Goal: Task Accomplishment & Management: Use online tool/utility

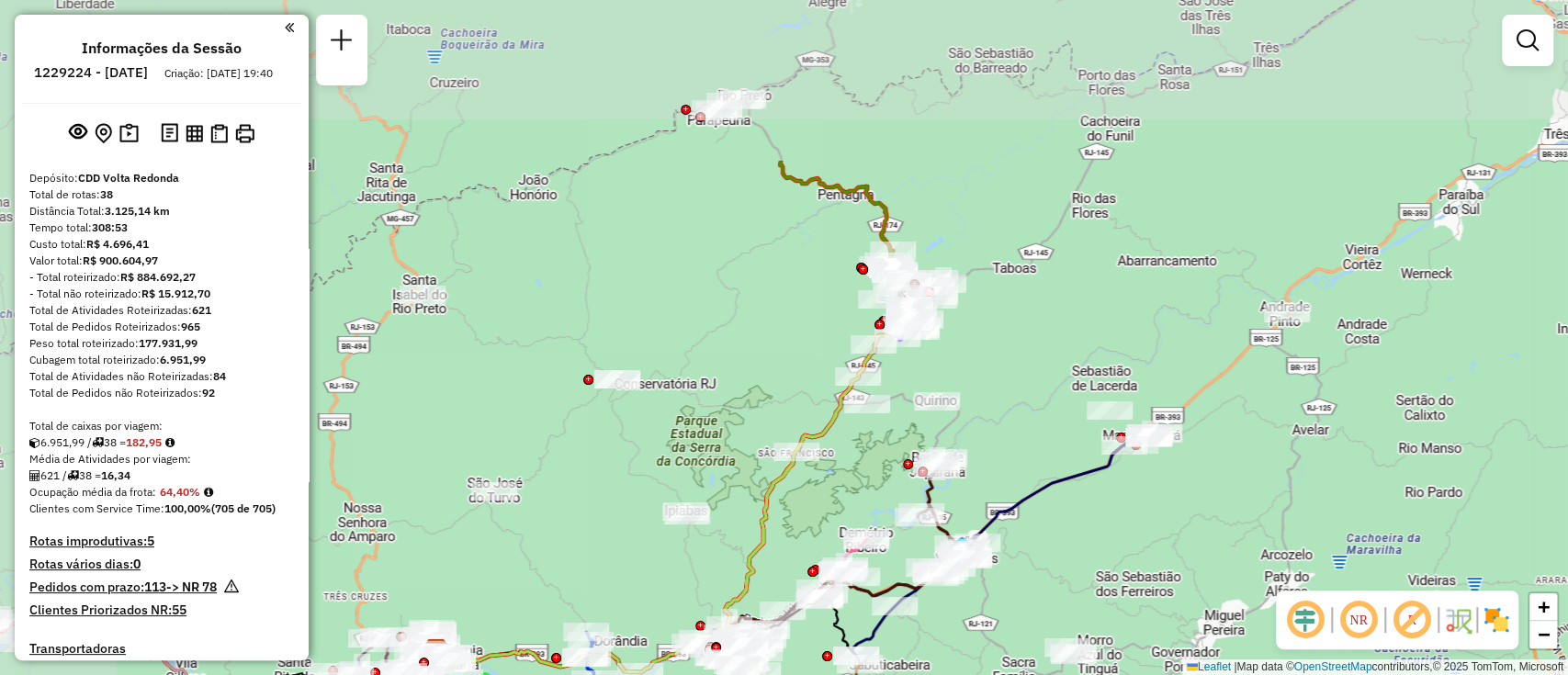
drag, startPoint x: 1088, startPoint y: 162, endPoint x: 1173, endPoint y: 308, distance: 168.9
click at [1173, 308] on div "Janela de atendimento Grade de atendimento Capacidade Transportadoras Veículos …" at bounding box center [784, 338] width 1568 height 675
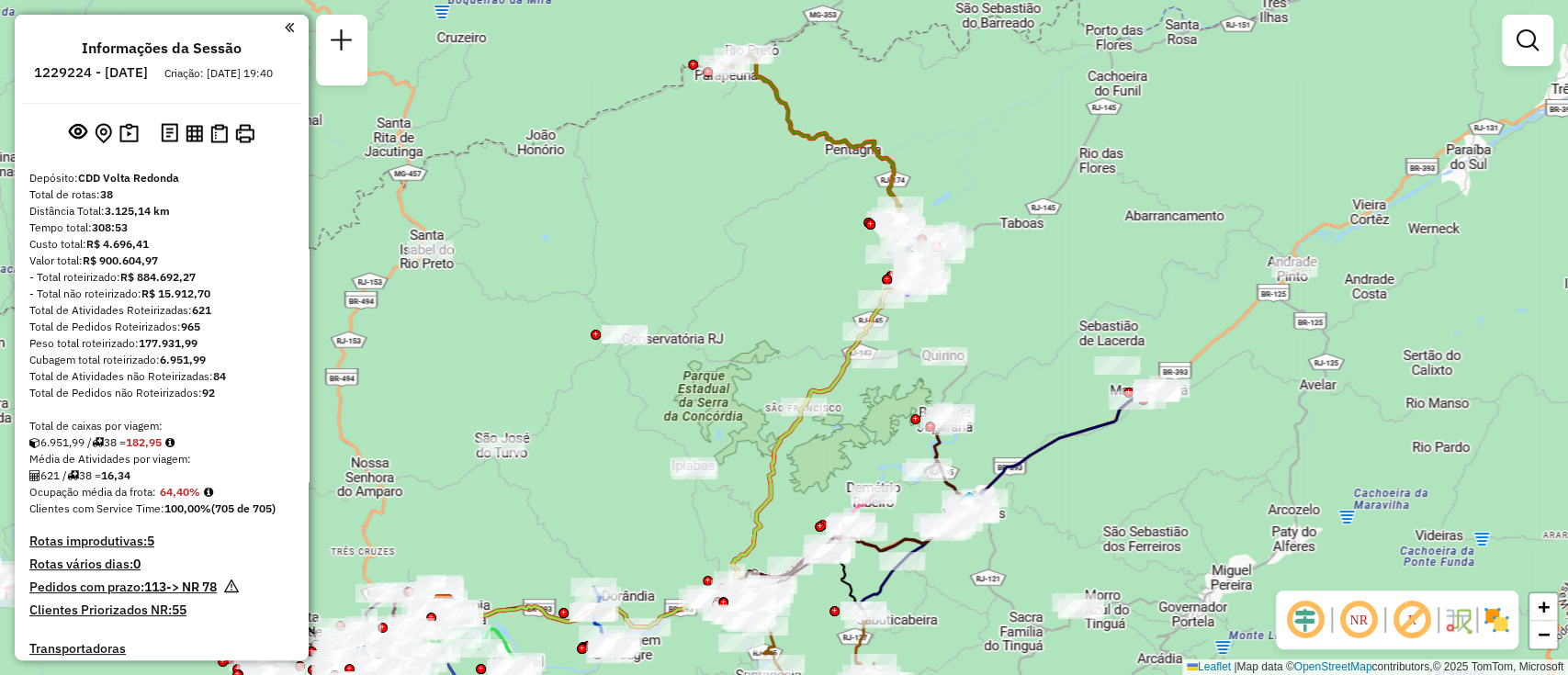
drag, startPoint x: 1112, startPoint y: 271, endPoint x: 1099, endPoint y: 143, distance: 128.7
click at [1099, 143] on div "Janela de atendimento Grade de atendimento Capacidade Transportadoras Veículos …" at bounding box center [784, 338] width 1568 height 675
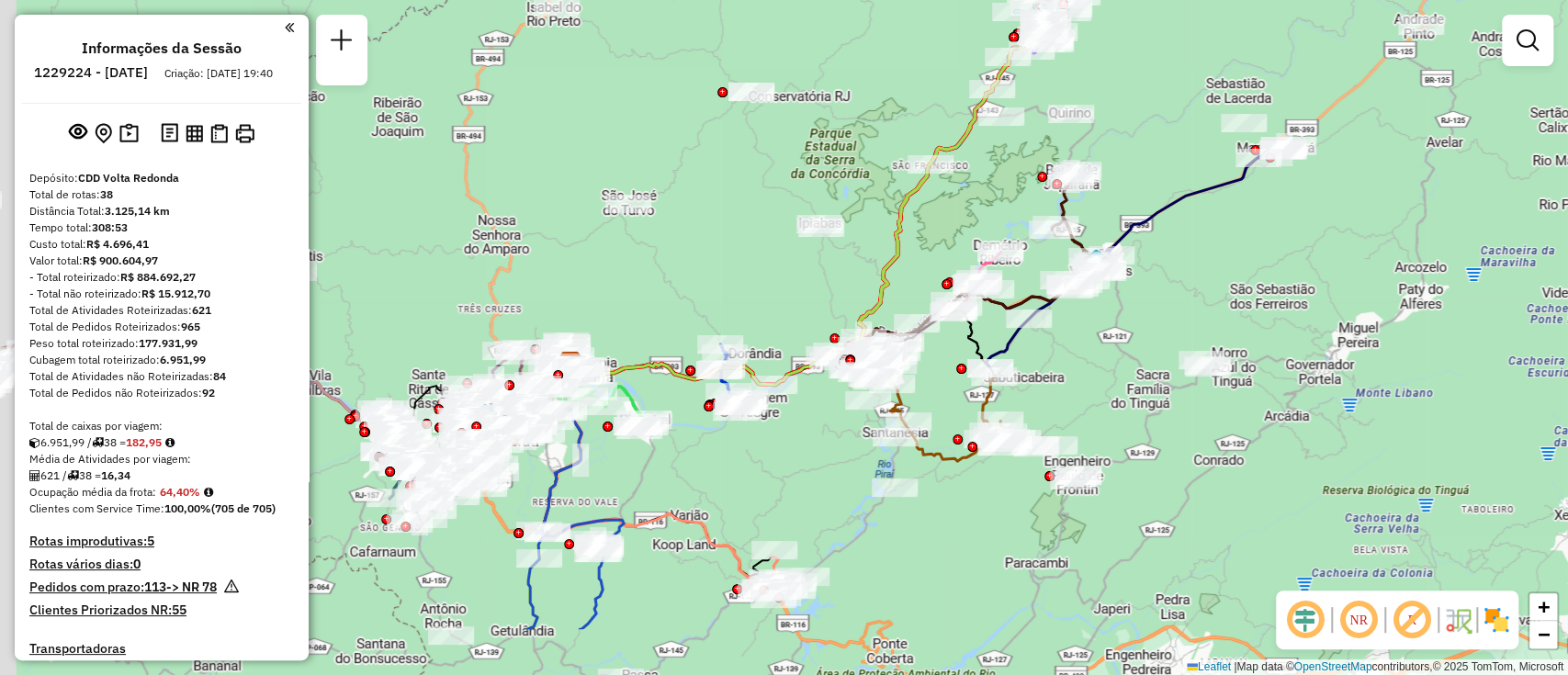
drag, startPoint x: 1126, startPoint y: 408, endPoint x: 1267, endPoint y: 294, distance: 181.3
click at [1267, 294] on div "Janela de atendimento Grade de atendimento Capacidade Transportadoras Veículos …" at bounding box center [784, 338] width 1568 height 675
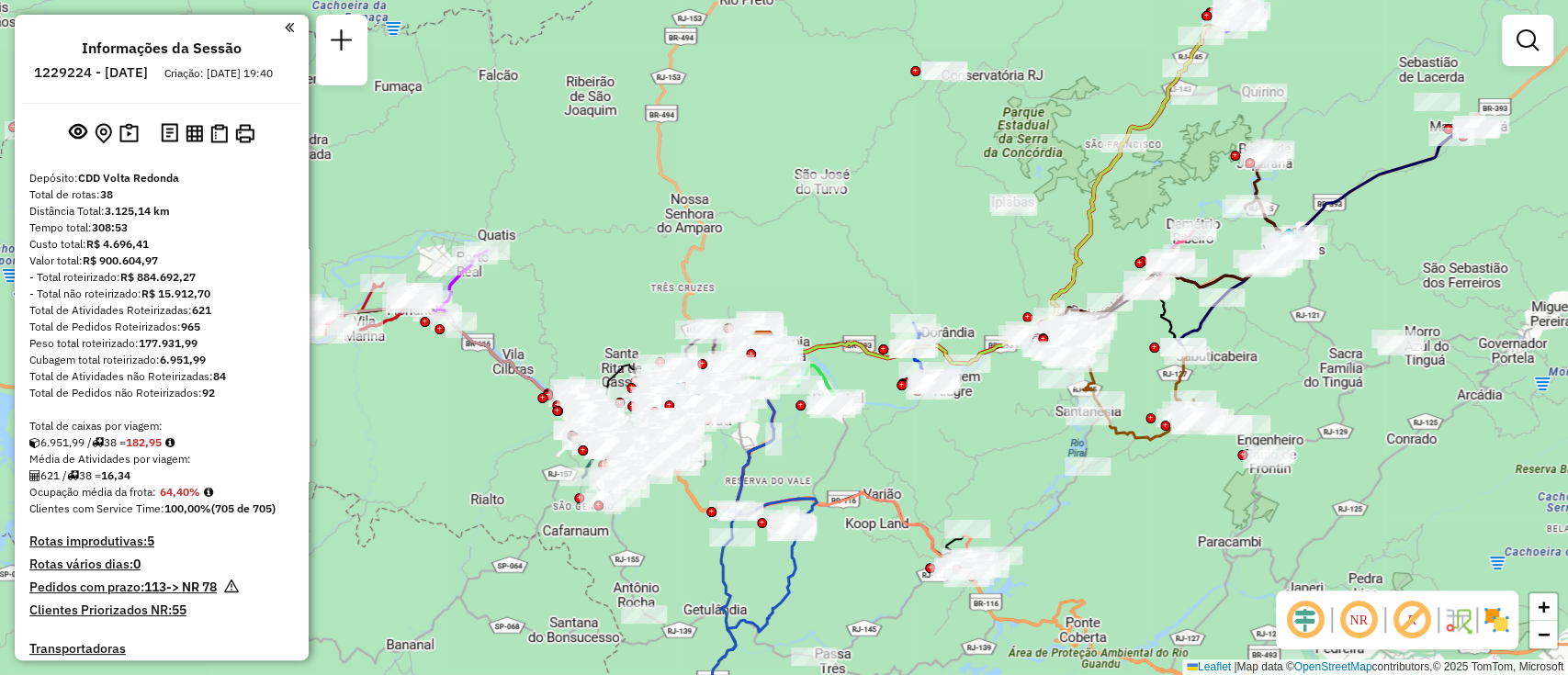
drag, startPoint x: 859, startPoint y: 319, endPoint x: 1053, endPoint y: 334, distance: 194.6
click at [1135, 289] on icon at bounding box center [1132, 171] width 221 height 326
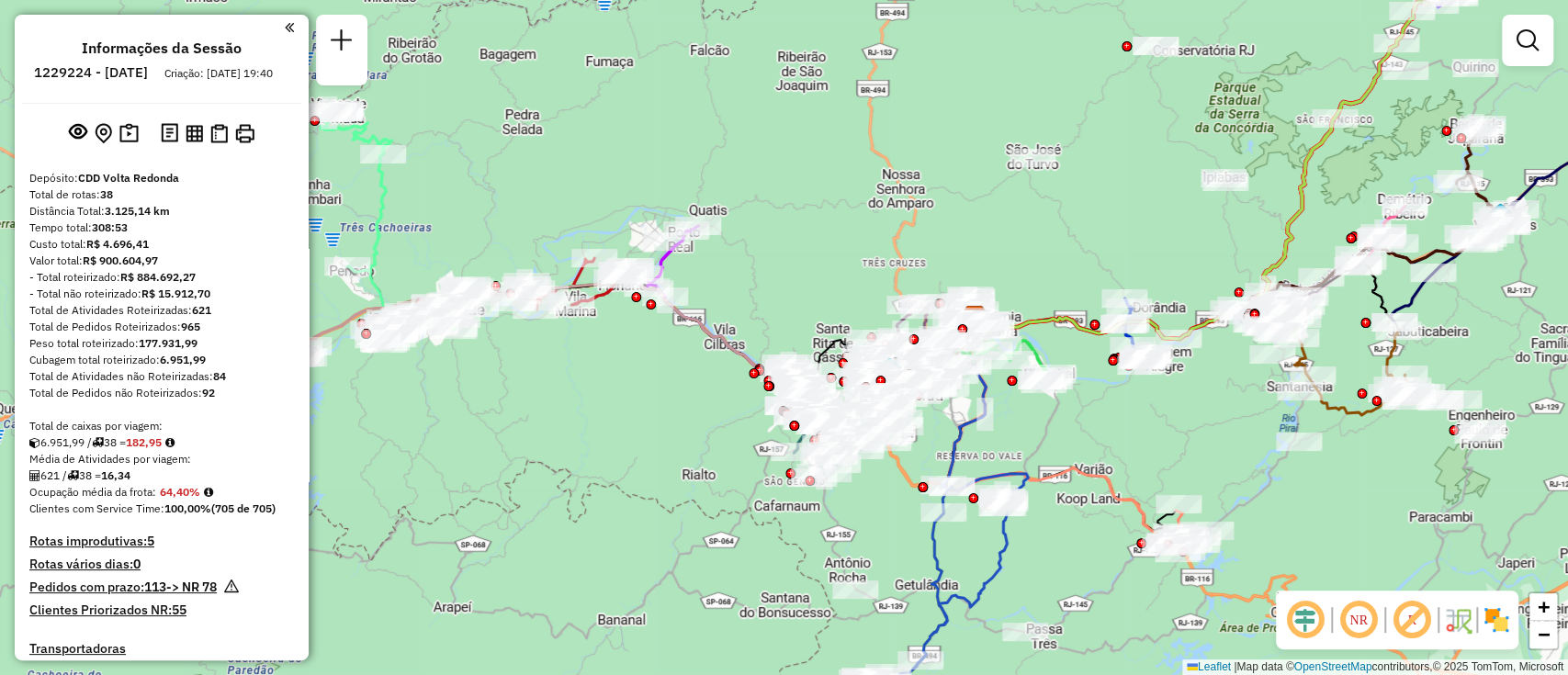
drag, startPoint x: 583, startPoint y: 392, endPoint x: 759, endPoint y: 371, distance: 177.2
click at [759, 371] on div "Janela de atendimento Grade de atendimento Capacidade Transportadoras Veículos …" at bounding box center [784, 338] width 1568 height 675
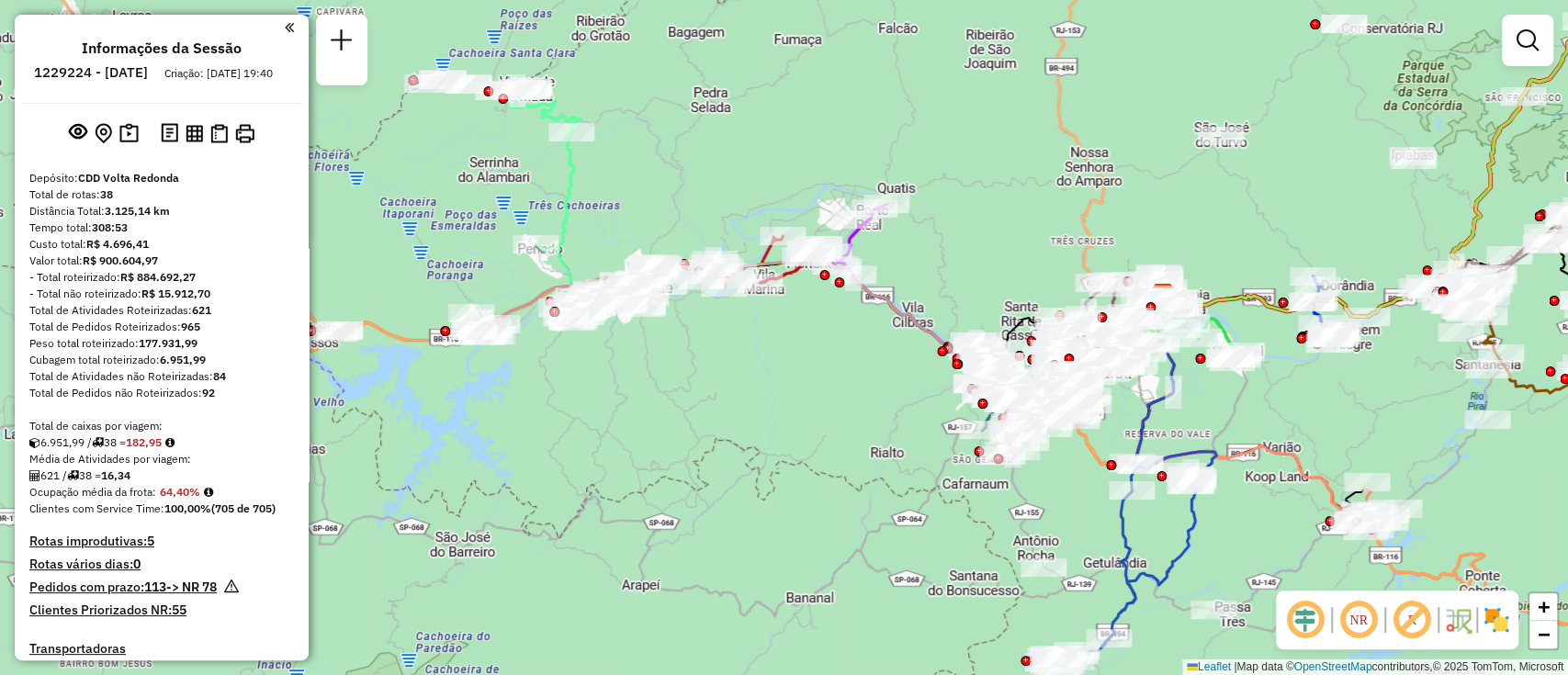
drag, startPoint x: 704, startPoint y: 413, endPoint x: 817, endPoint y: 397, distance: 114.1
click at [817, 397] on div "Janela de atendimento Grade de atendimento Capacidade Transportadoras Veículos …" at bounding box center [784, 338] width 1568 height 675
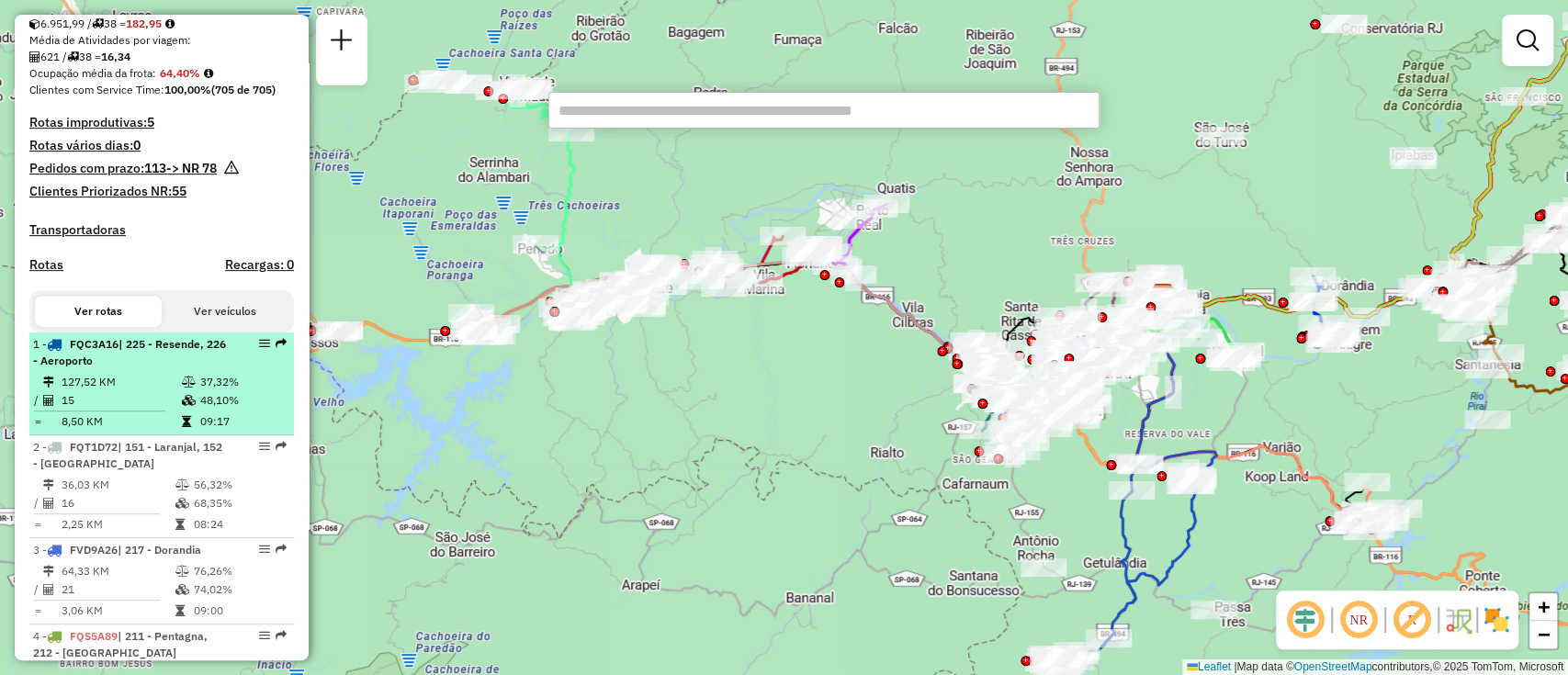
scroll to position [489, 0]
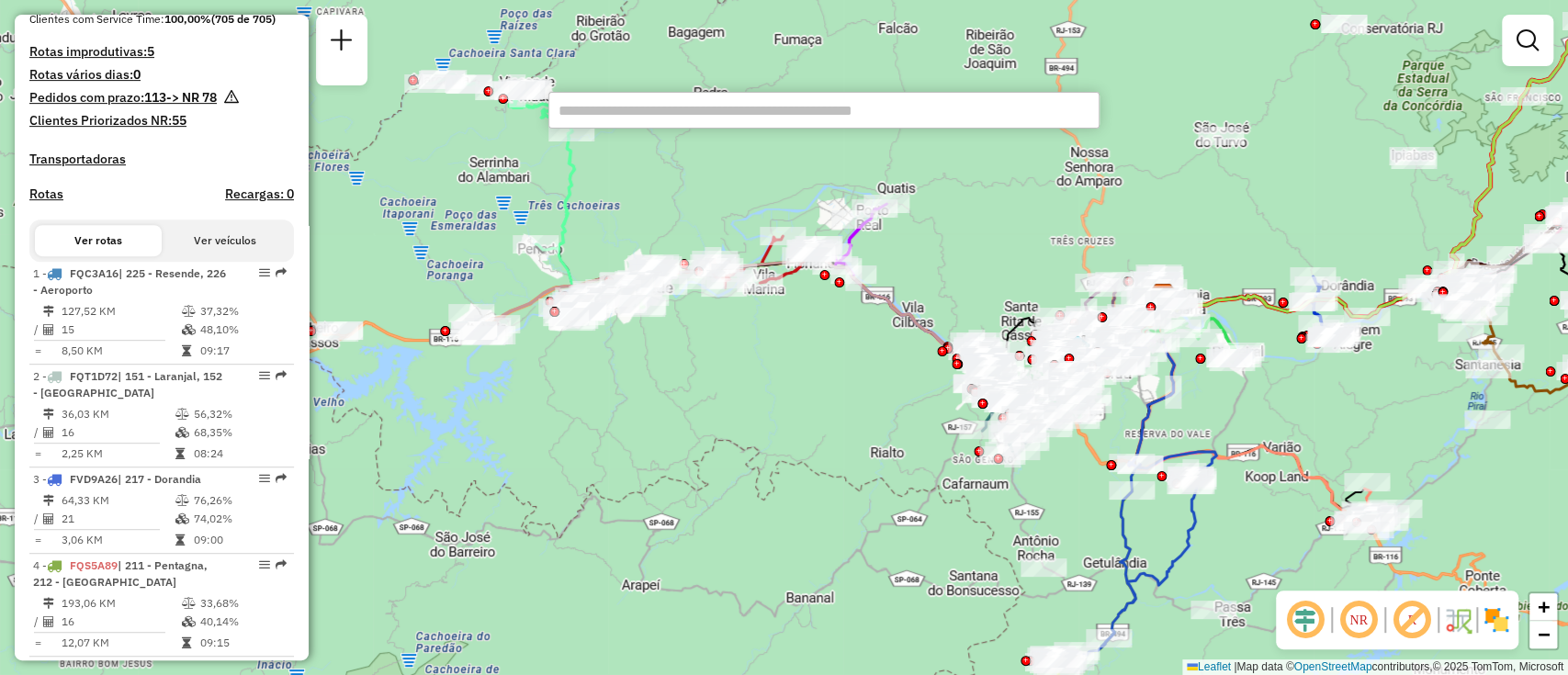
paste input "*******"
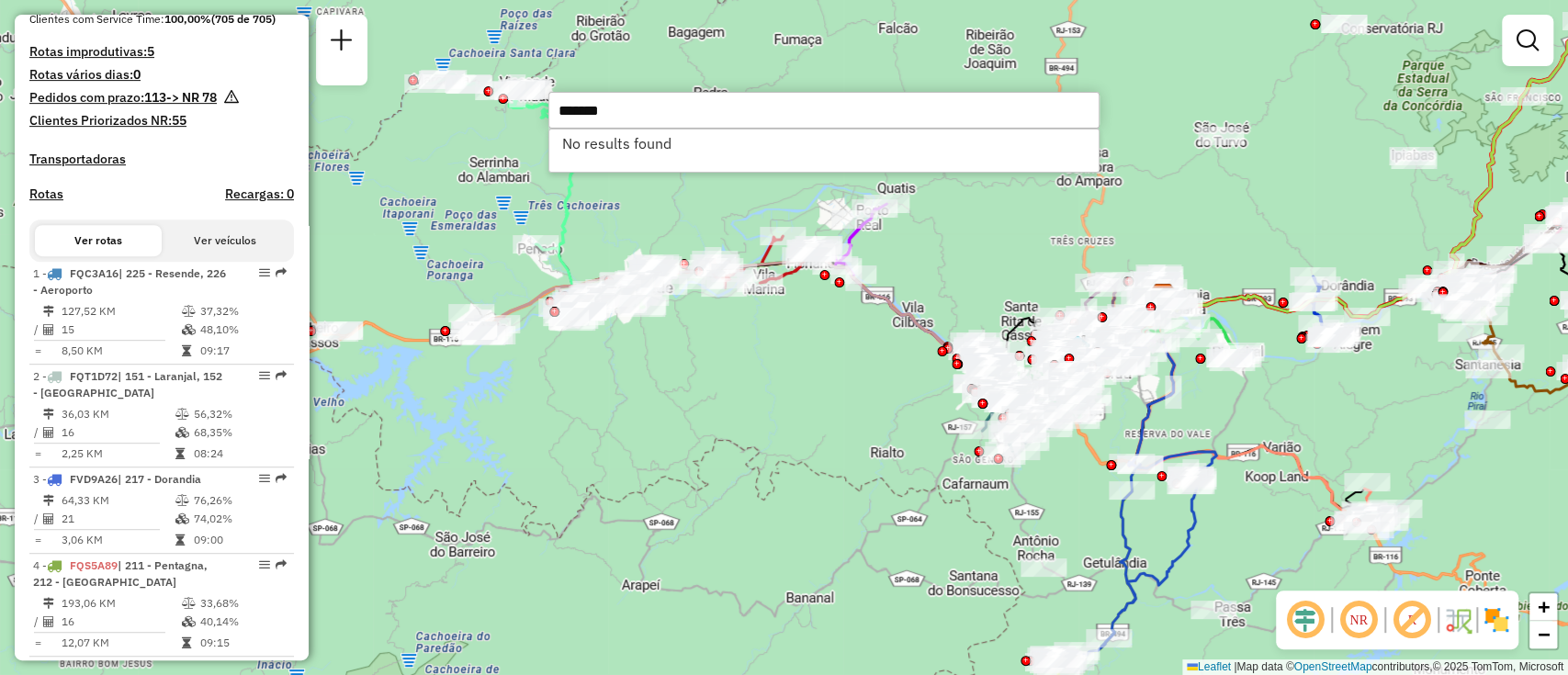
type input "*******"
click at [756, 527] on div "Janela de atendimento Grade de atendimento Capacidade Transportadoras Veículos …" at bounding box center [784, 338] width 1568 height 675
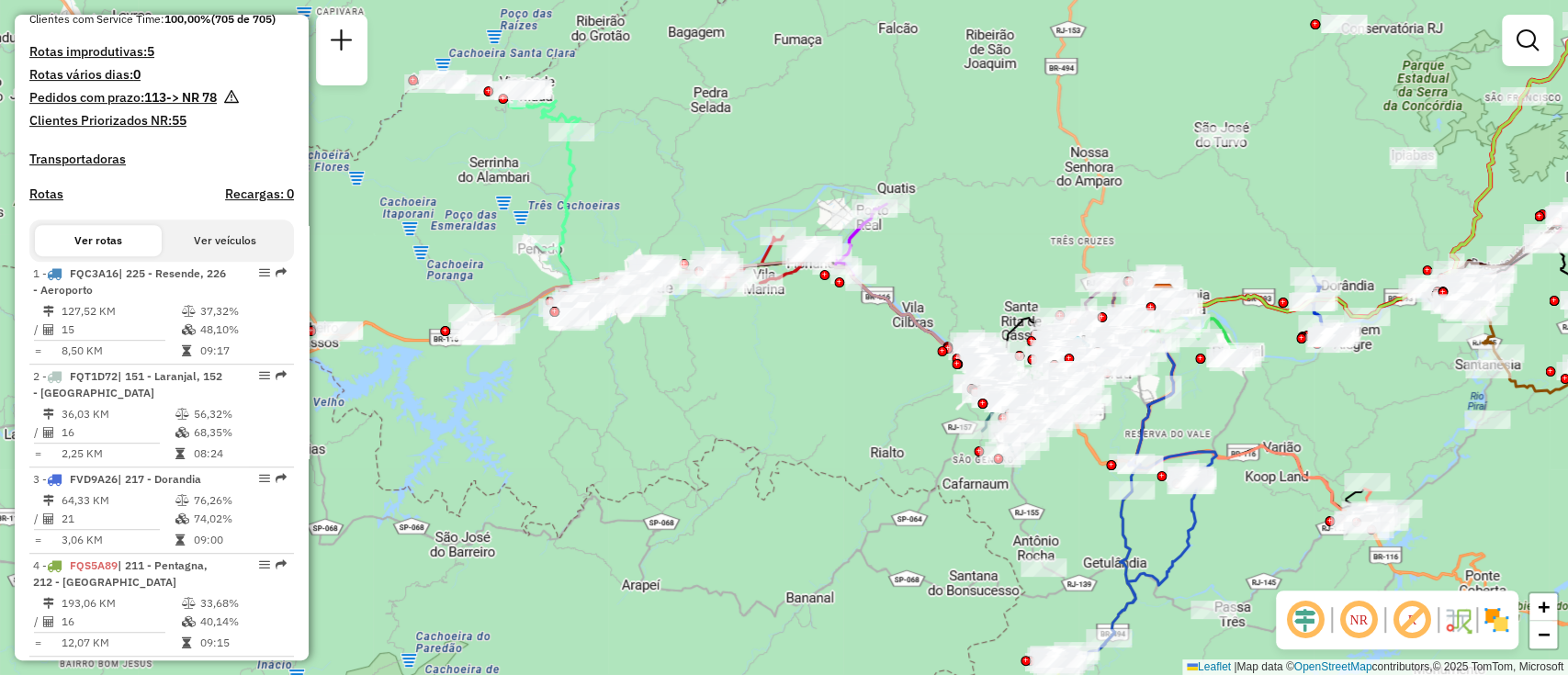
click at [581, 410] on div "Janela de atendimento Grade de atendimento Capacidade Transportadoras Veículos …" at bounding box center [784, 338] width 1568 height 675
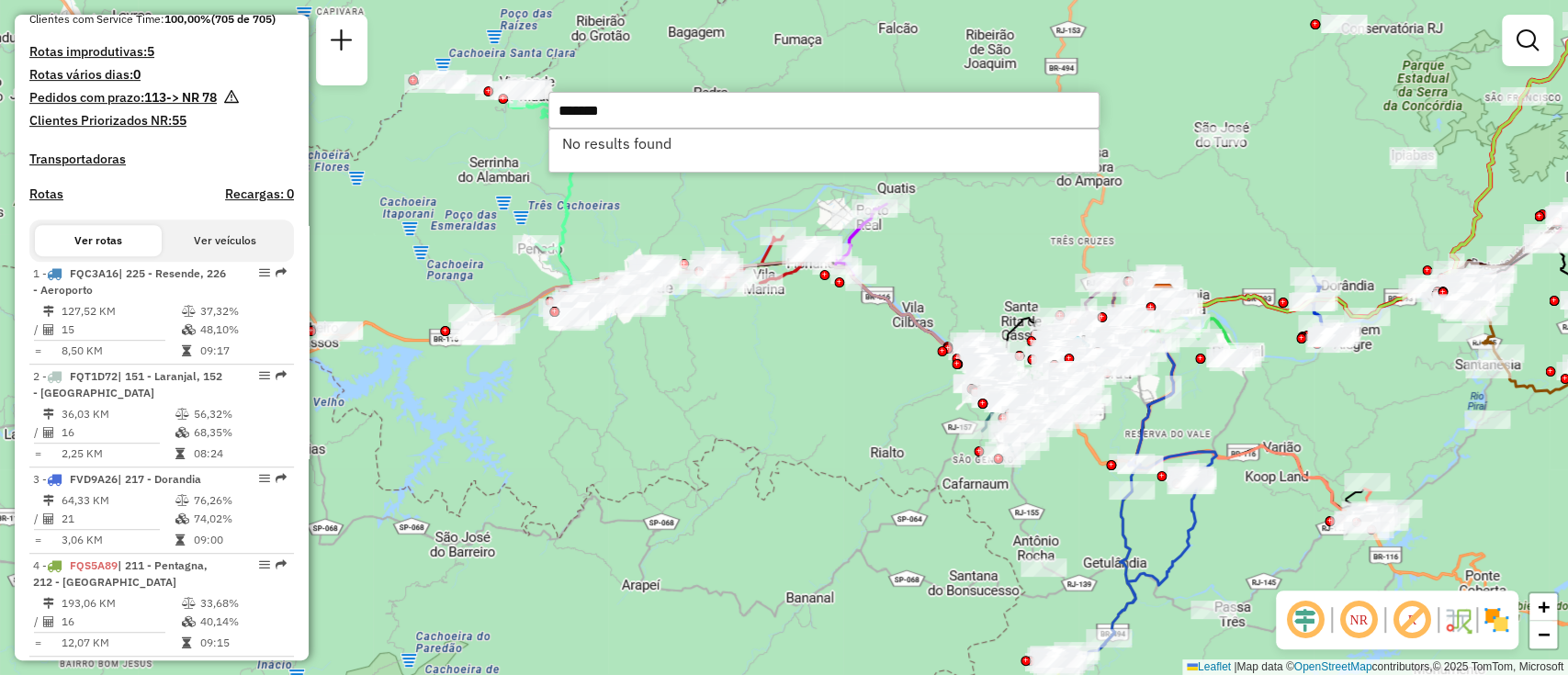
type input "**********"
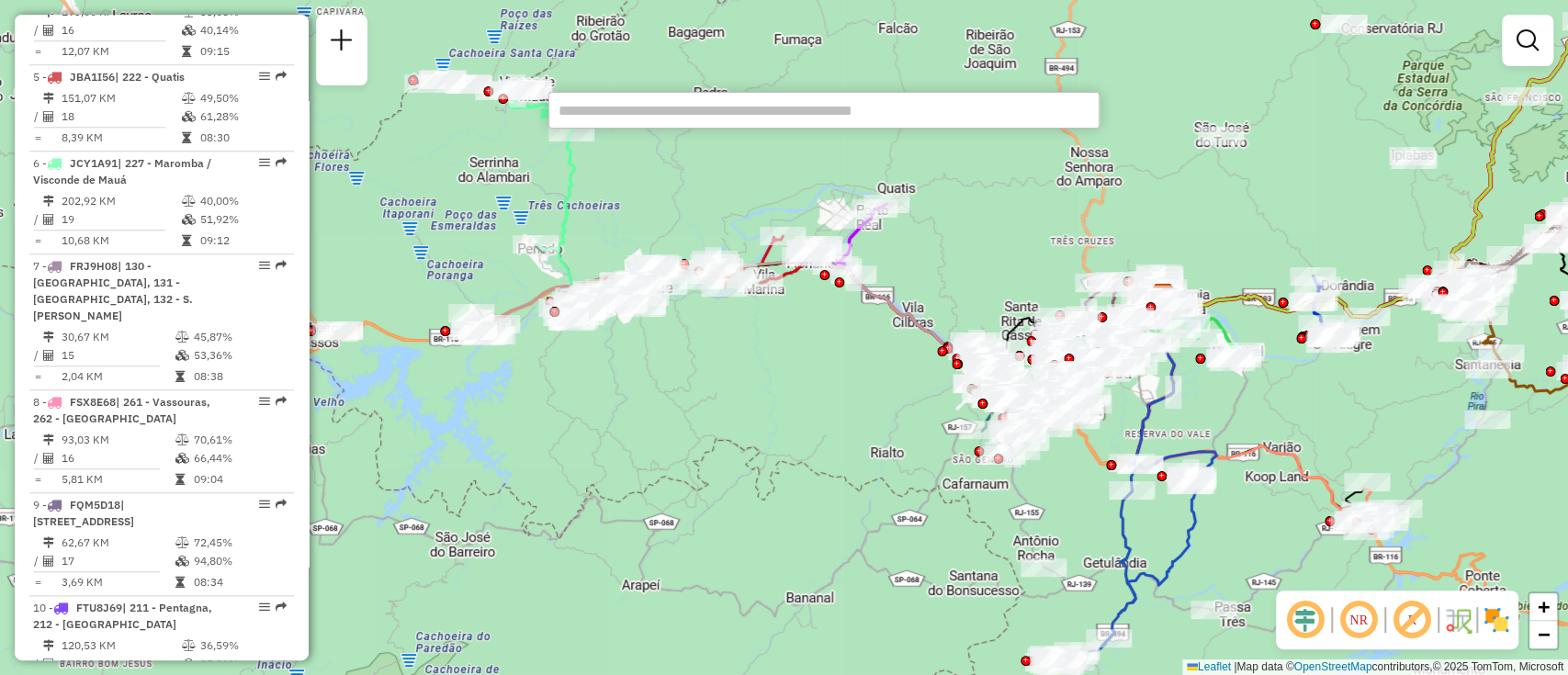
scroll to position [1224, 0]
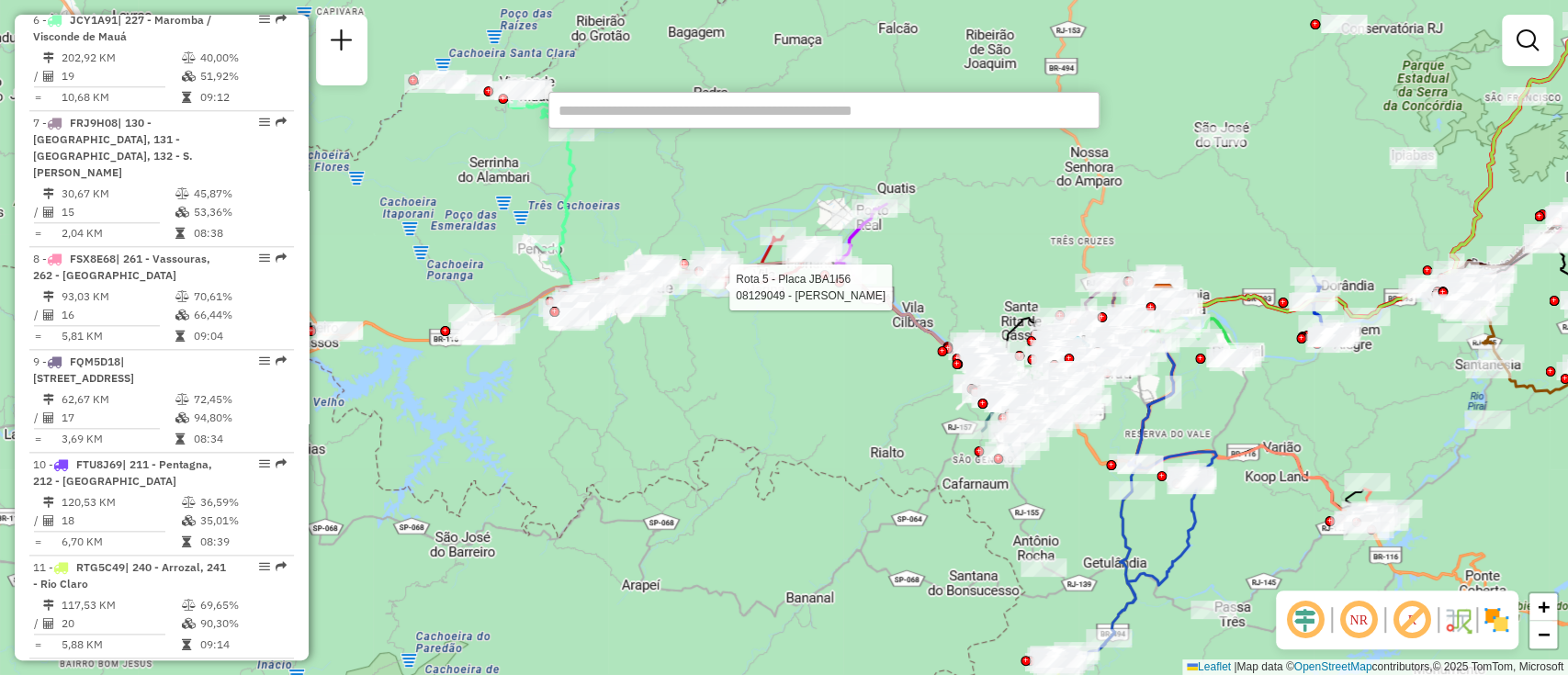
select select "**********"
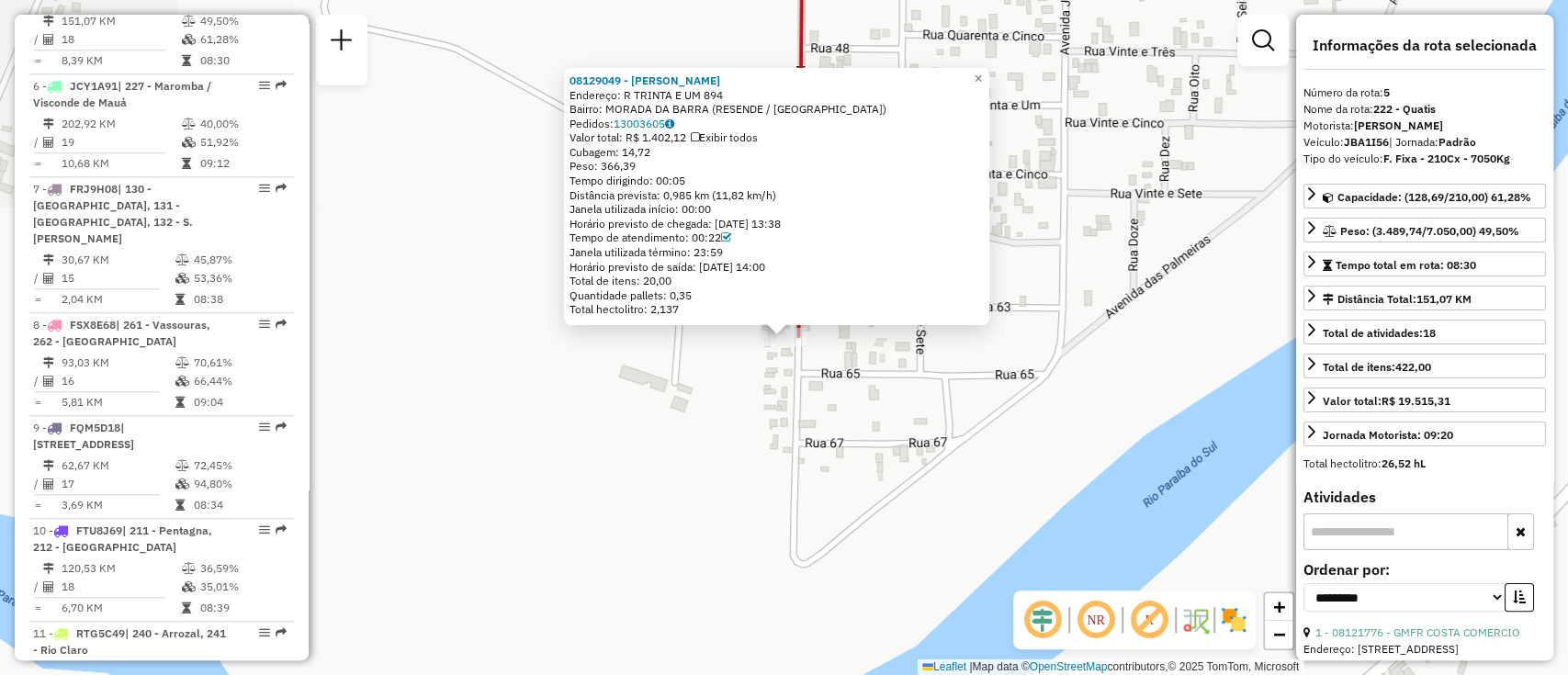
scroll to position [1146, 0]
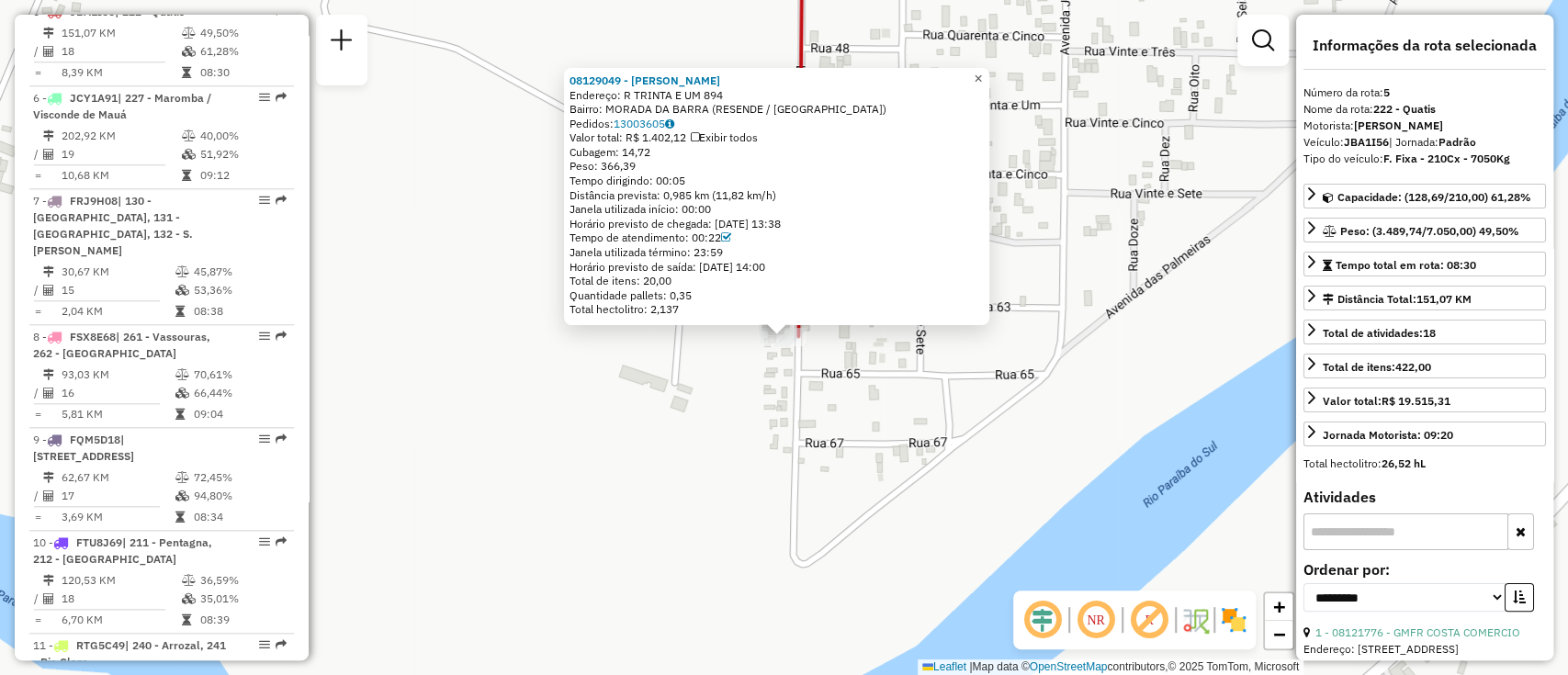
click at [982, 71] on span "×" at bounding box center [978, 79] width 8 height 16
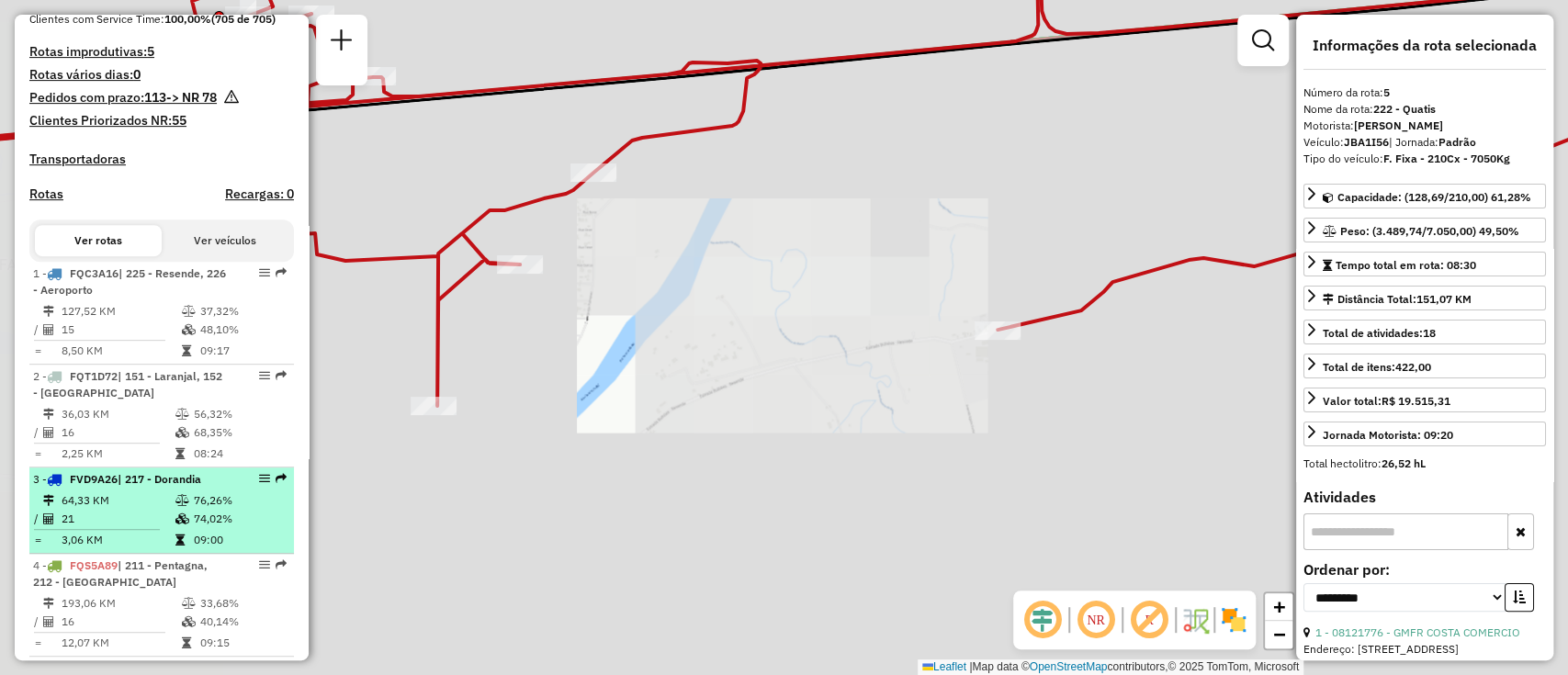
scroll to position [734, 0]
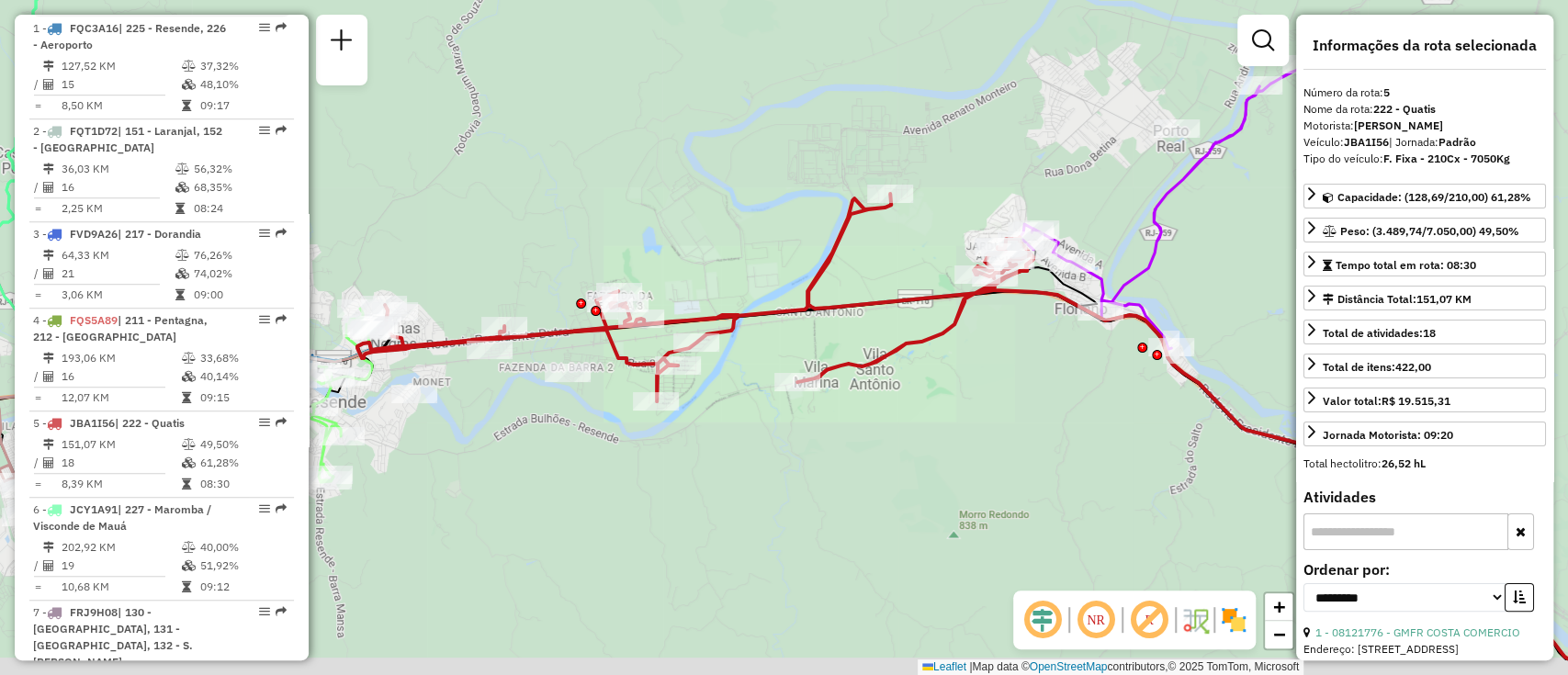
drag, startPoint x: 710, startPoint y: 394, endPoint x: 813, endPoint y: 346, distance: 113.6
click at [813, 346] on div "Janela de atendimento Grade de atendimento Capacidade Transportadoras Veículos …" at bounding box center [784, 338] width 1568 height 675
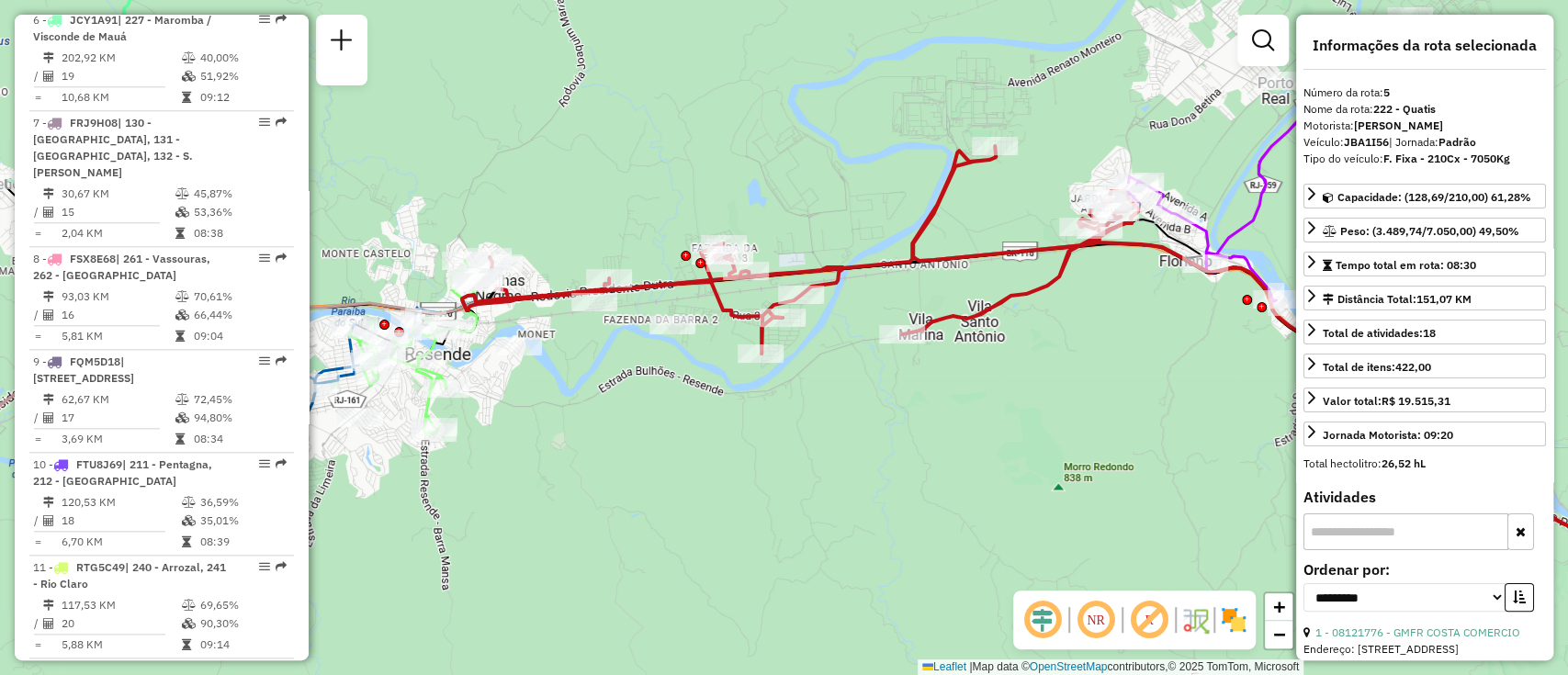
scroll to position [646, 0]
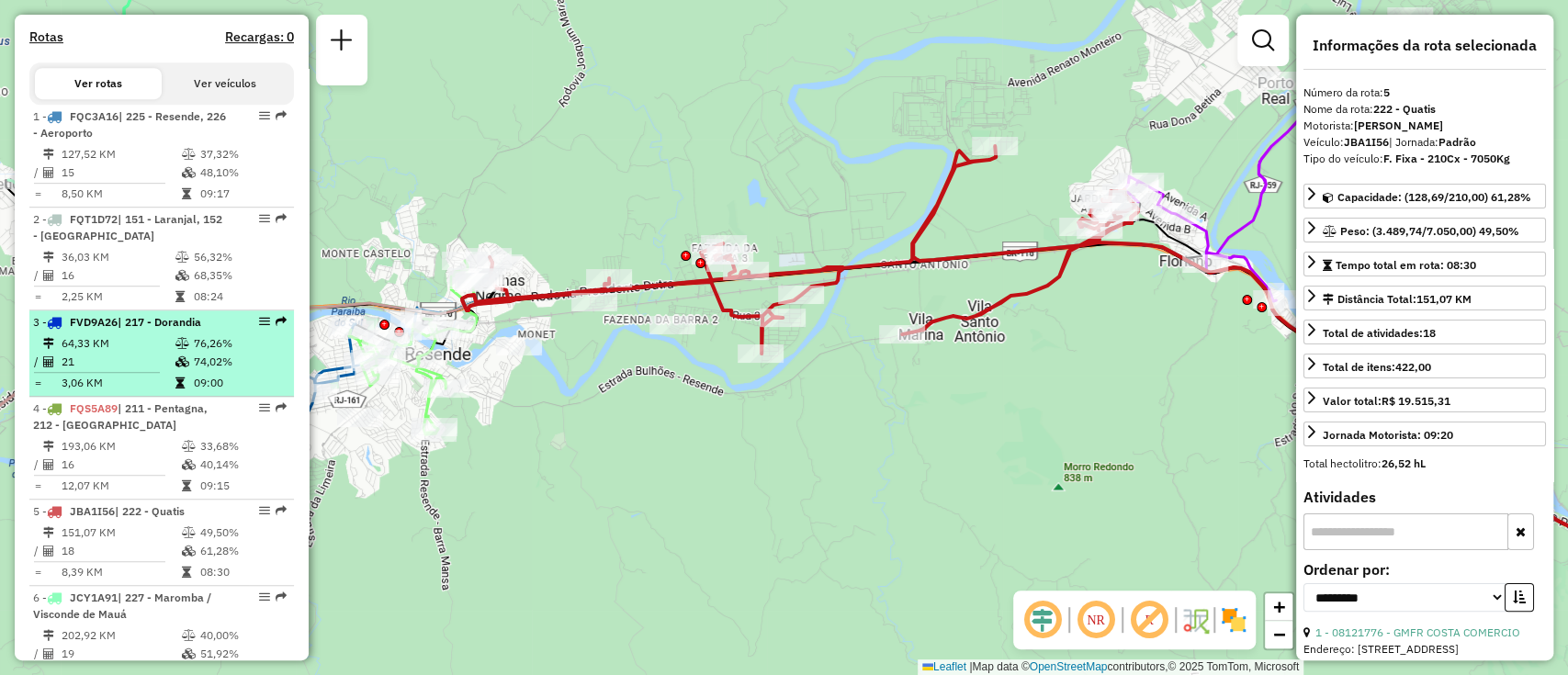
click at [226, 352] on td "76,26%" at bounding box center [238, 343] width 92 height 18
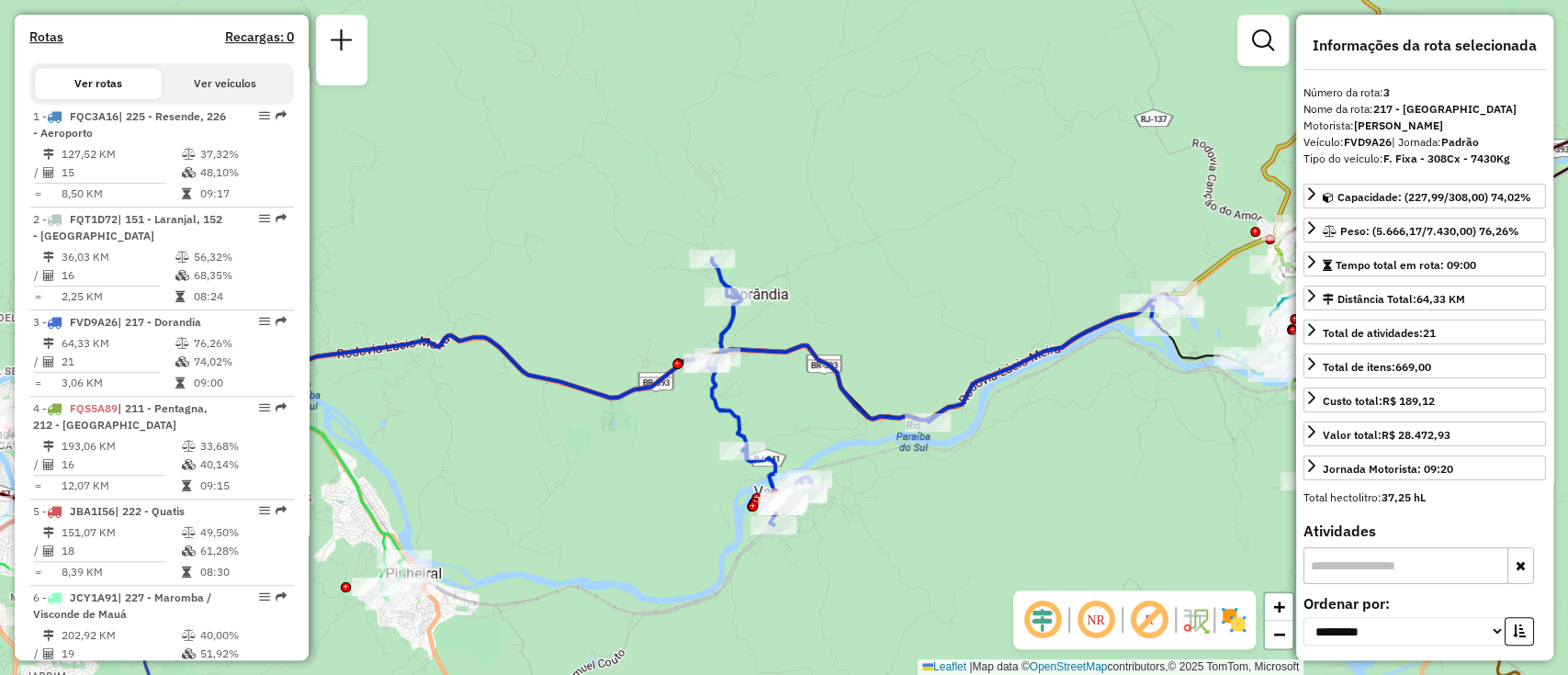
drag, startPoint x: 712, startPoint y: 382, endPoint x: 573, endPoint y: 437, distance: 149.5
click at [573, 437] on div "Janela de atendimento Grade de atendimento Capacidade Transportadoras Veículos …" at bounding box center [784, 338] width 1568 height 675
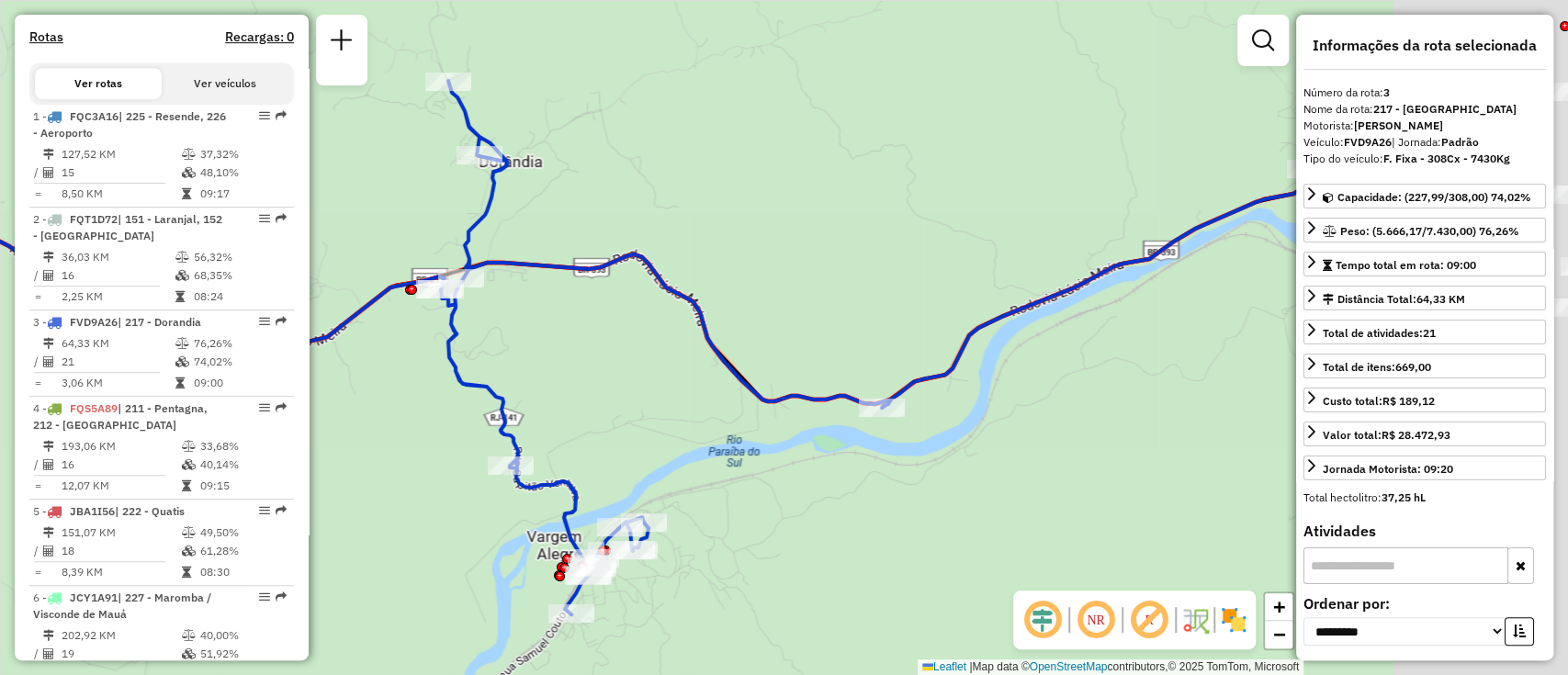
drag, startPoint x: 650, startPoint y: 395, endPoint x: 461, endPoint y: 391, distance: 189.0
click at [461, 391] on icon at bounding box center [889, 347] width 896 height 533
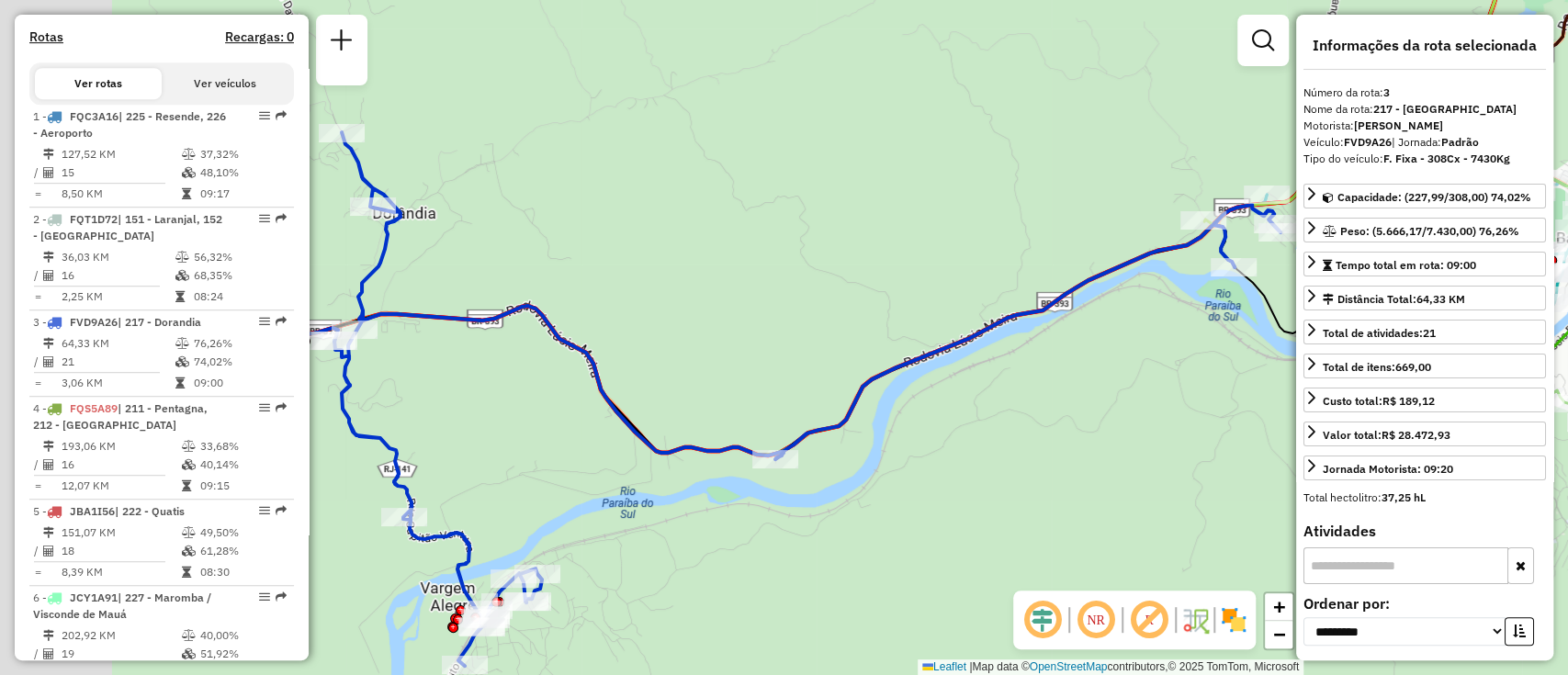
drag, startPoint x: 789, startPoint y: 384, endPoint x: 921, endPoint y: 390, distance: 132.1
click at [921, 390] on div "Janela de atendimento Grade de atendimento Capacidade Transportadoras Veículos …" at bounding box center [784, 338] width 1568 height 675
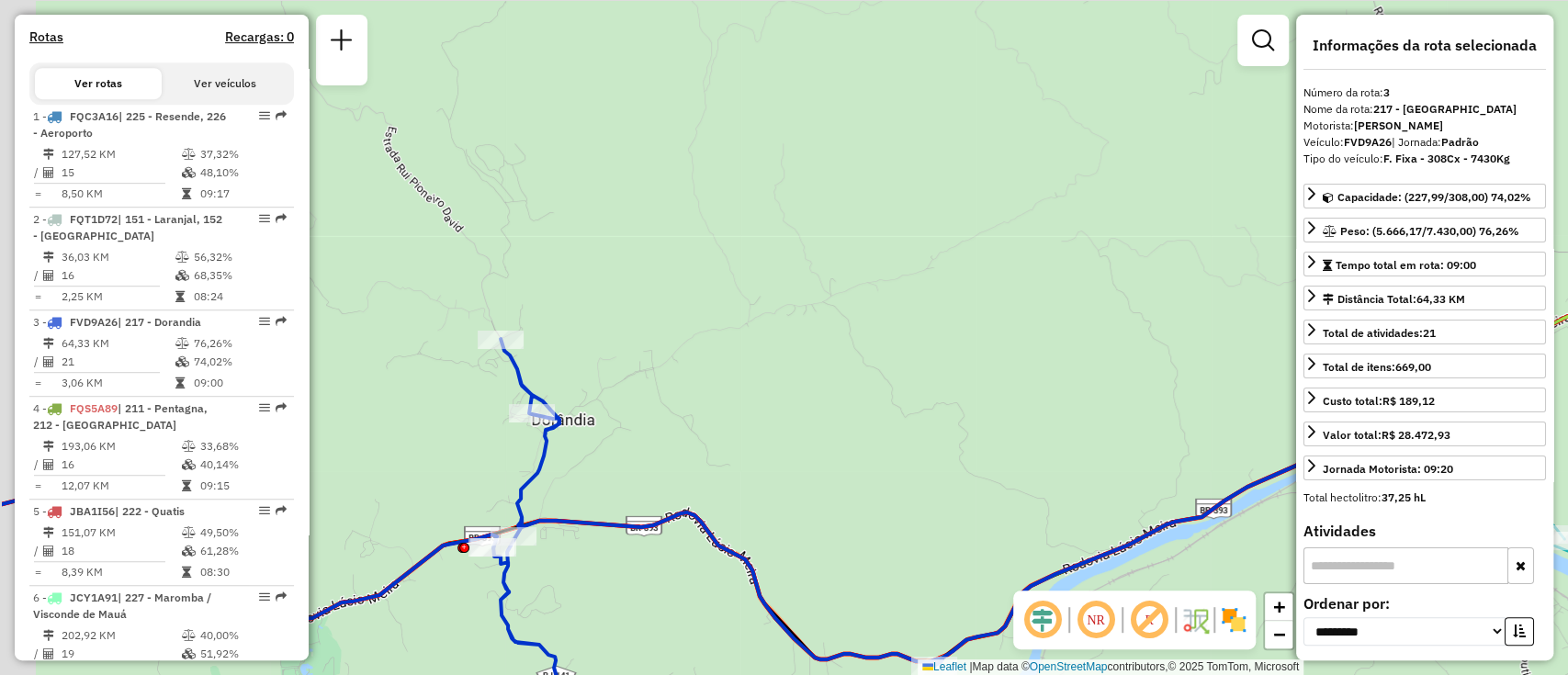
drag, startPoint x: 752, startPoint y: 468, endPoint x: 777, endPoint y: 452, distance: 29.7
click at [788, 488] on div "Janela de atendimento Grade de atendimento Capacidade Transportadoras Veículos …" at bounding box center [784, 338] width 1568 height 675
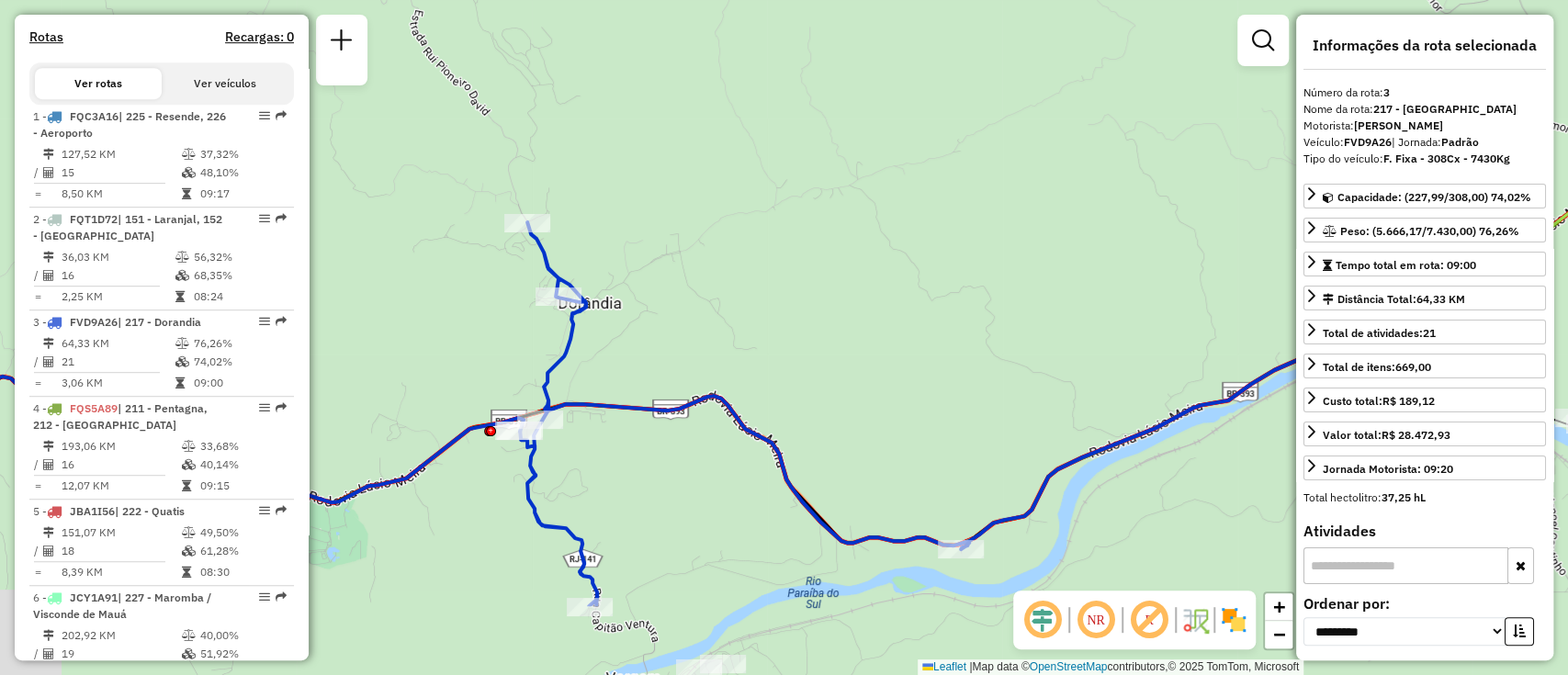
drag, startPoint x: 498, startPoint y: 413, endPoint x: 492, endPoint y: 295, distance: 118.2
click at [492, 295] on div "Janela de atendimento Grade de atendimento Capacidade Transportadoras Veículos …" at bounding box center [784, 338] width 1568 height 675
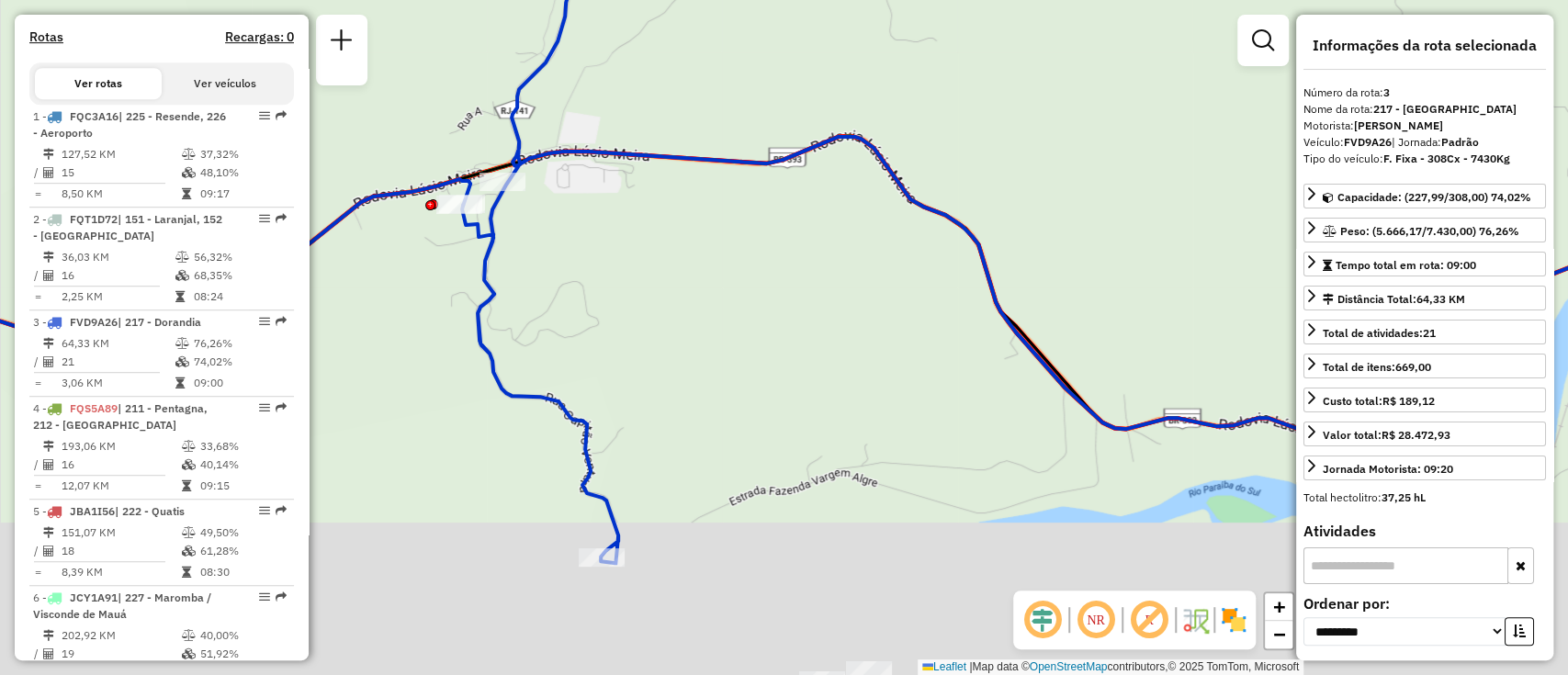
drag, startPoint x: 700, startPoint y: 479, endPoint x: 646, endPoint y: 217, distance: 267.5
click at [646, 212] on div "Janela de atendimento Grade de atendimento Capacidade Transportadoras Veículos …" at bounding box center [784, 338] width 1568 height 675
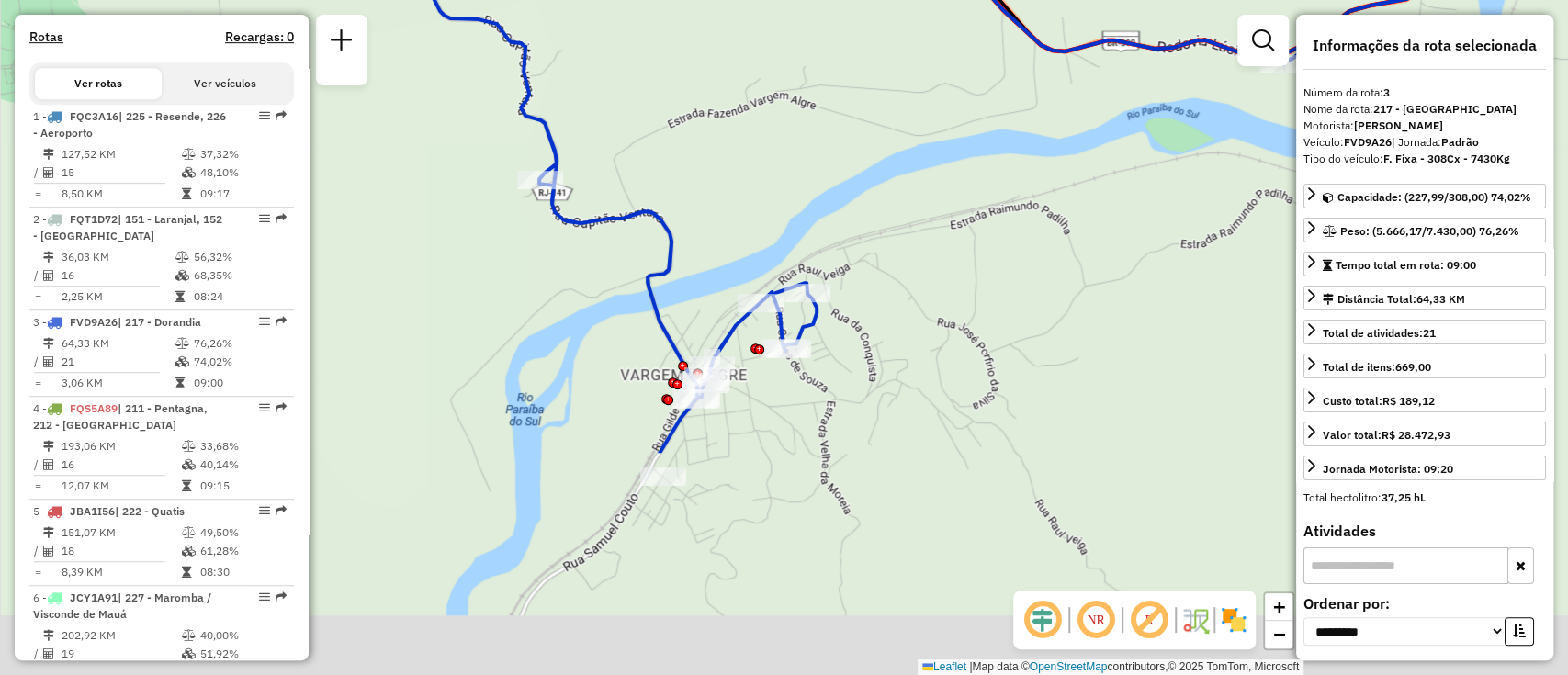
drag, startPoint x: 573, startPoint y: 519, endPoint x: 525, endPoint y: 246, distance: 277.2
click at [525, 246] on div "Janela de atendimento Grade de atendimento Capacidade Transportadoras Veículos …" at bounding box center [784, 338] width 1568 height 675
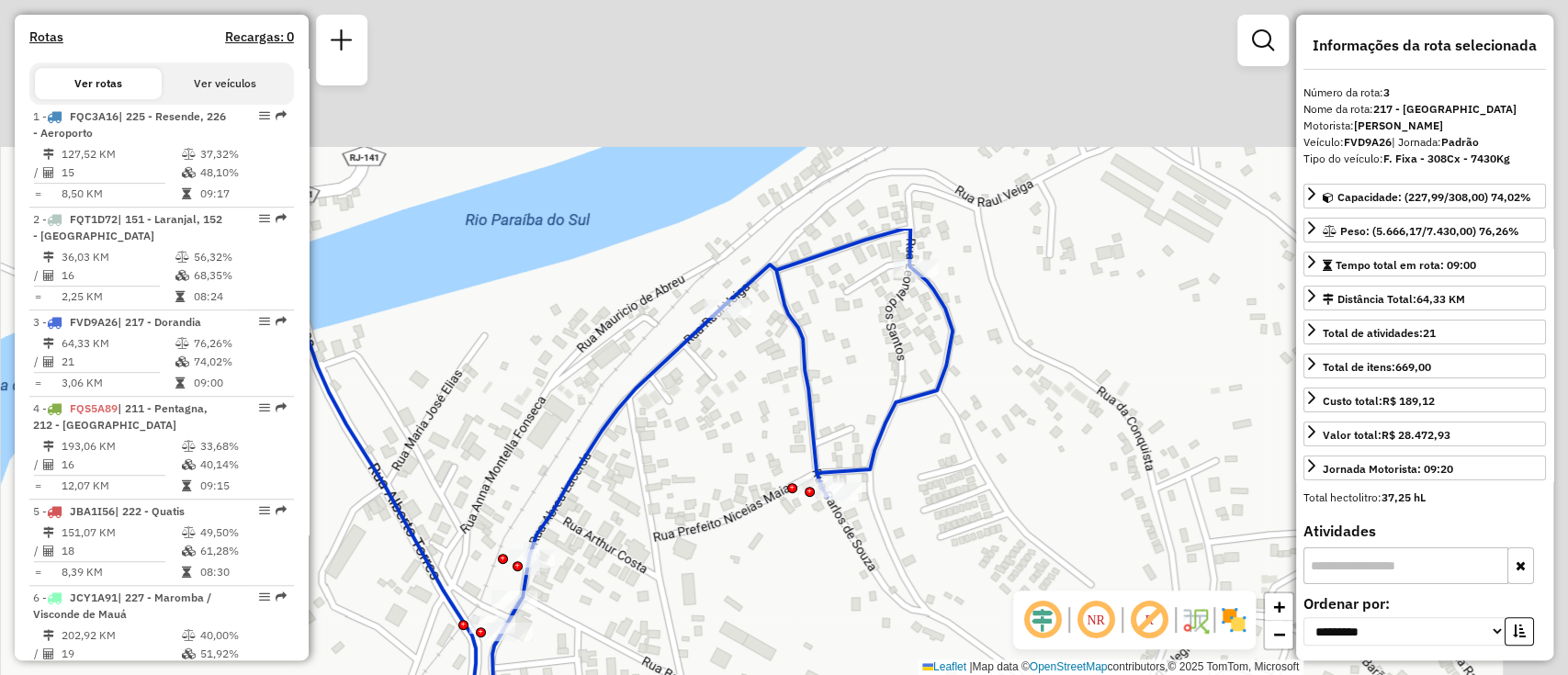
drag, startPoint x: 1058, startPoint y: 318, endPoint x: 858, endPoint y: 503, distance: 272.4
click at [846, 614] on div "Janela de atendimento Grade de atendimento Capacidade Transportadoras Veículos …" at bounding box center [784, 338] width 1568 height 675
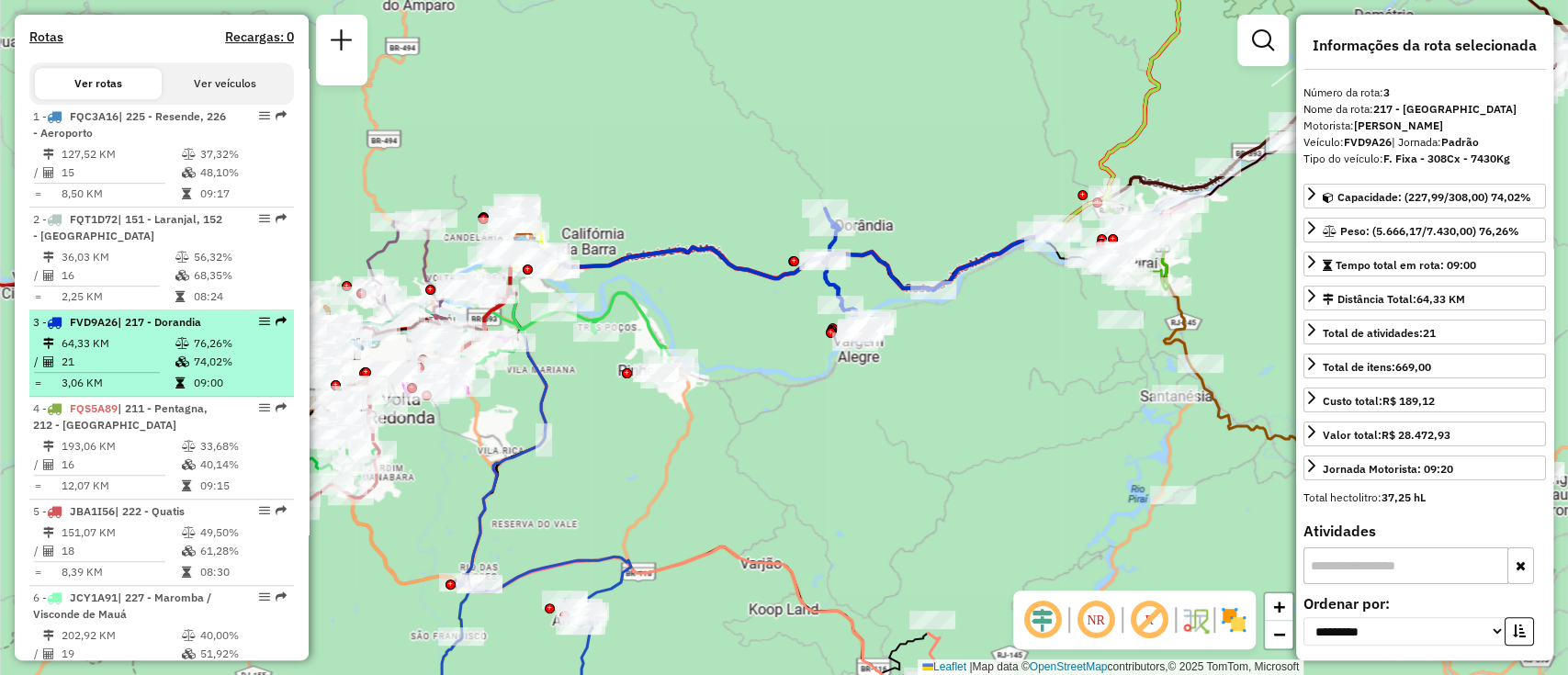
click at [259, 327] on em at bounding box center [264, 321] width 11 height 11
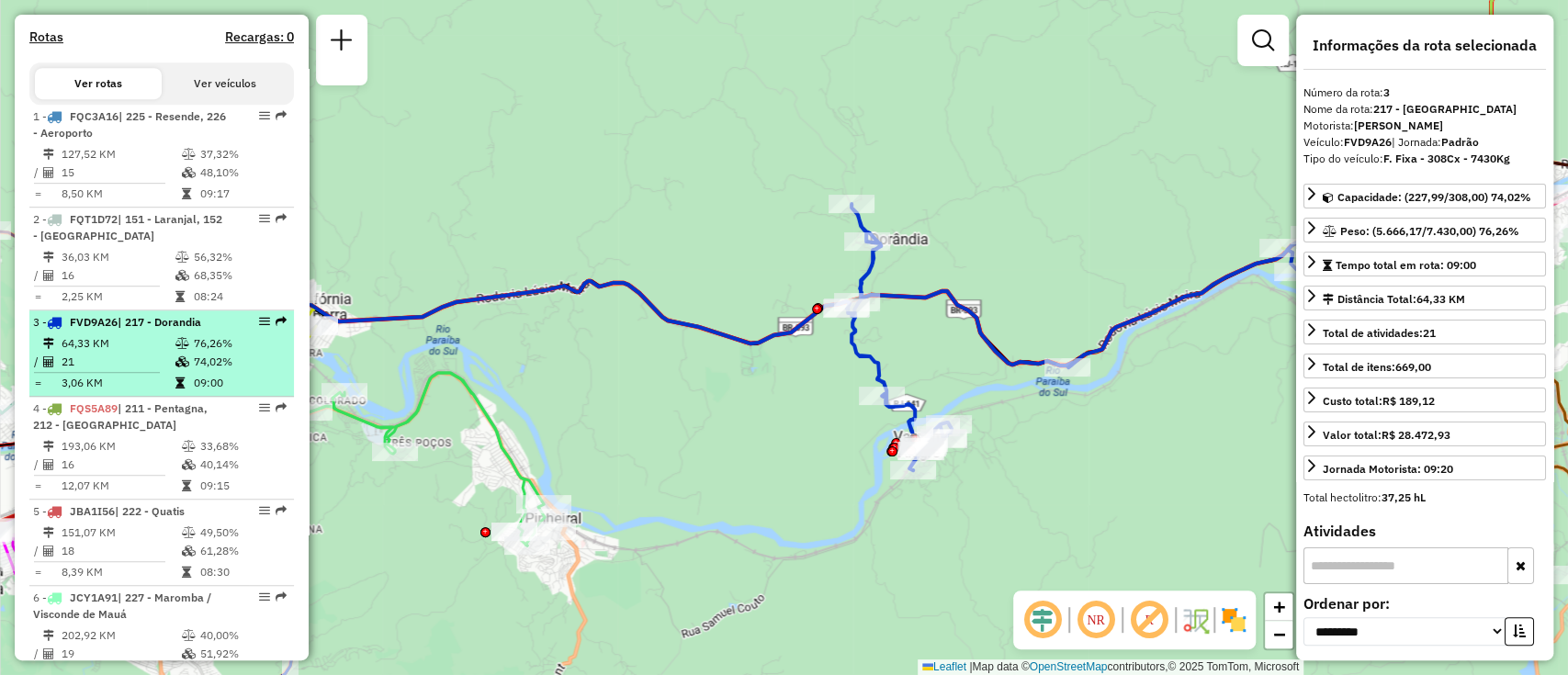
click at [277, 328] on li "3 - FVD9A26 | 217 - Dorandia 64,33 KM 76,26% / 21 74,02% = 3,06 KM 09:00" at bounding box center [162, 353] width 265 height 87
click at [188, 371] on td at bounding box center [183, 361] width 18 height 18
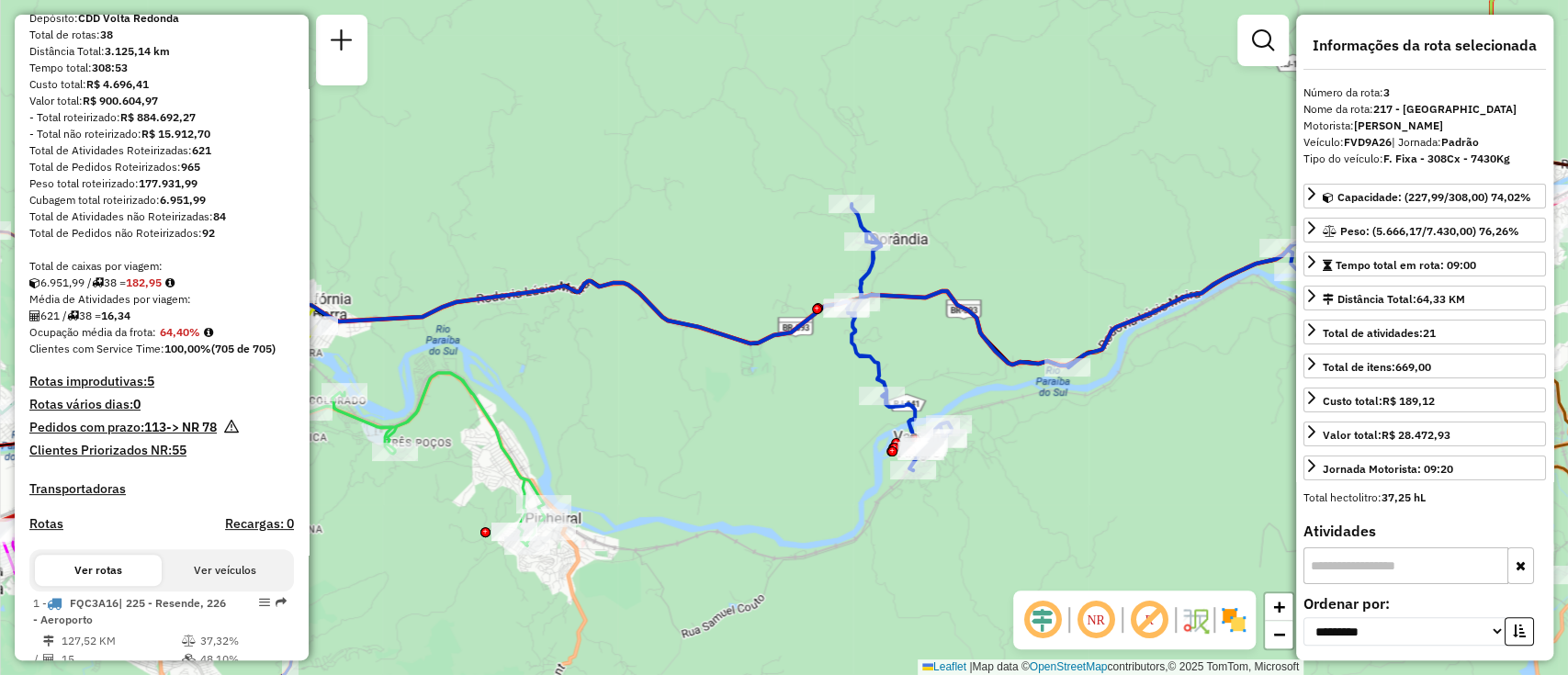
scroll to position [0, 0]
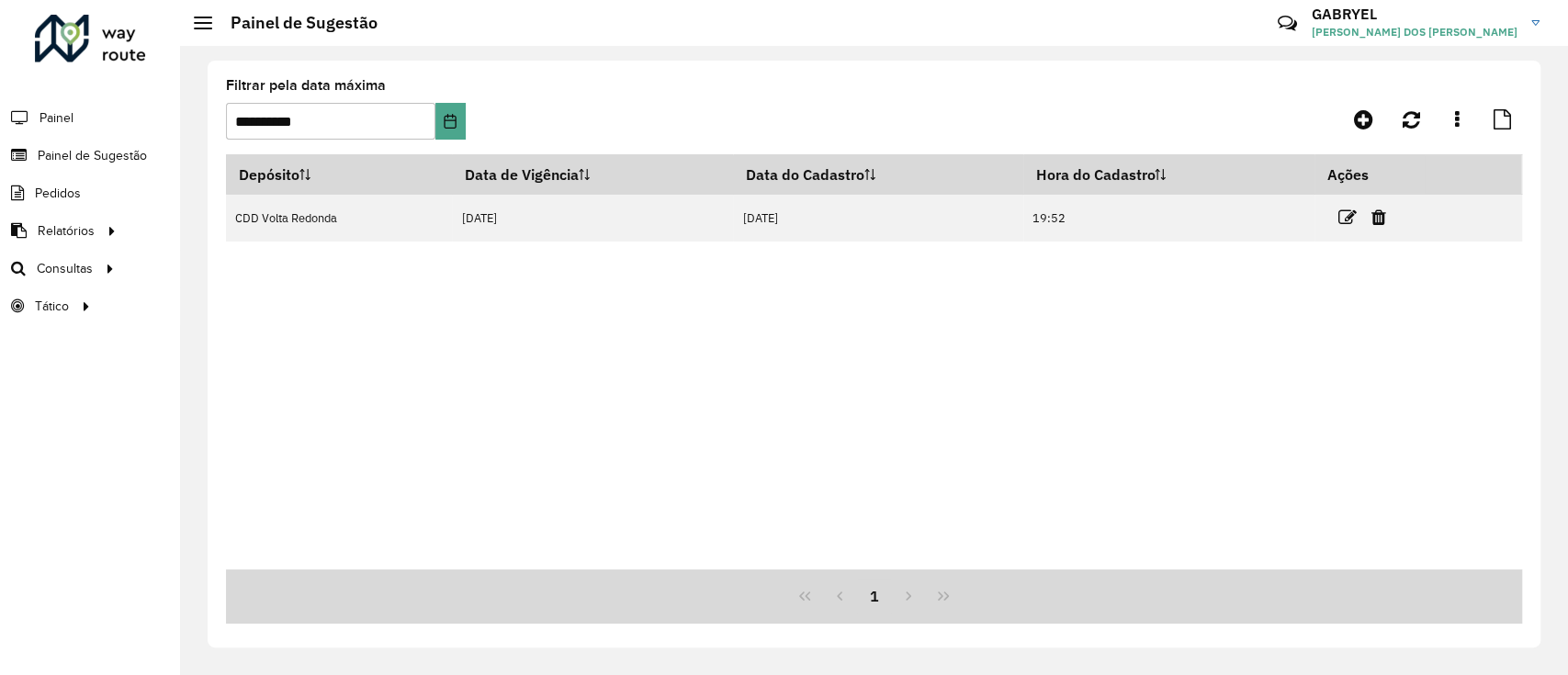
click at [67, 134] on link "Painel" at bounding box center [37, 118] width 74 height 37
click at [262, 259] on span "Roteirização" at bounding box center [245, 268] width 74 height 19
click at [294, 293] on link "Análise de Sessões" at bounding box center [306, 305] width 225 height 37
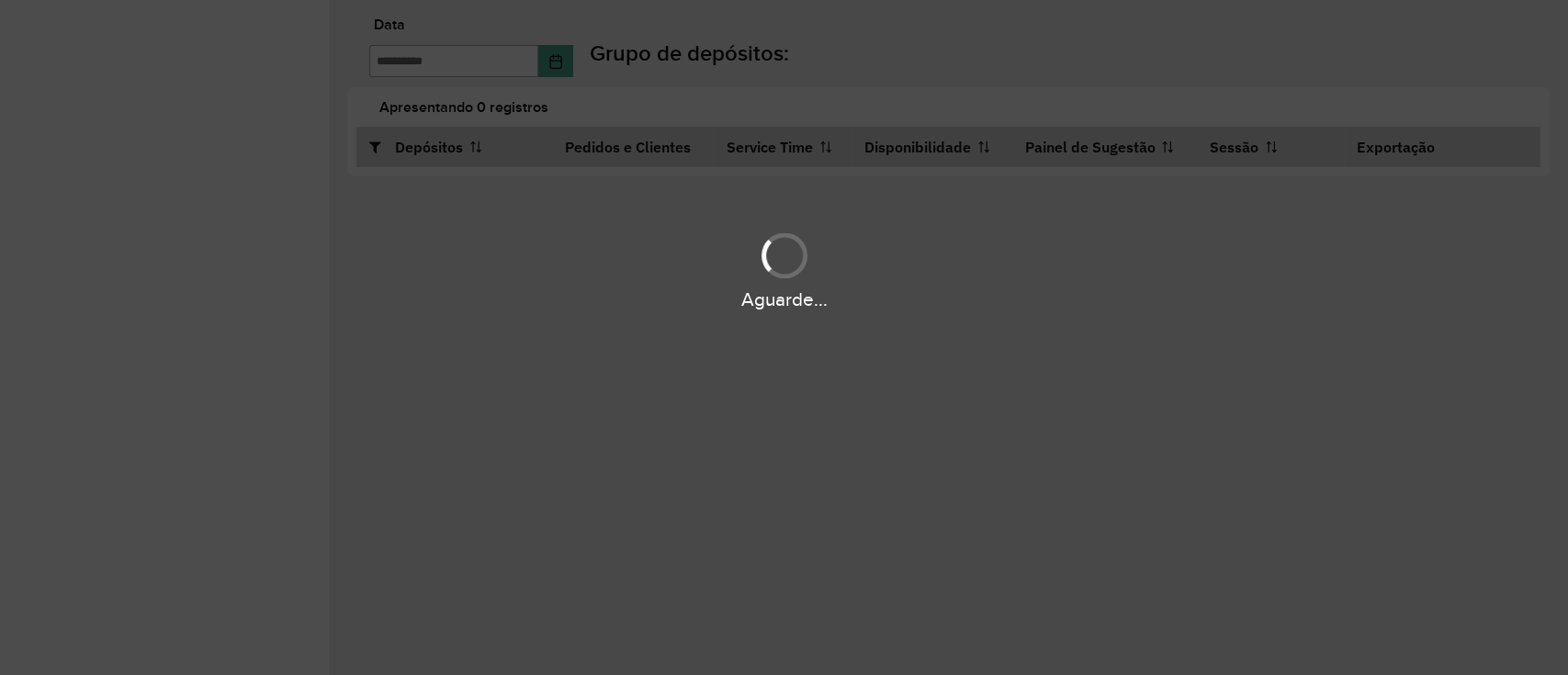
type input "**********"
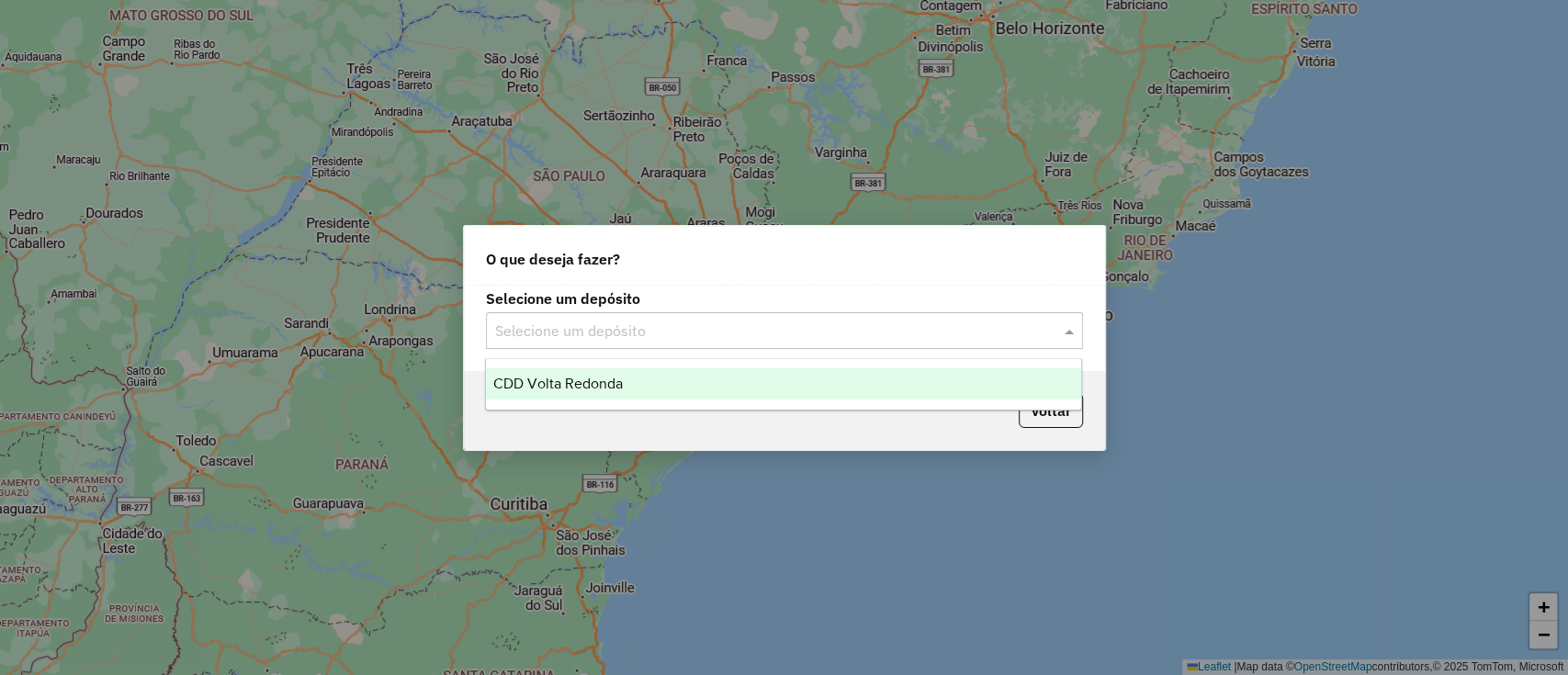
click at [683, 317] on div "Selecione um depósito" at bounding box center [784, 331] width 598 height 37
click at [610, 394] on div "CDD Volta Redonda" at bounding box center [784, 383] width 596 height 31
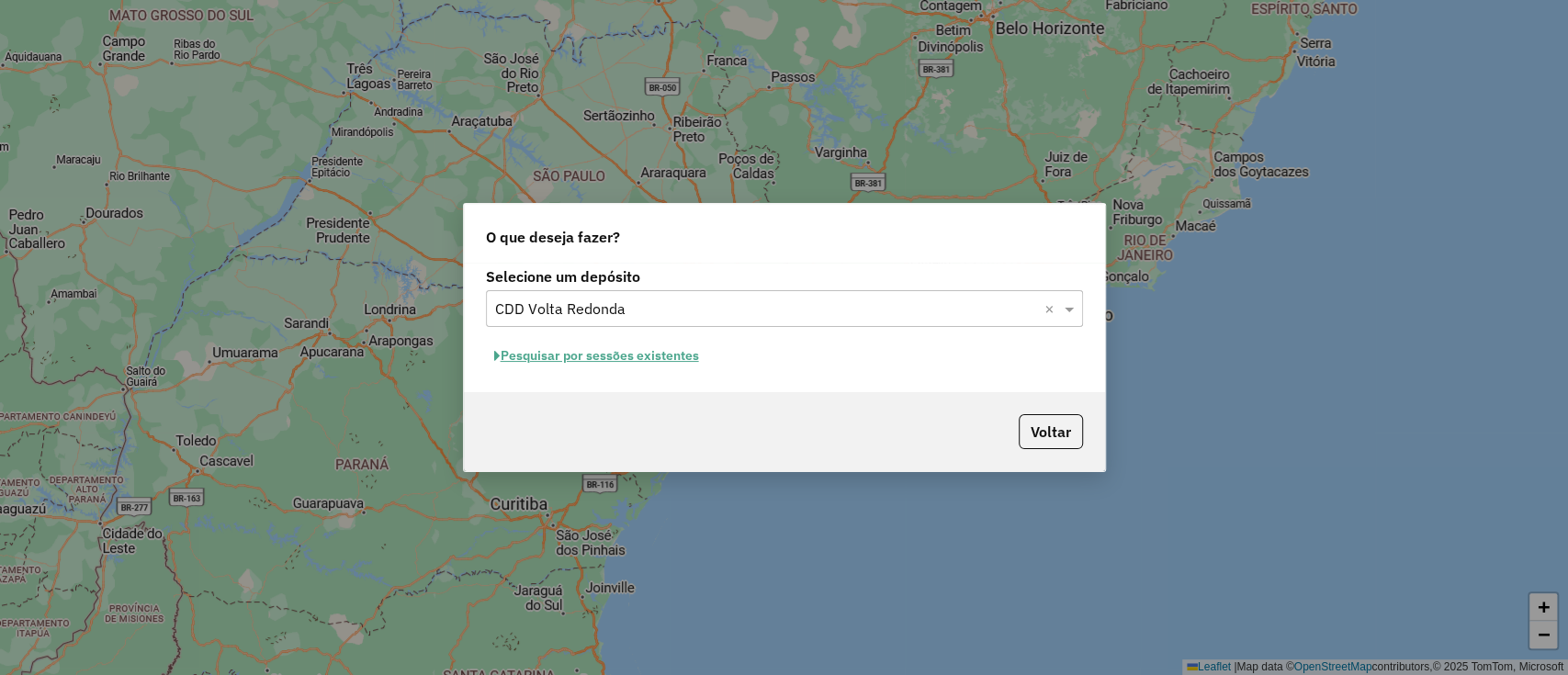
click at [530, 355] on button "Pesquisar por sessões existentes" at bounding box center [596, 355] width 221 height 28
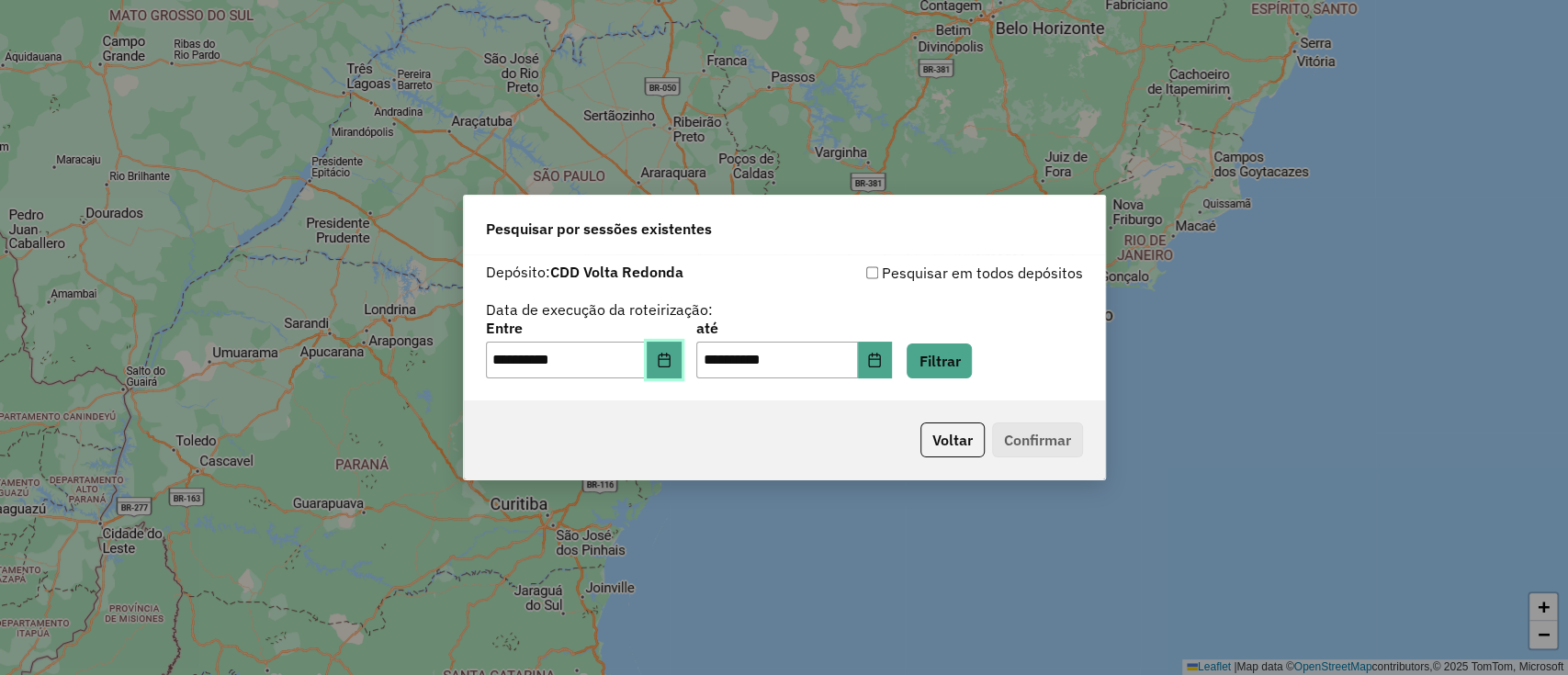
click at [681, 371] on button "Choose Date" at bounding box center [664, 360] width 35 height 37
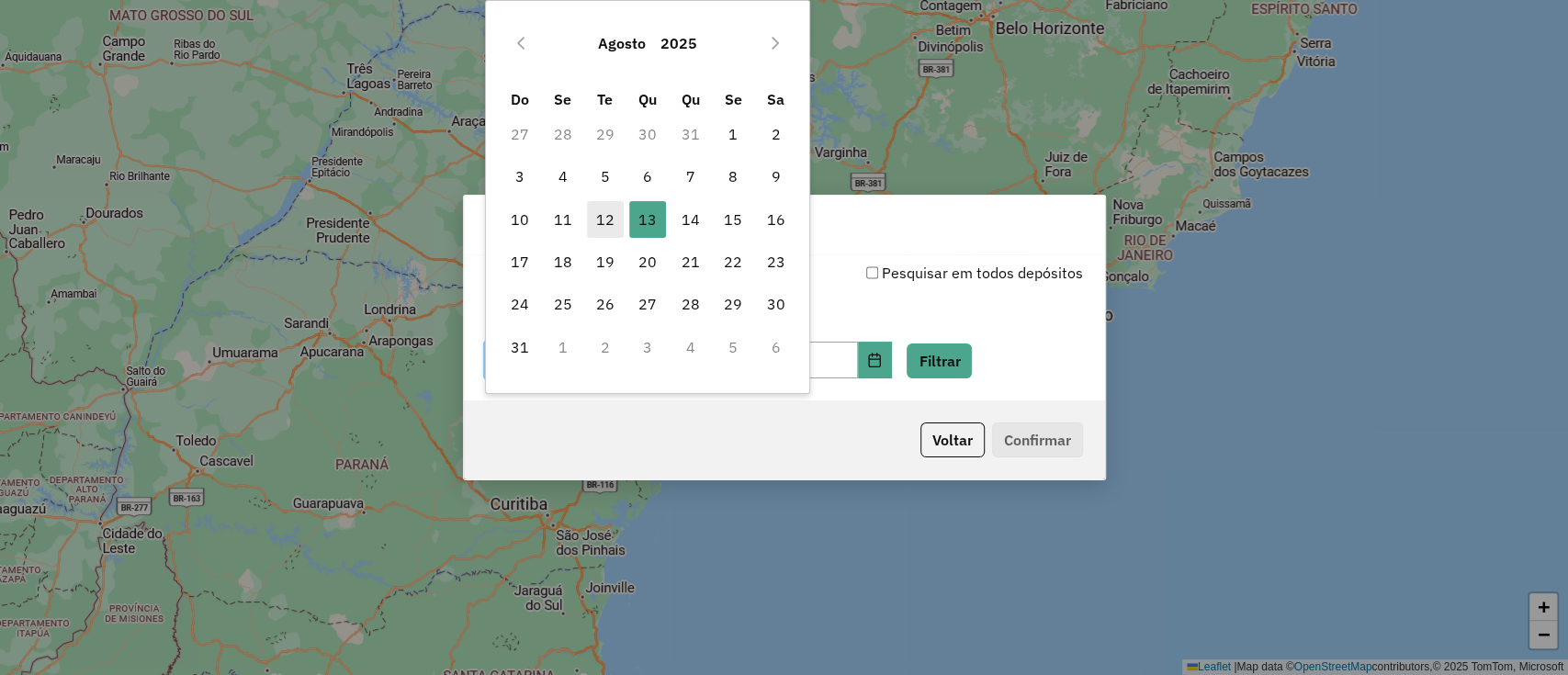
click at [610, 204] on span "12" at bounding box center [605, 220] width 37 height 37
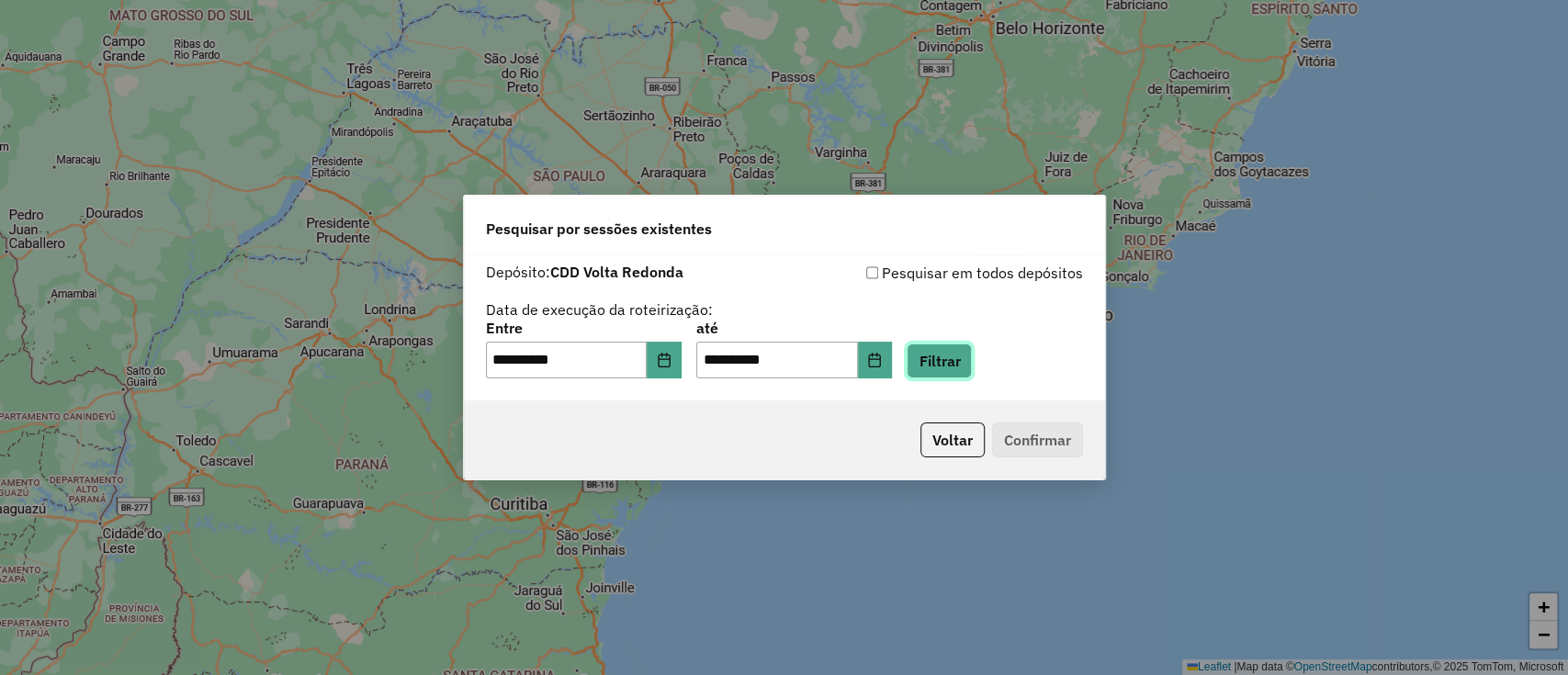
click at [949, 366] on button "Filtrar" at bounding box center [939, 361] width 65 height 35
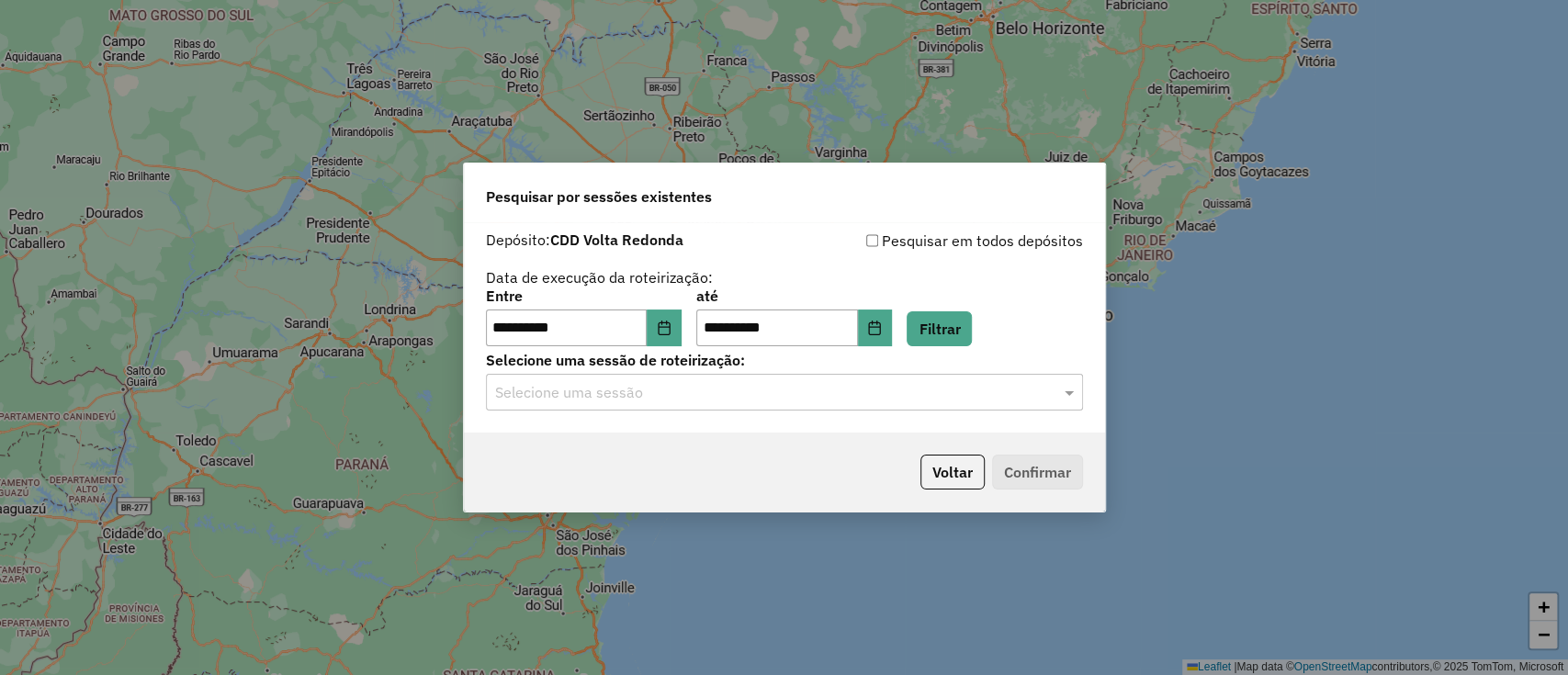
click at [728, 371] on label "Selecione uma sessão de roteirização:" at bounding box center [784, 360] width 598 height 22
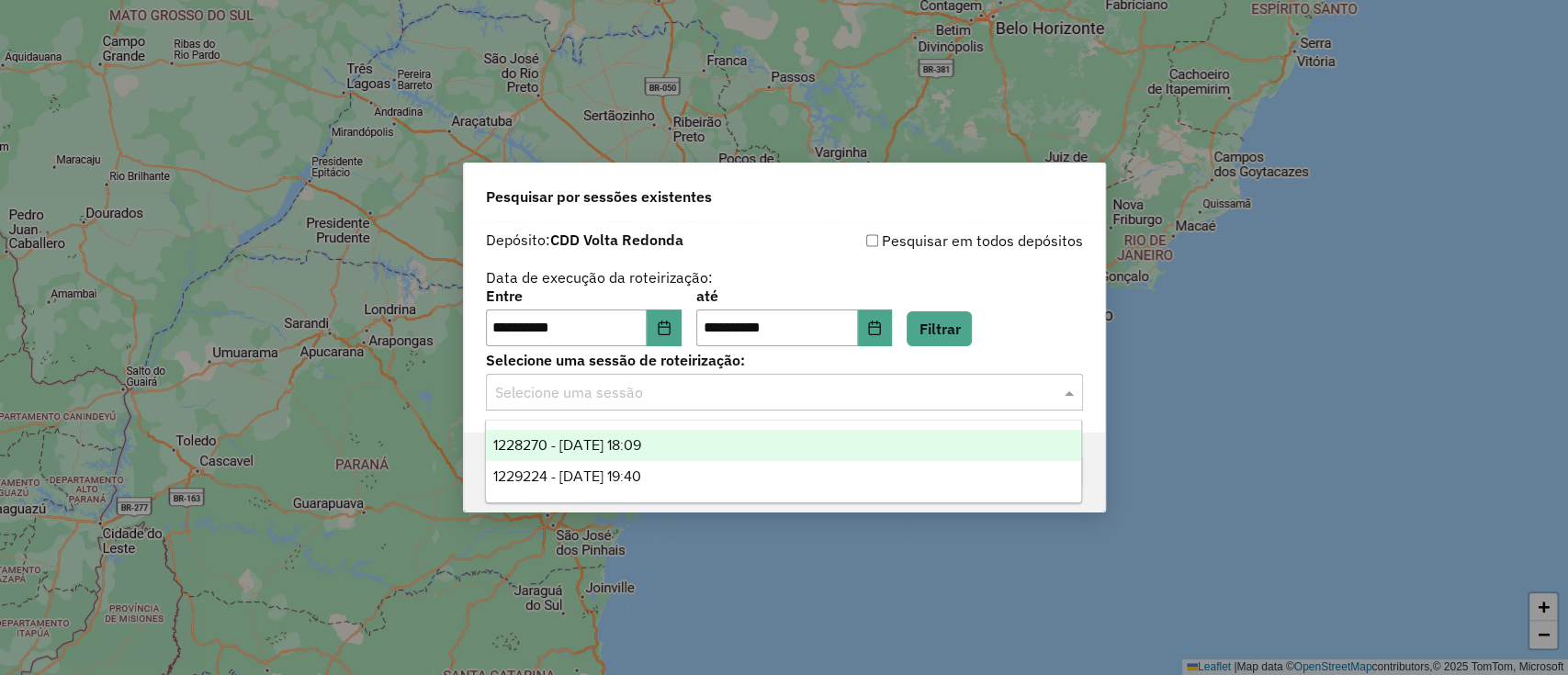
click at [727, 378] on div "Selecione uma sessão" at bounding box center [784, 392] width 598 height 37
click at [691, 449] on div "1228270 - 12/08/2025 18:09" at bounding box center [784, 445] width 596 height 31
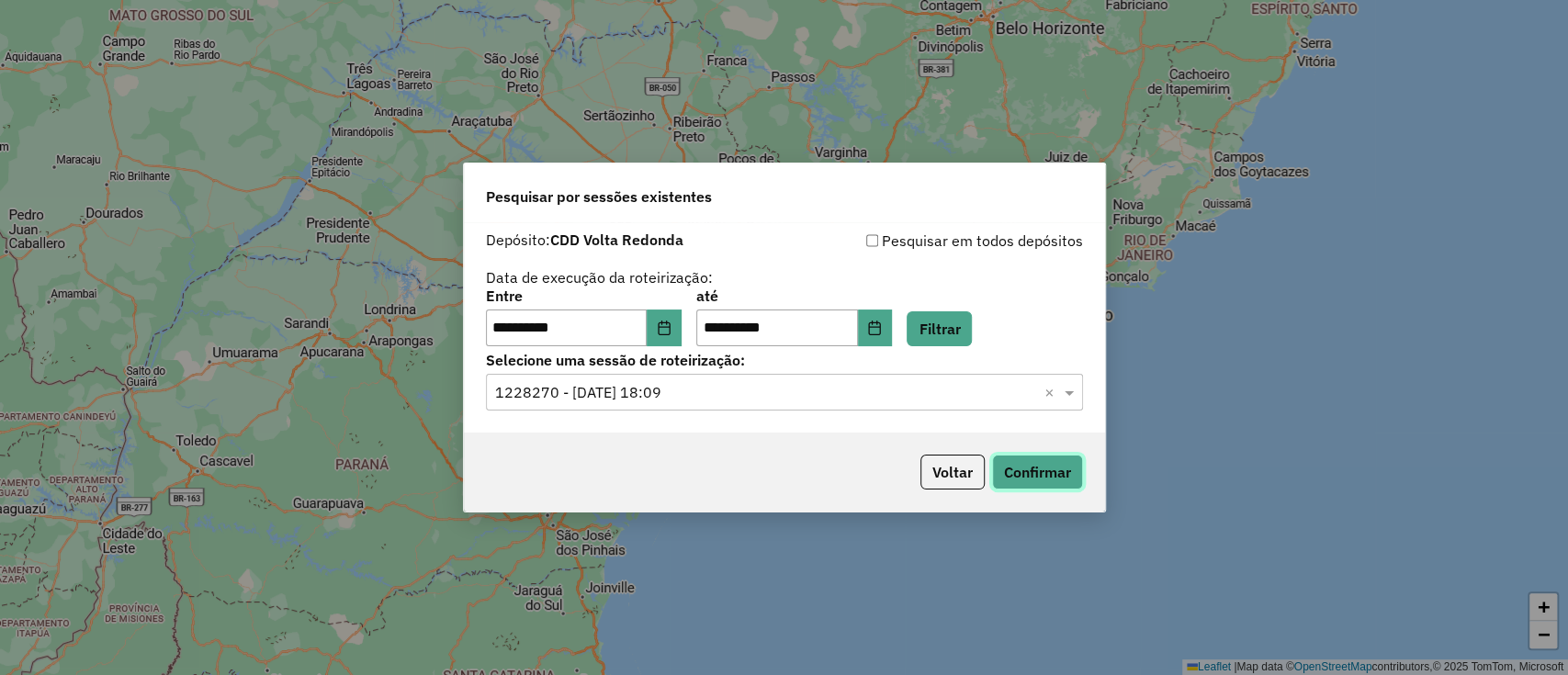
click at [1028, 469] on button "Confirmar" at bounding box center [1037, 472] width 91 height 35
click at [930, 393] on input "text" at bounding box center [766, 393] width 542 height 22
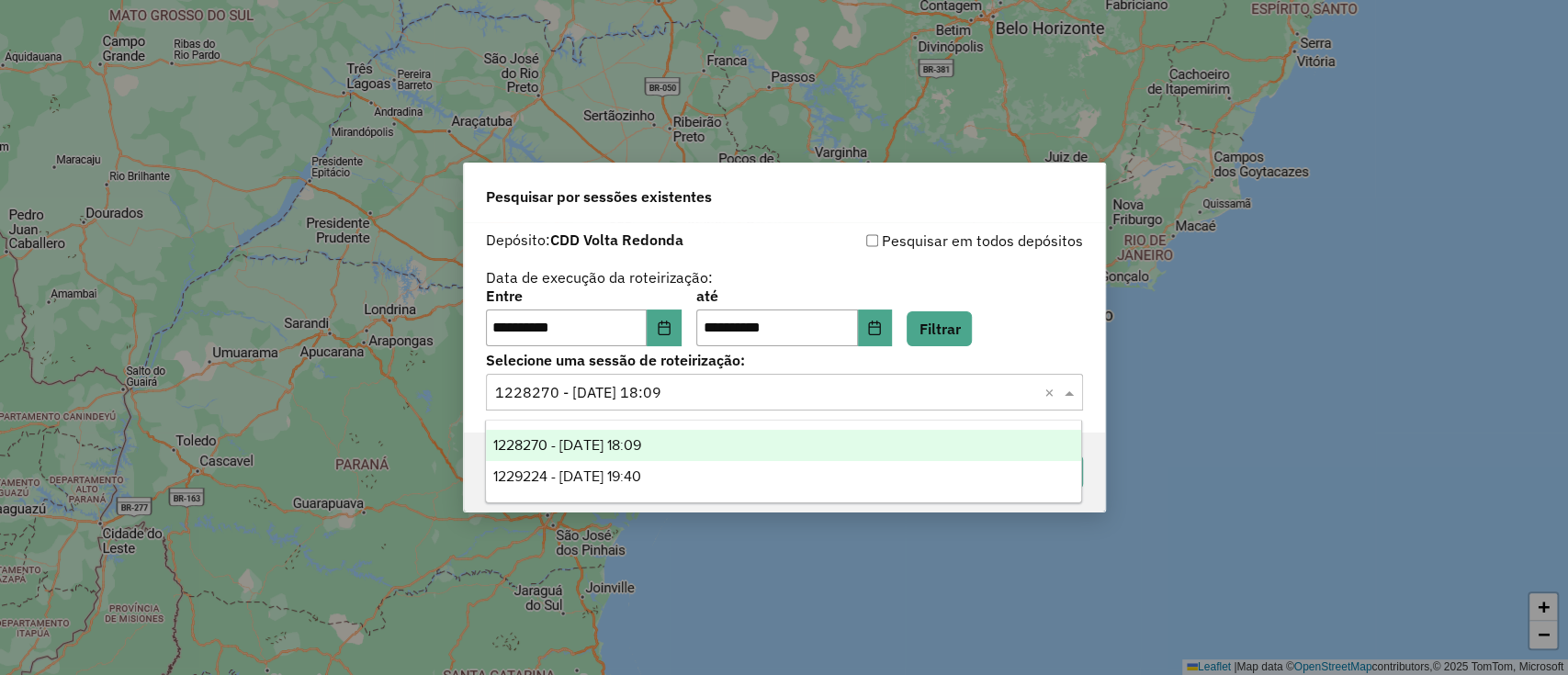
click at [930, 393] on input "text" at bounding box center [766, 393] width 542 height 22
click at [669, 327] on icon "Choose Date" at bounding box center [664, 327] width 15 height 15
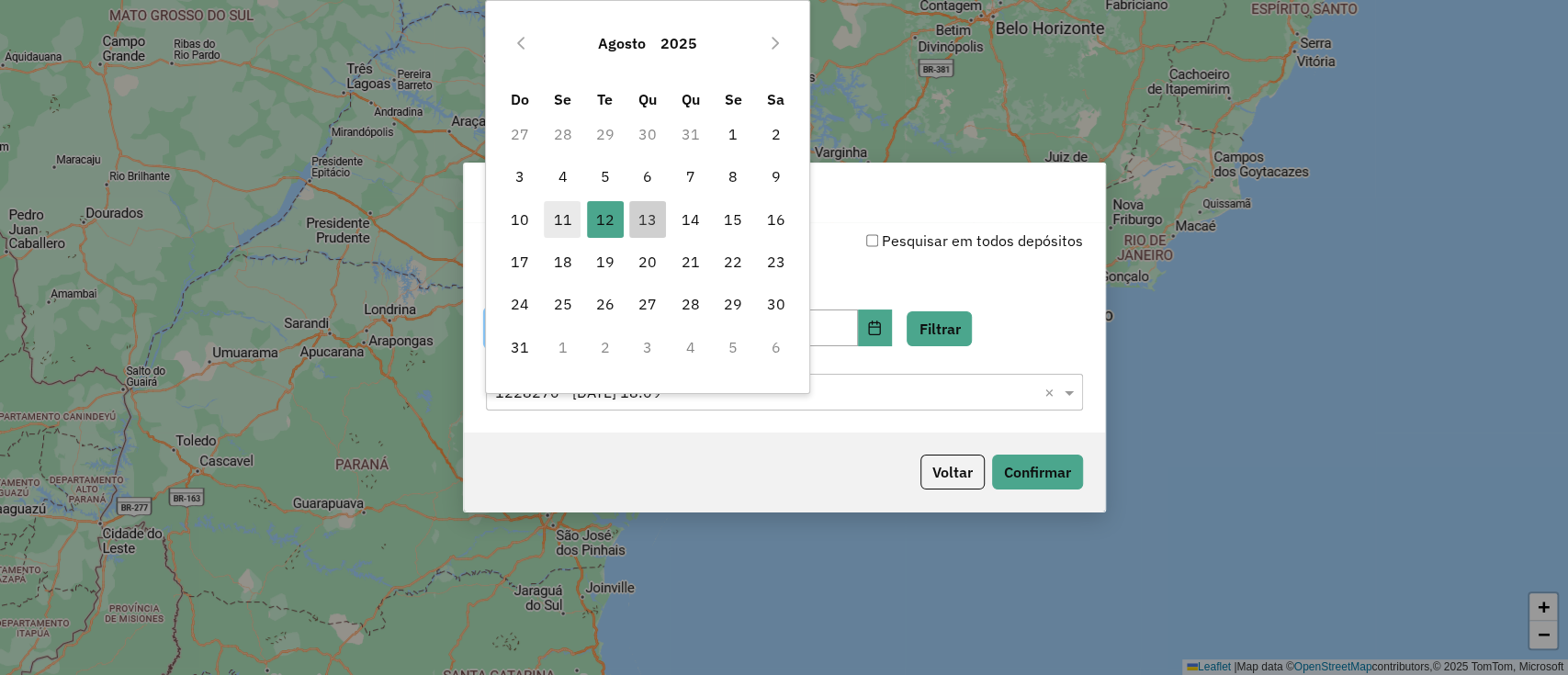
click at [562, 217] on span "11" at bounding box center [563, 220] width 37 height 37
type input "**********"
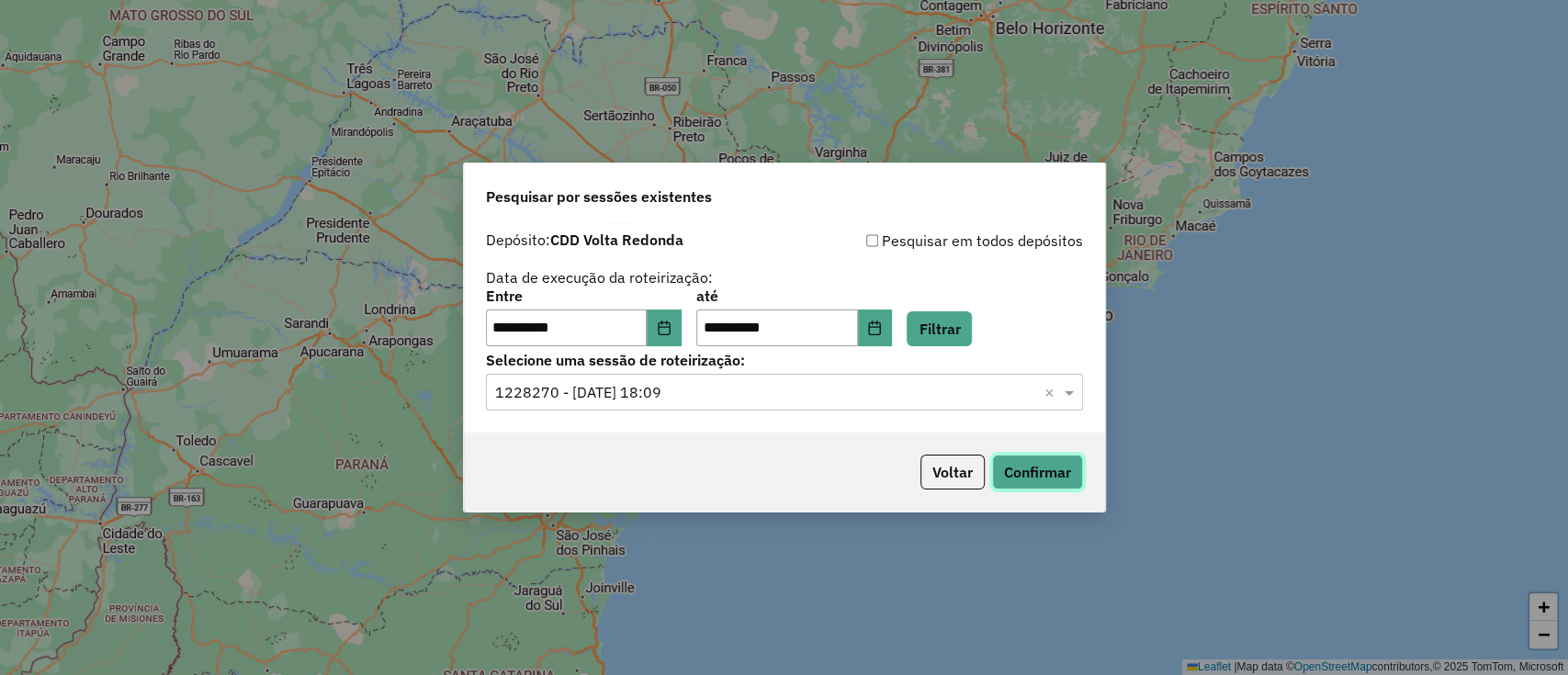
click at [1077, 480] on button "Confirmar" at bounding box center [1037, 472] width 91 height 35
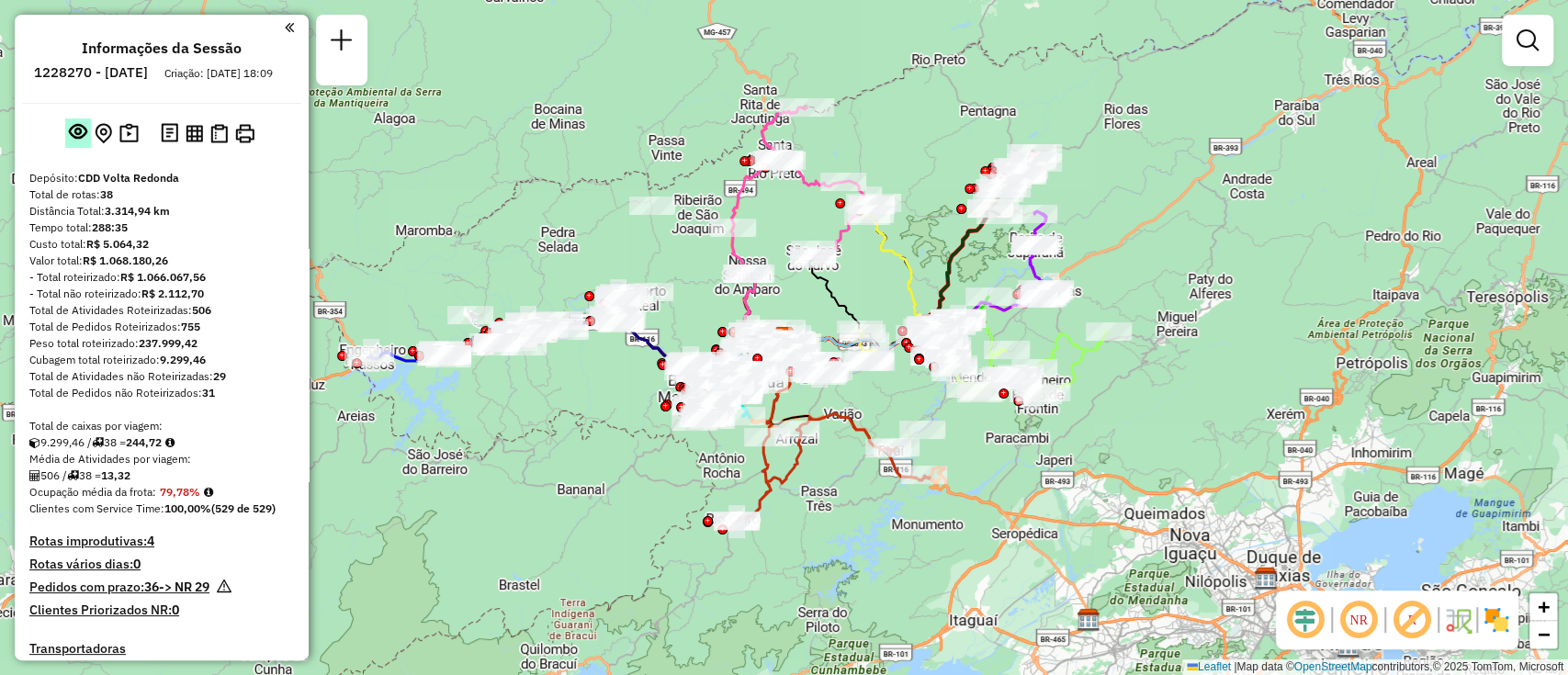
click at [84, 140] on em at bounding box center [78, 131] width 18 height 18
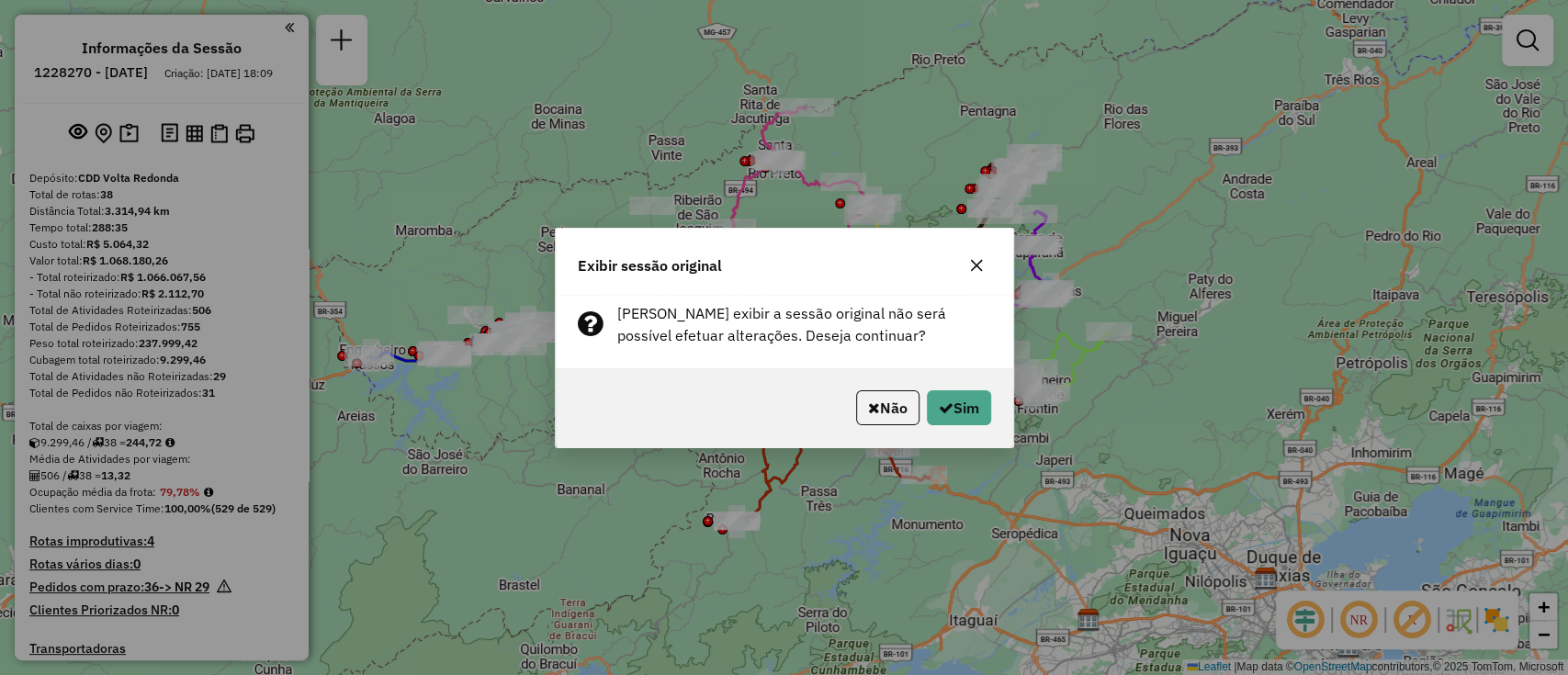
click at [982, 256] on button "button" at bounding box center [976, 266] width 29 height 29
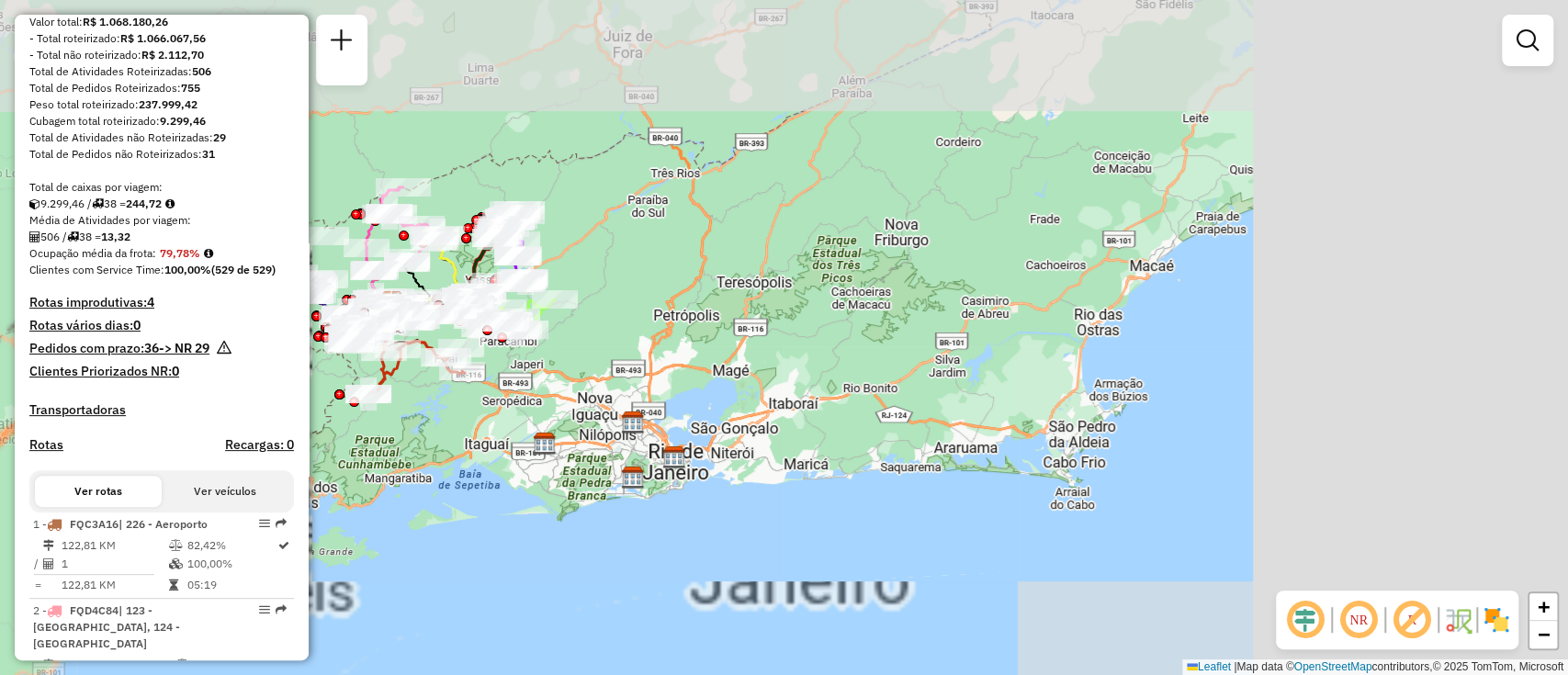
scroll to position [244, 0]
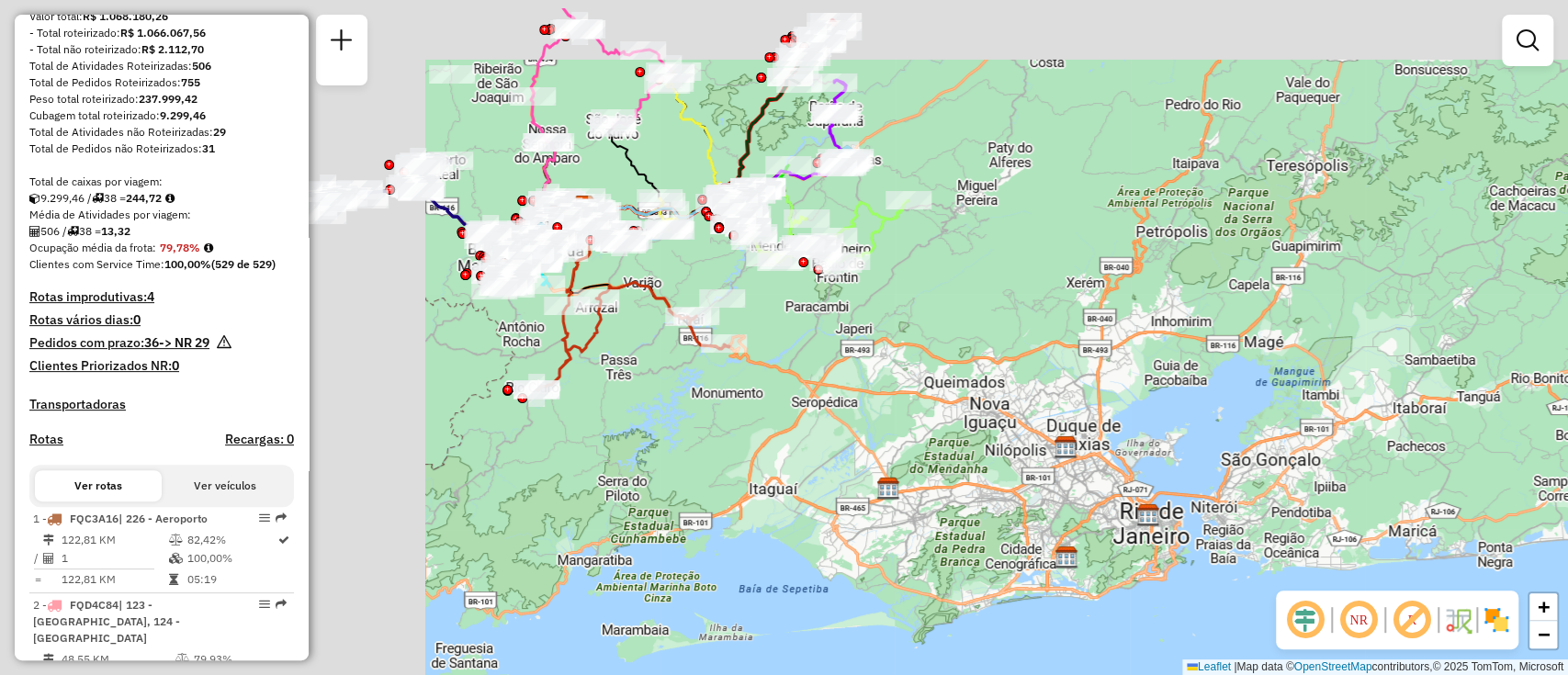
drag, startPoint x: 655, startPoint y: 415, endPoint x: 1112, endPoint y: 484, distance: 462.2
click at [1126, 488] on div "Janela de atendimento Grade de atendimento Capacidade Transportadoras Veículos …" at bounding box center [784, 338] width 1568 height 675
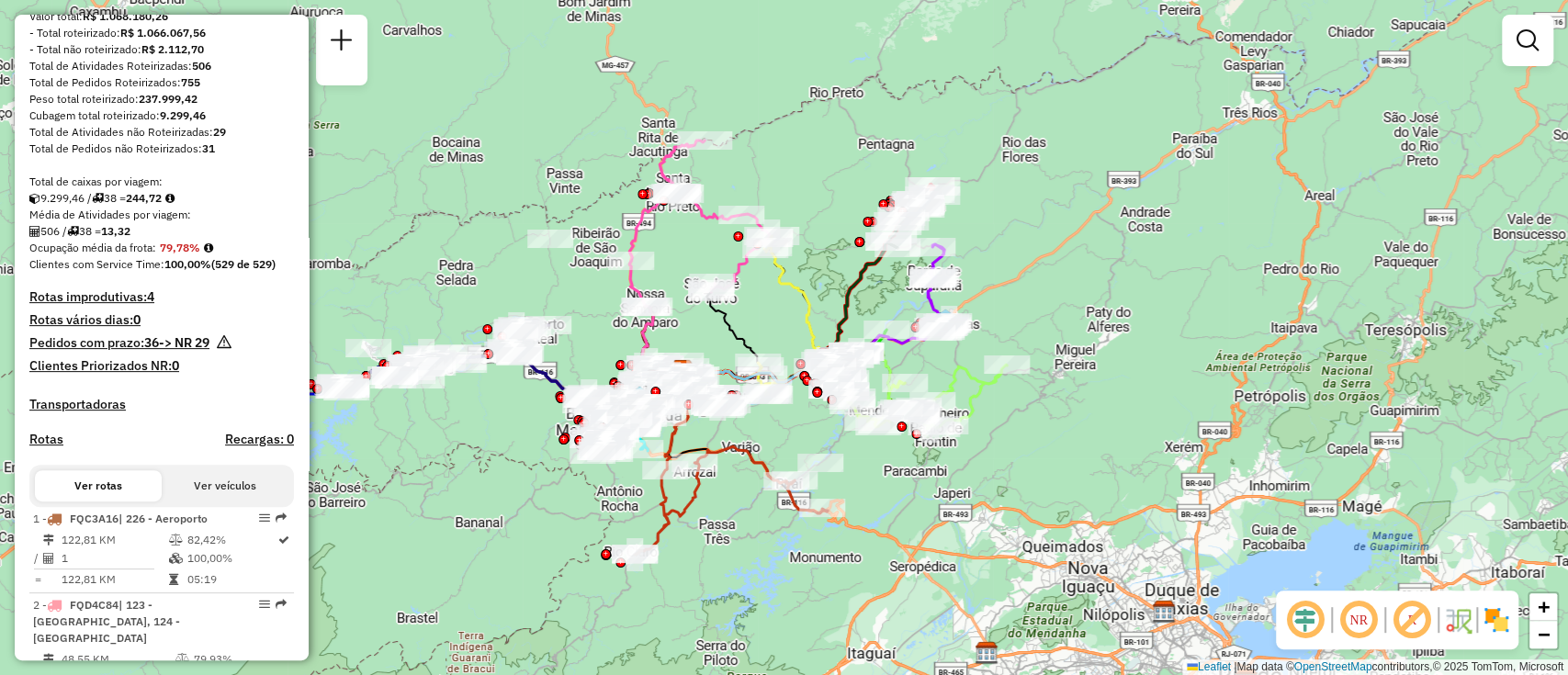
click at [917, 615] on div "Janela de atendimento Grade de atendimento Capacidade Transportadoras Veículos …" at bounding box center [784, 338] width 1568 height 675
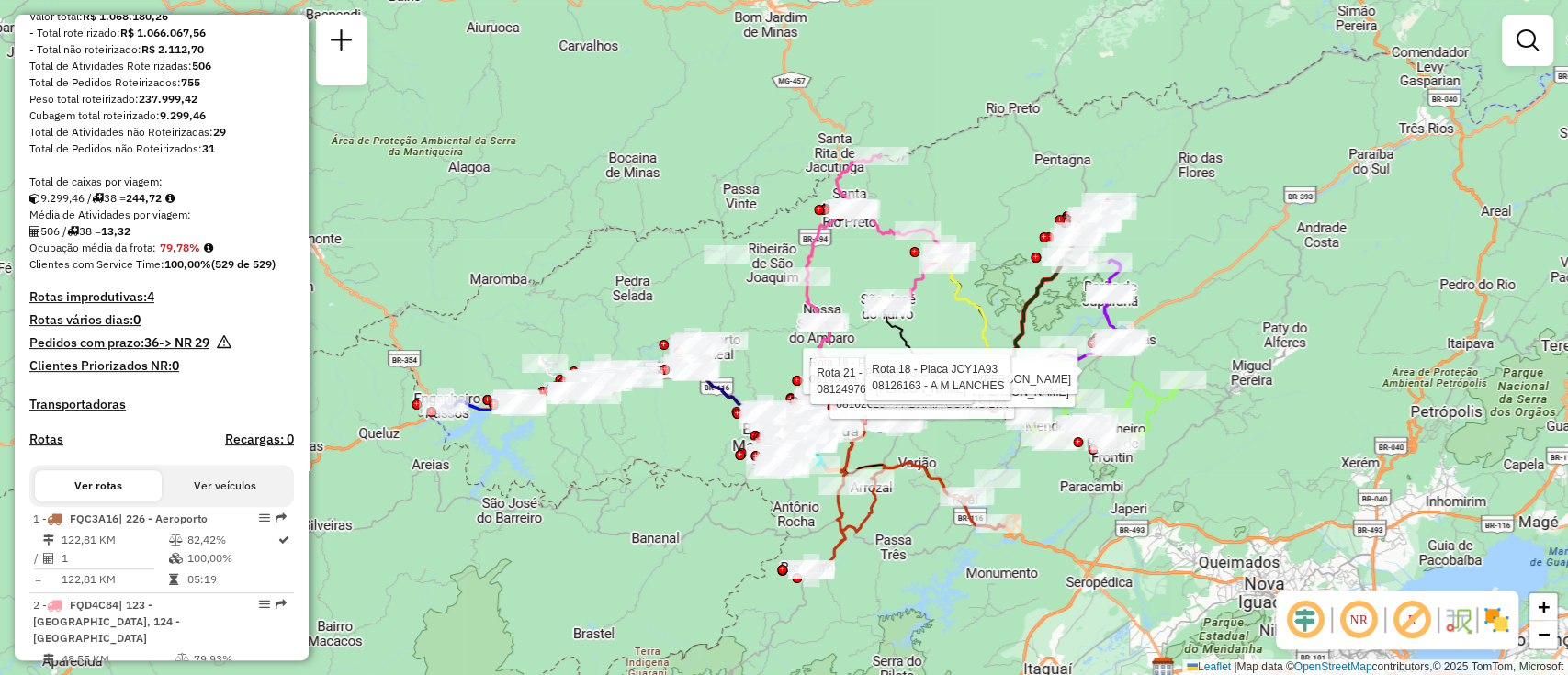
drag, startPoint x: 580, startPoint y: 428, endPoint x: 706, endPoint y: 236, distance: 229.7
click at [741, 227] on div "Rota 20 - Placa FXZ4J74 08138032 - FELIPE SILVEIRA Rota 20 - Placa FXZ4J74 0810…" at bounding box center [784, 338] width 1568 height 675
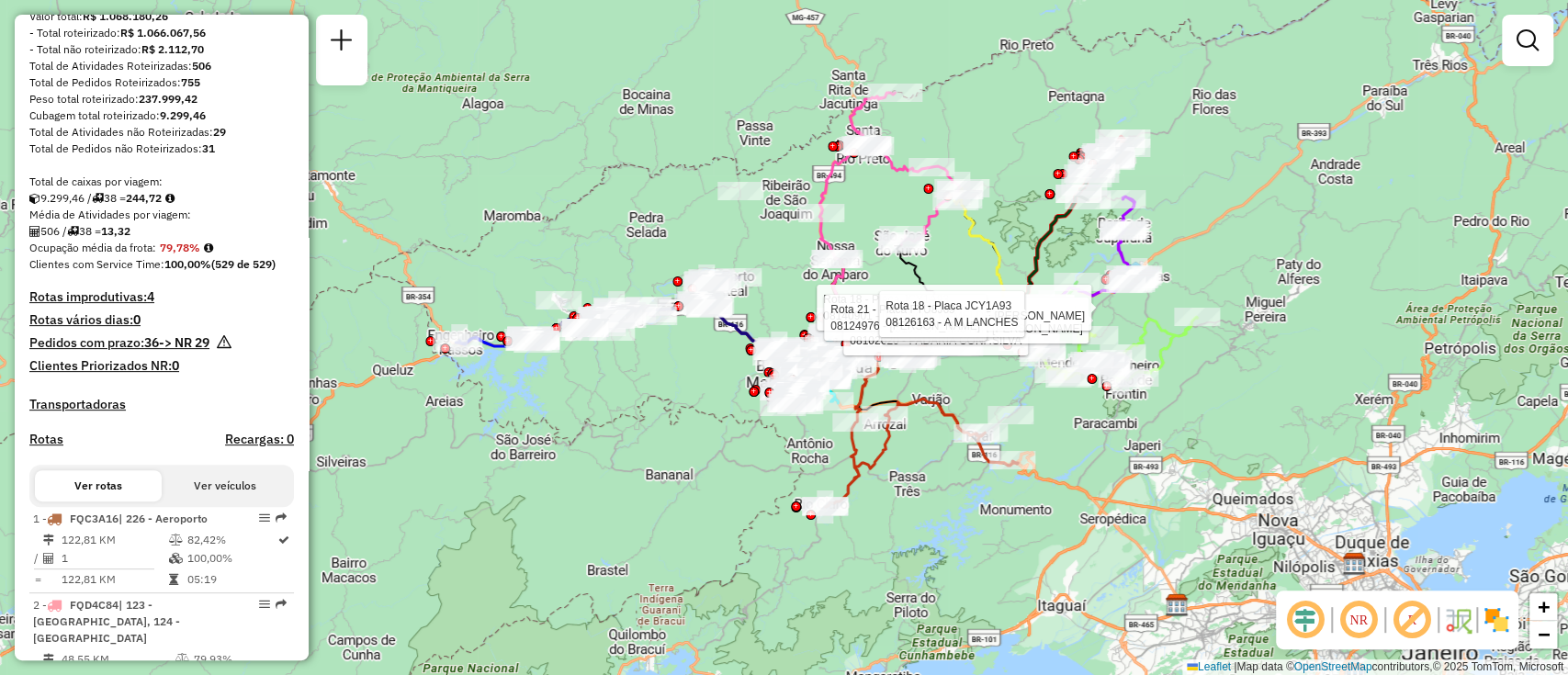
click at [221, 501] on button "Ver veículos" at bounding box center [225, 485] width 127 height 31
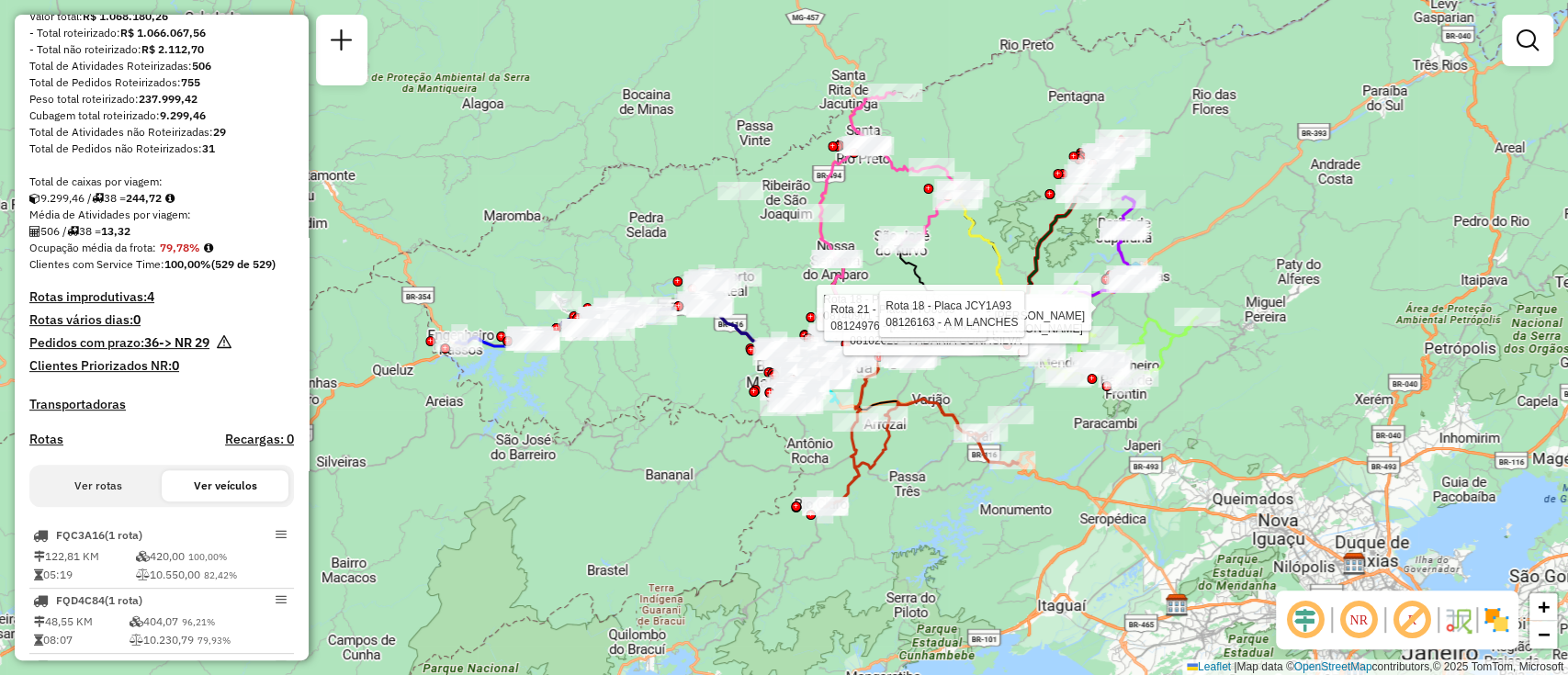
click at [85, 500] on button "Ver rotas" at bounding box center [98, 485] width 127 height 31
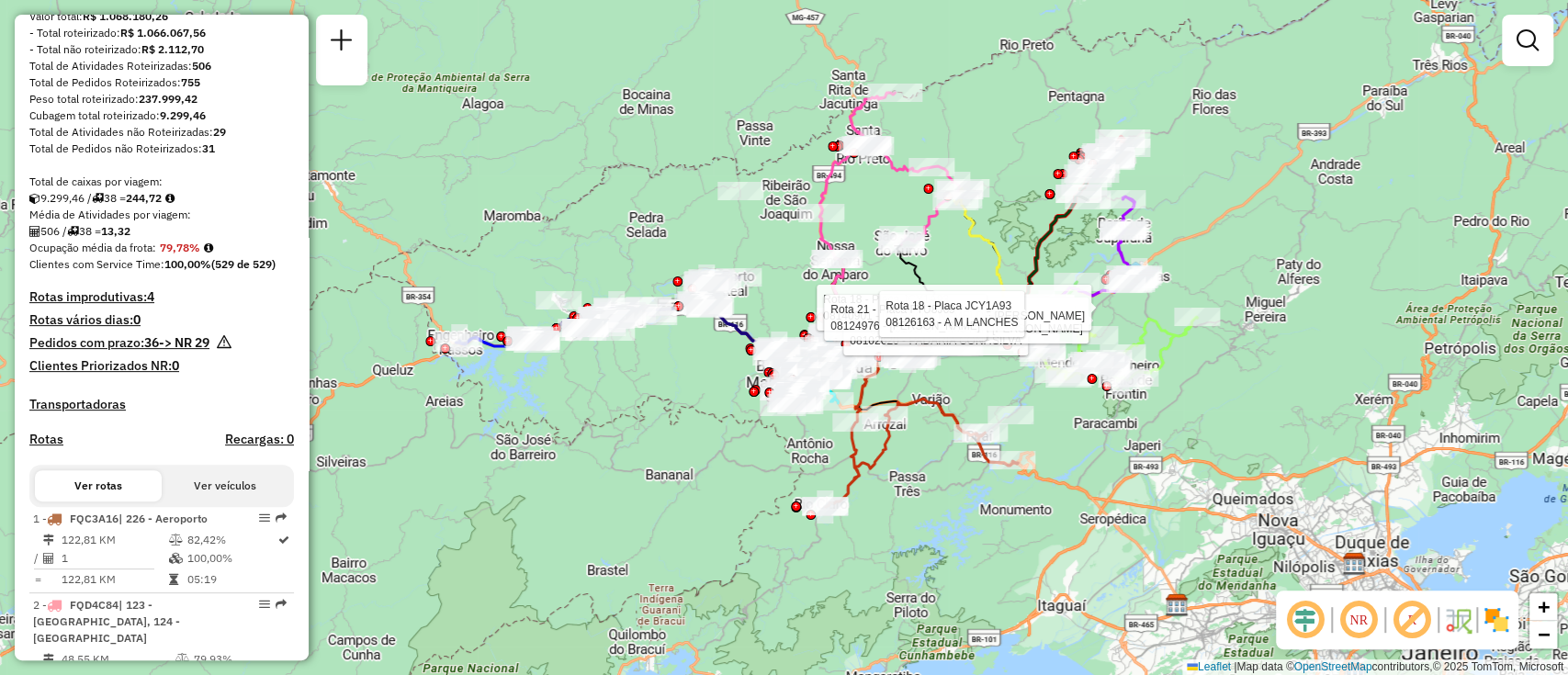
click at [232, 480] on div "Ver rotas Ver veículos" at bounding box center [162, 485] width 265 height 42
click at [223, 488] on button "Ver veículos" at bounding box center [225, 485] width 127 height 31
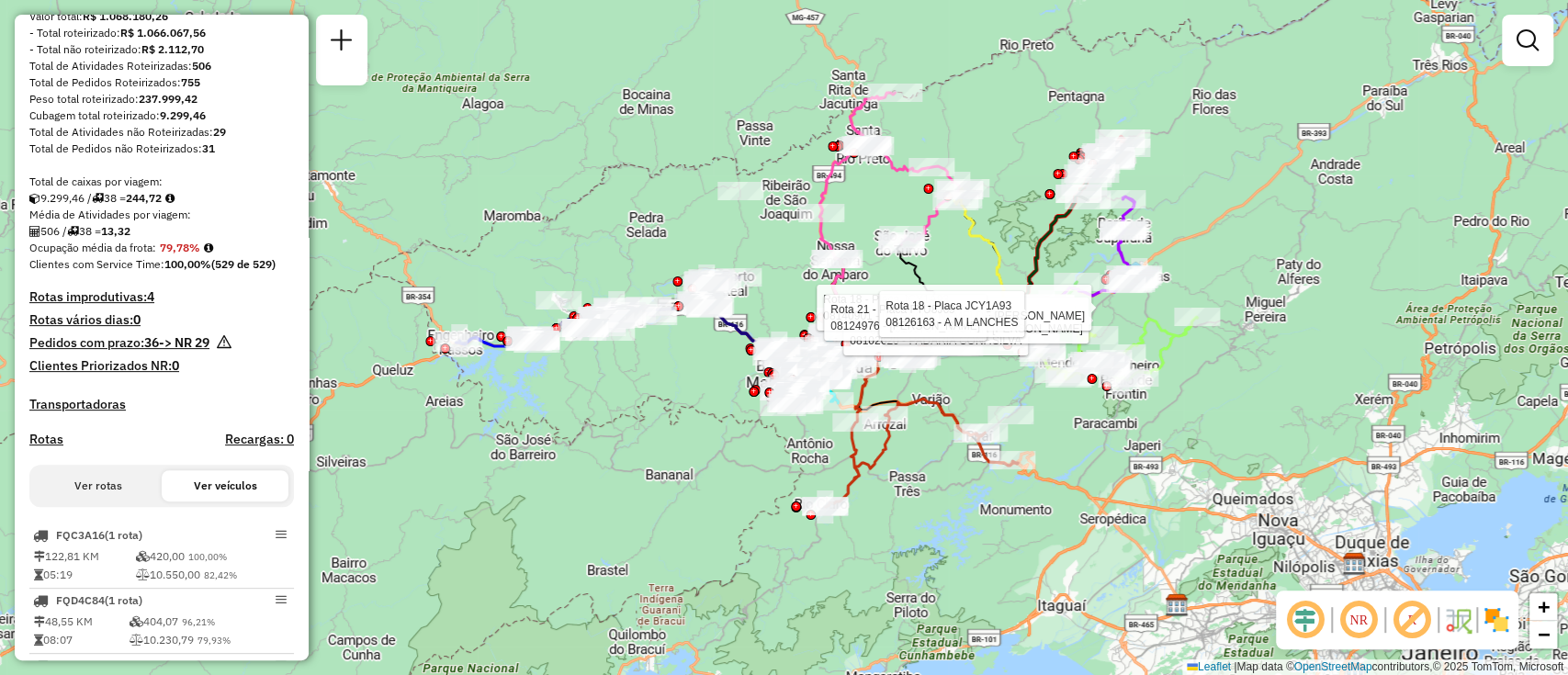
click at [108, 501] on button "Ver rotas" at bounding box center [98, 485] width 127 height 31
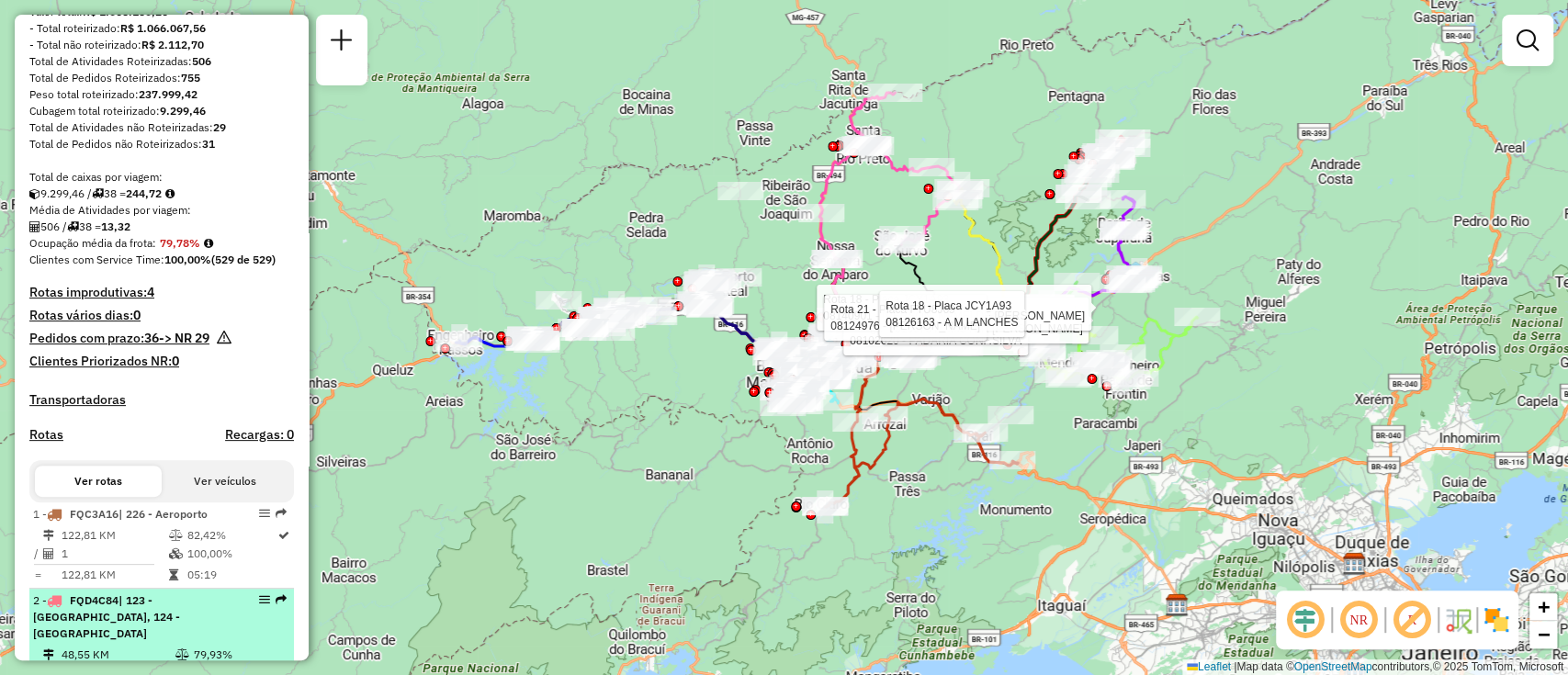
scroll to position [368, 0]
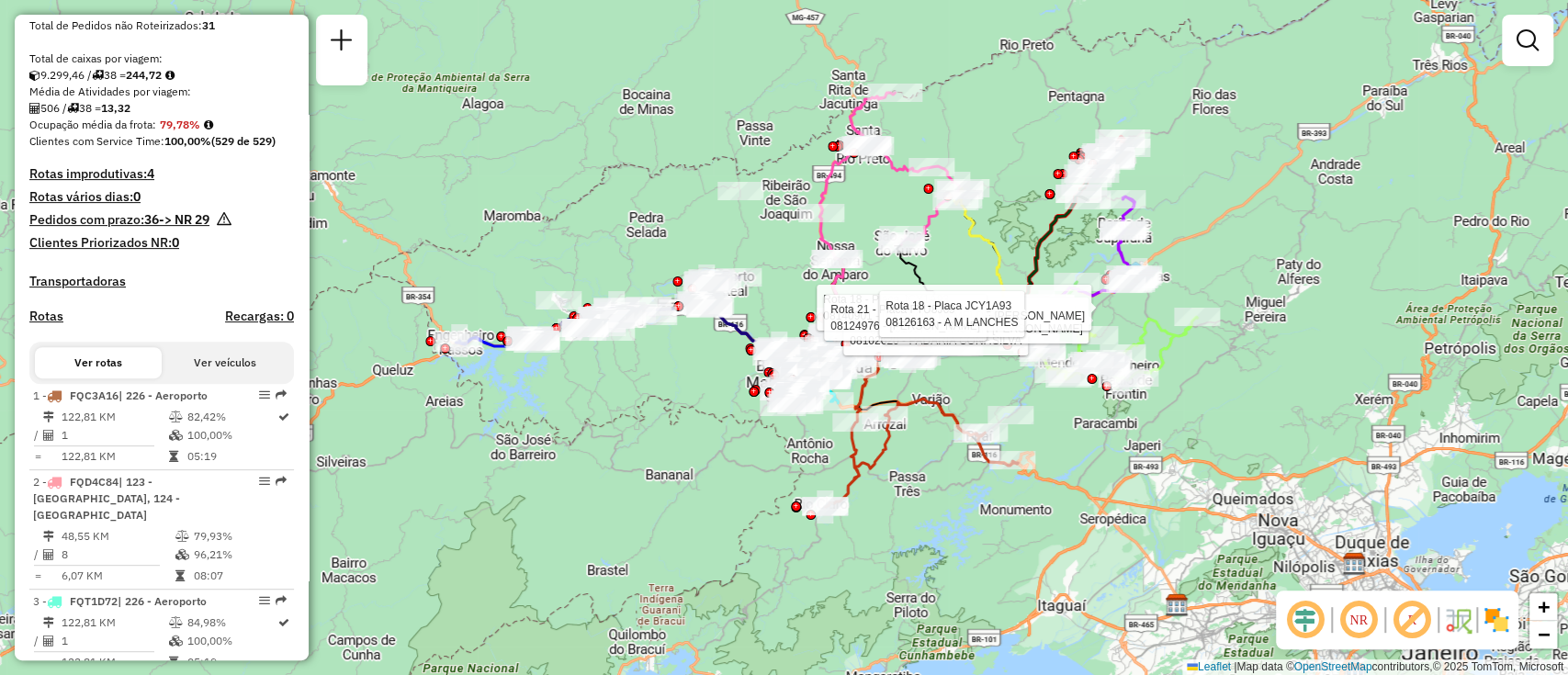
drag, startPoint x: 204, startPoint y: 214, endPoint x: 228, endPoint y: 318, distance: 106.7
click at [659, 487] on div "Rota 20 - Placa FXZ4J74 08138032 - FELIPE SILVEIRA Rota 20 - Placa FXZ4J74 0810…" at bounding box center [784, 338] width 1568 height 675
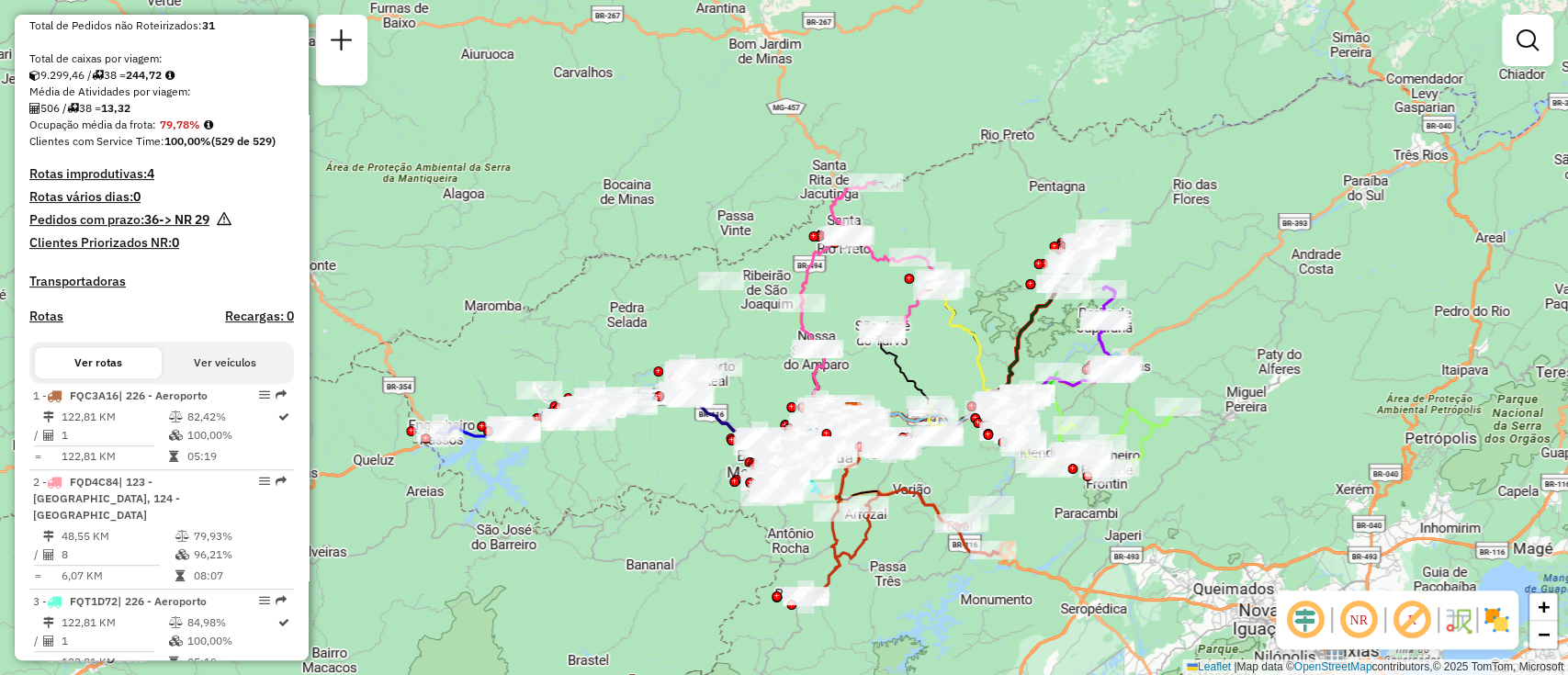
drag, startPoint x: 1083, startPoint y: 310, endPoint x: 1055, endPoint y: 445, distance: 137.9
click at [1055, 444] on g at bounding box center [807, 390] width 742 height 414
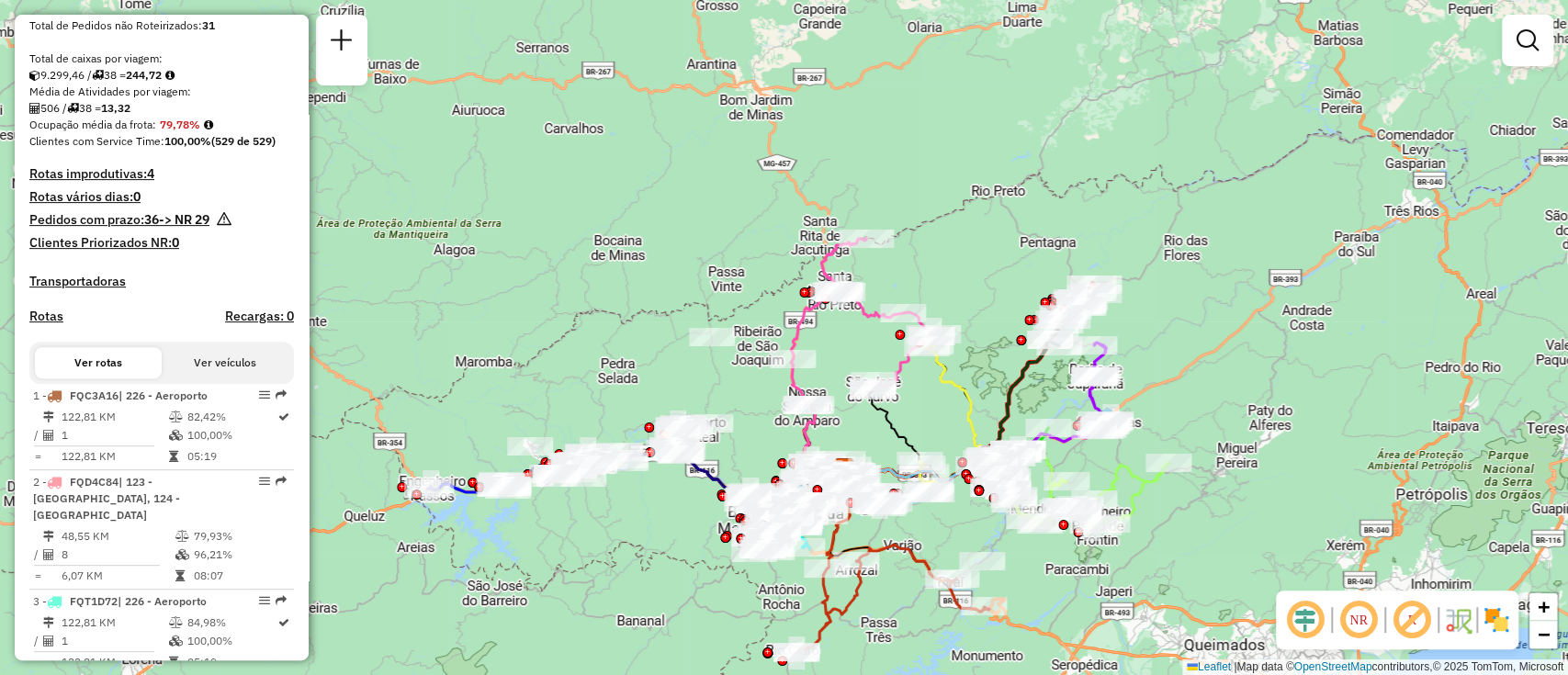
click at [1055, 445] on icon at bounding box center [957, 476] width 227 height 66
select select "**********"
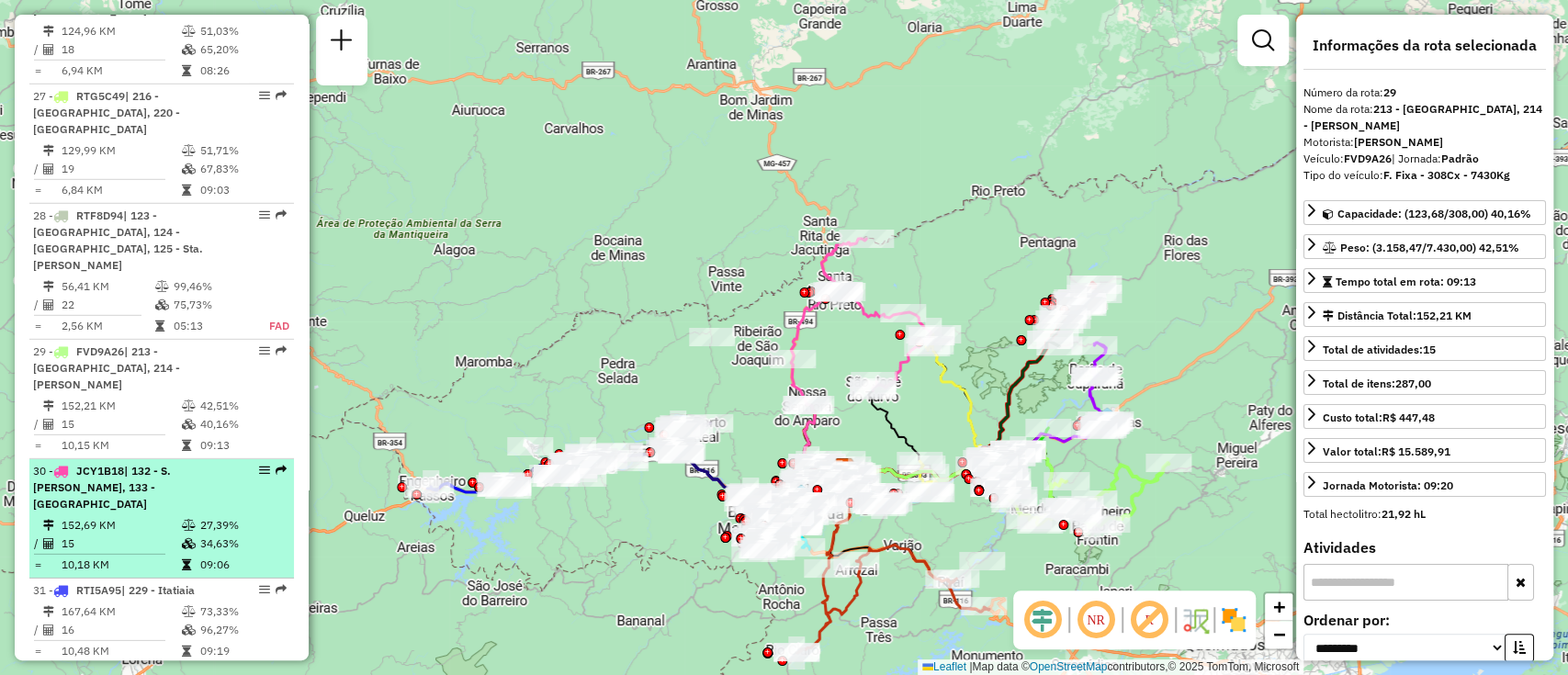
scroll to position [3245, 0]
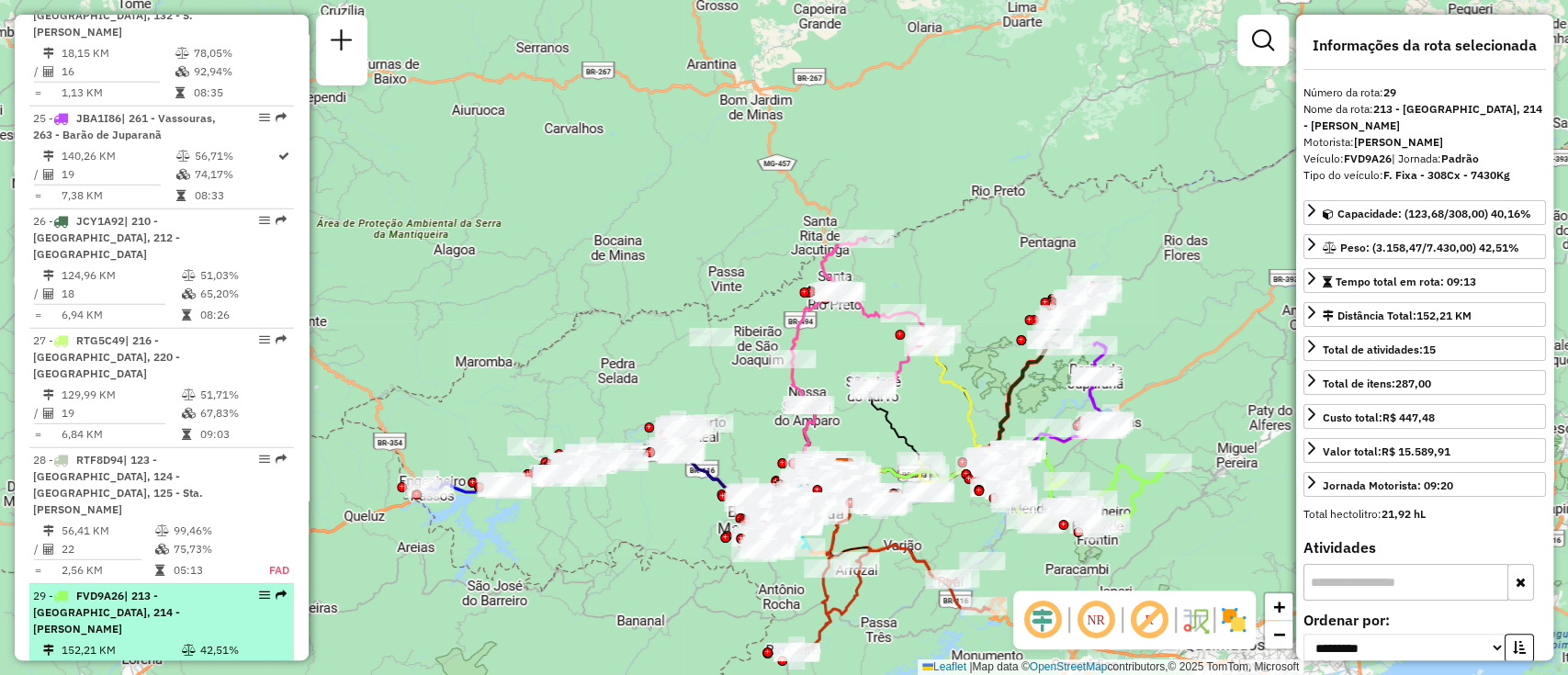
click at [123, 659] on td "15" at bounding box center [121, 668] width 121 height 18
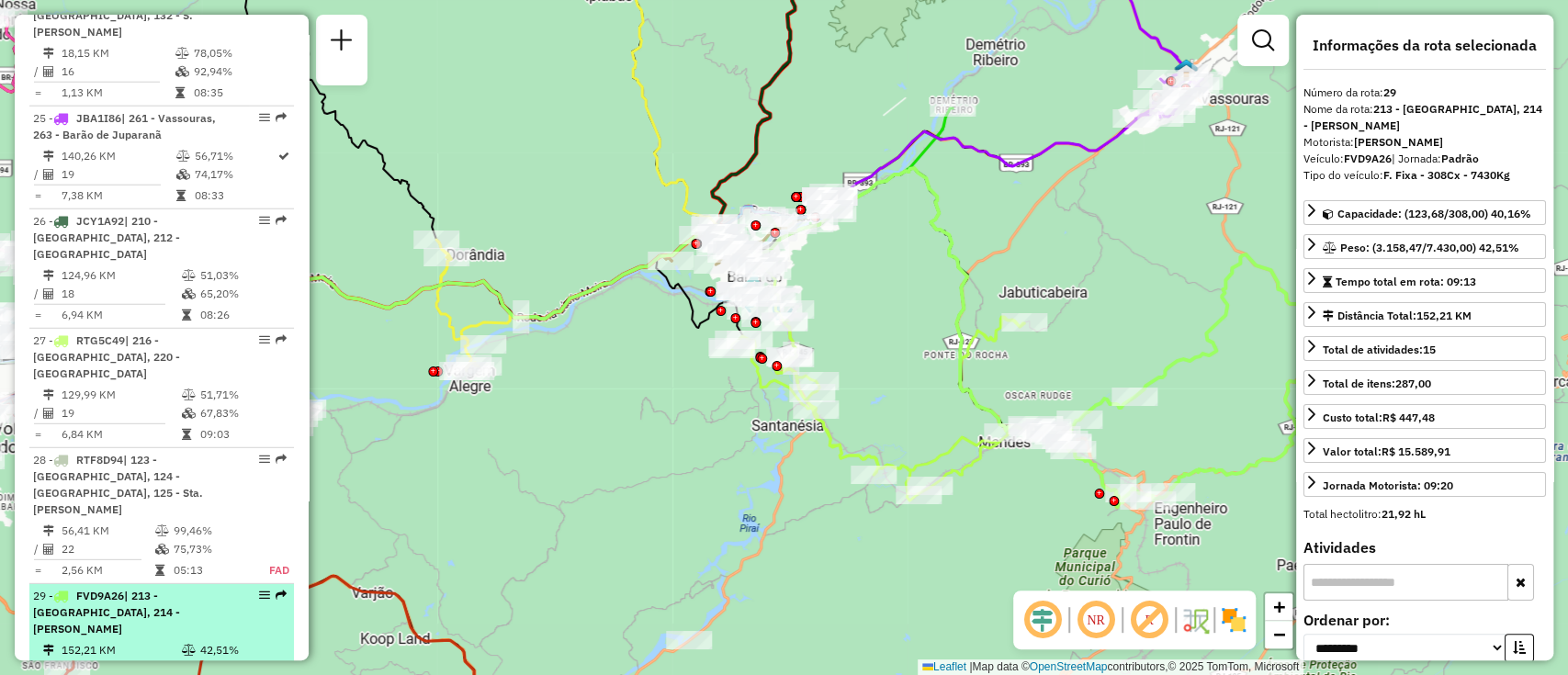
click at [155, 587] on div "29 - FVD9A26 | 213 - Tinguá, 214 - Paulo de Frontin" at bounding box center [130, 612] width 195 height 50
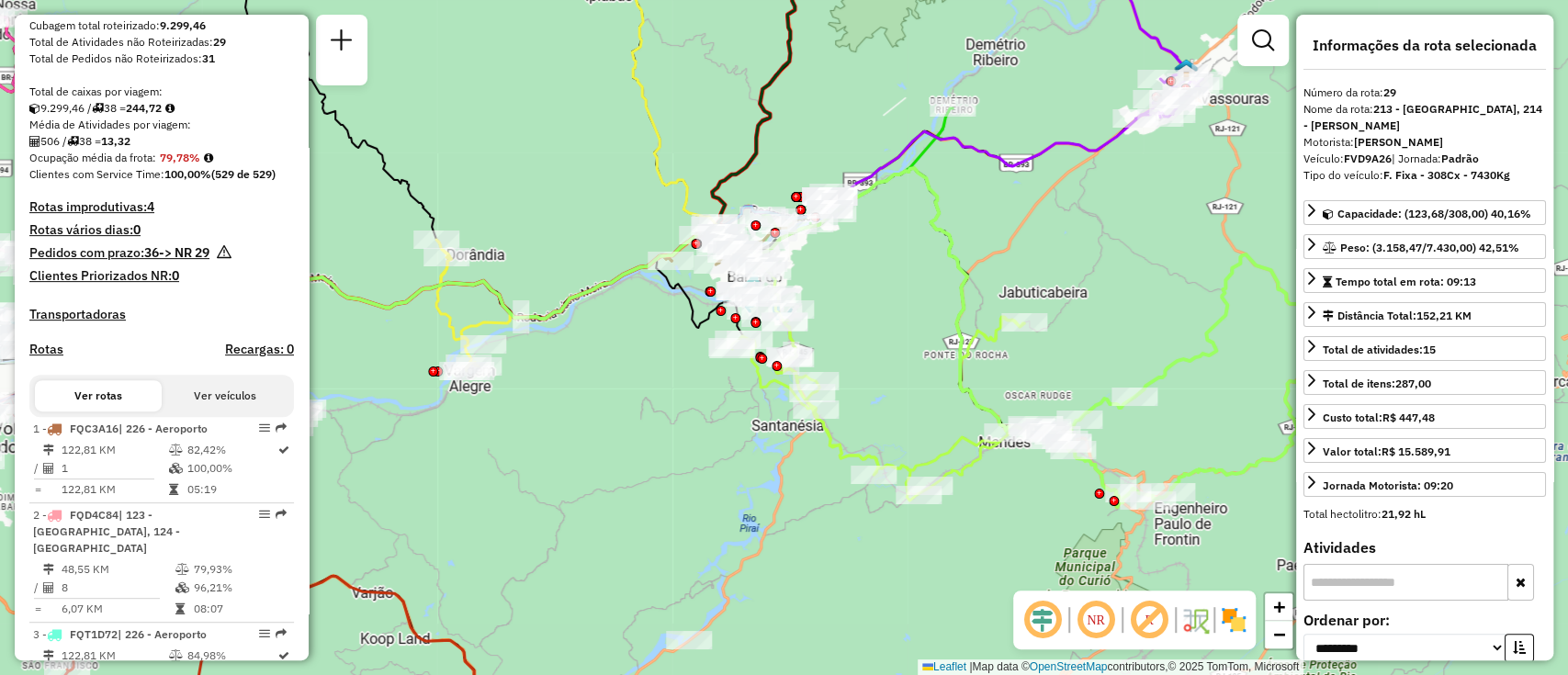
scroll to position [368, 0]
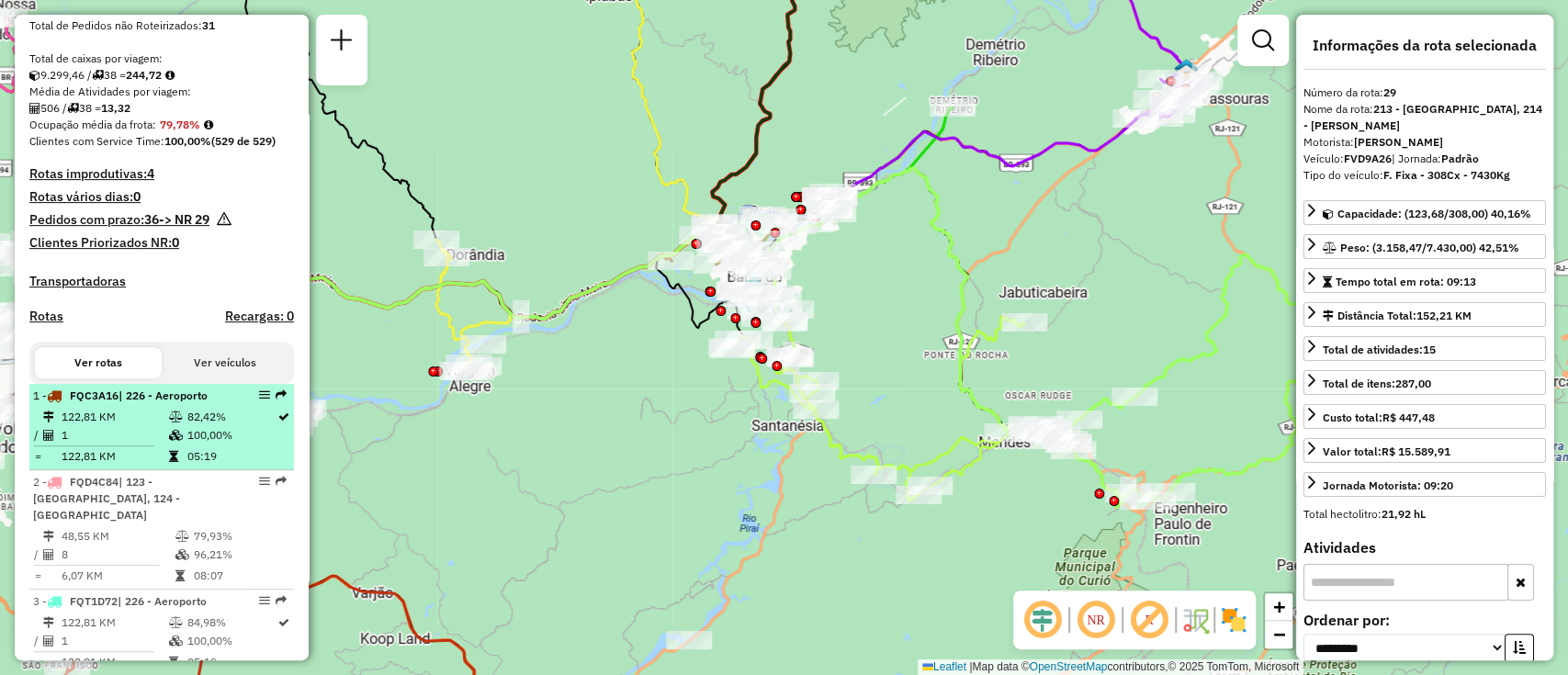
click at [135, 404] on div "1 - FQC3A16 | 226 - Aeroporto" at bounding box center [130, 395] width 195 height 17
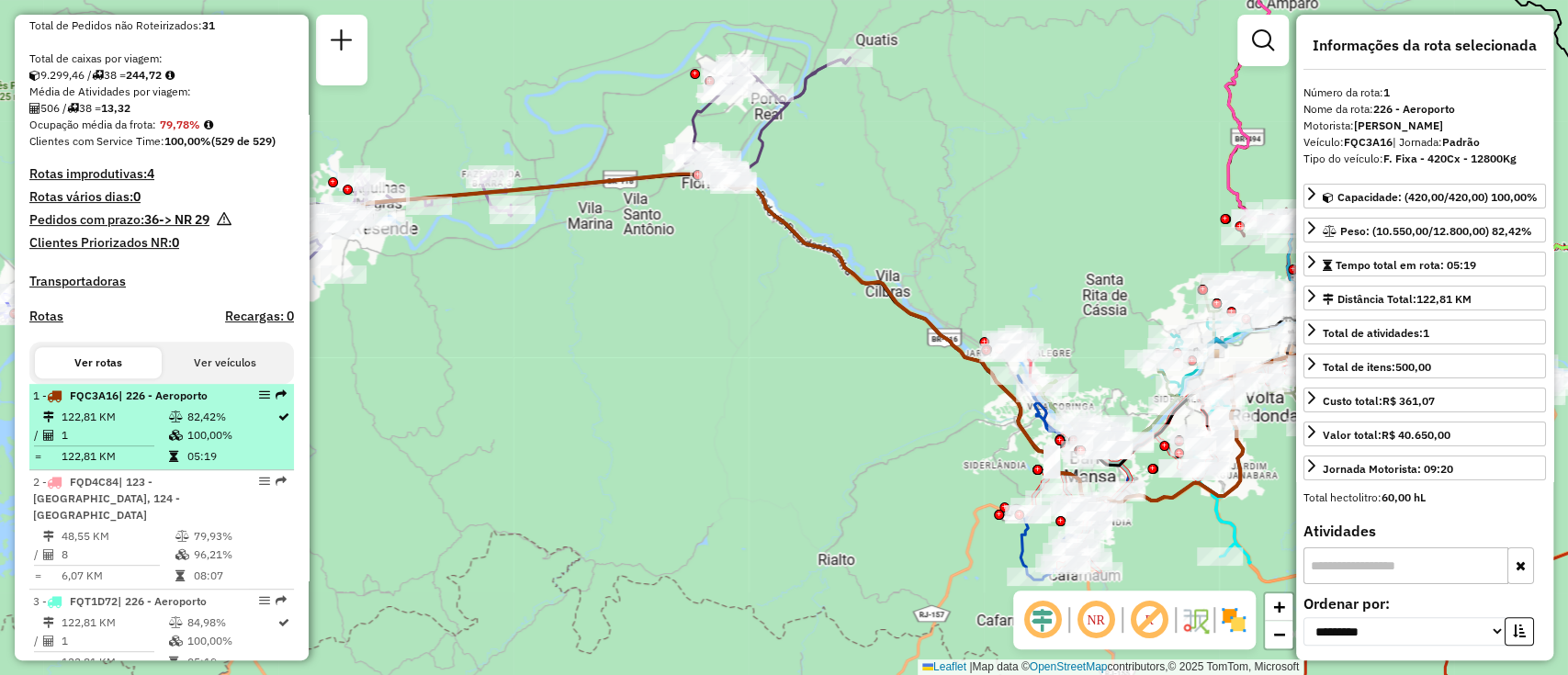
click at [135, 404] on div "1 - FQC3A16 | 226 - Aeroporto" at bounding box center [130, 395] width 195 height 17
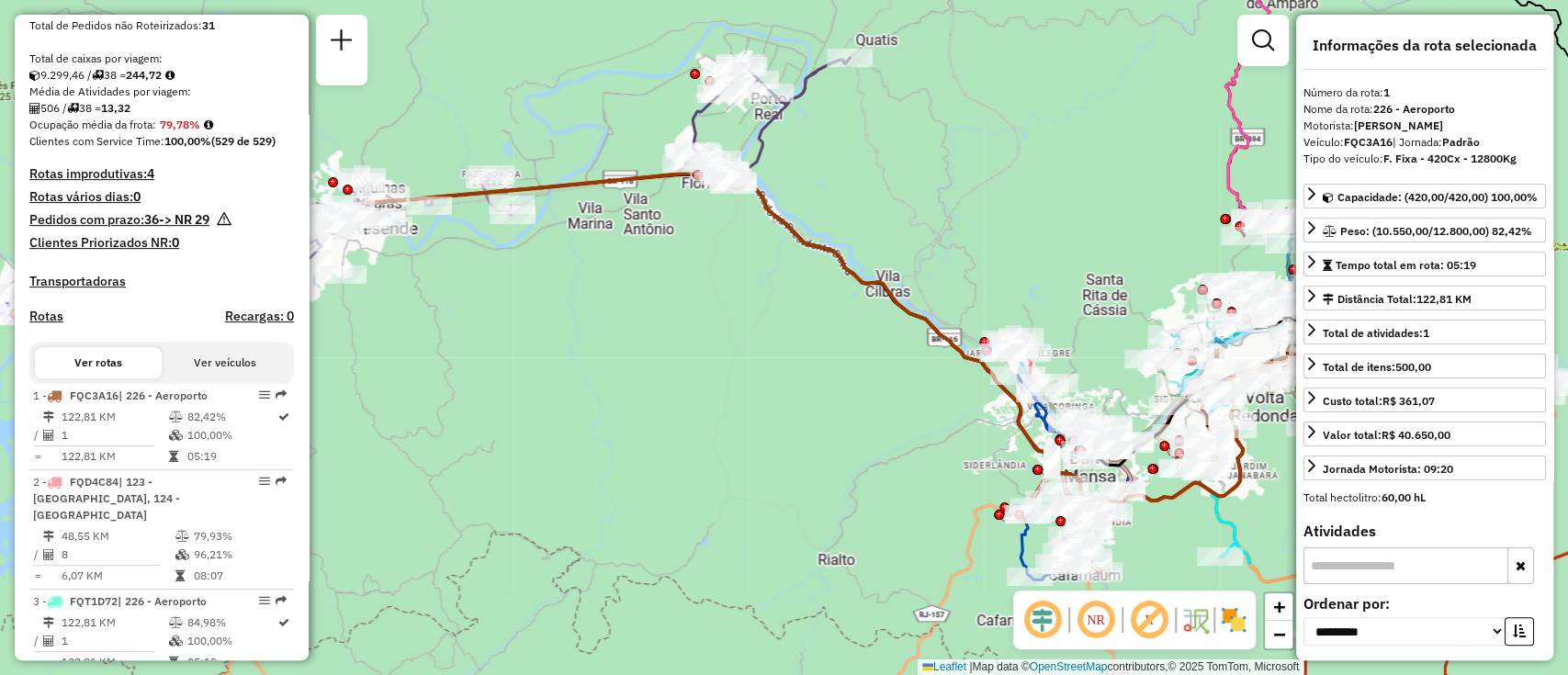
click at [1042, 631] on em at bounding box center [1042, 619] width 44 height 44
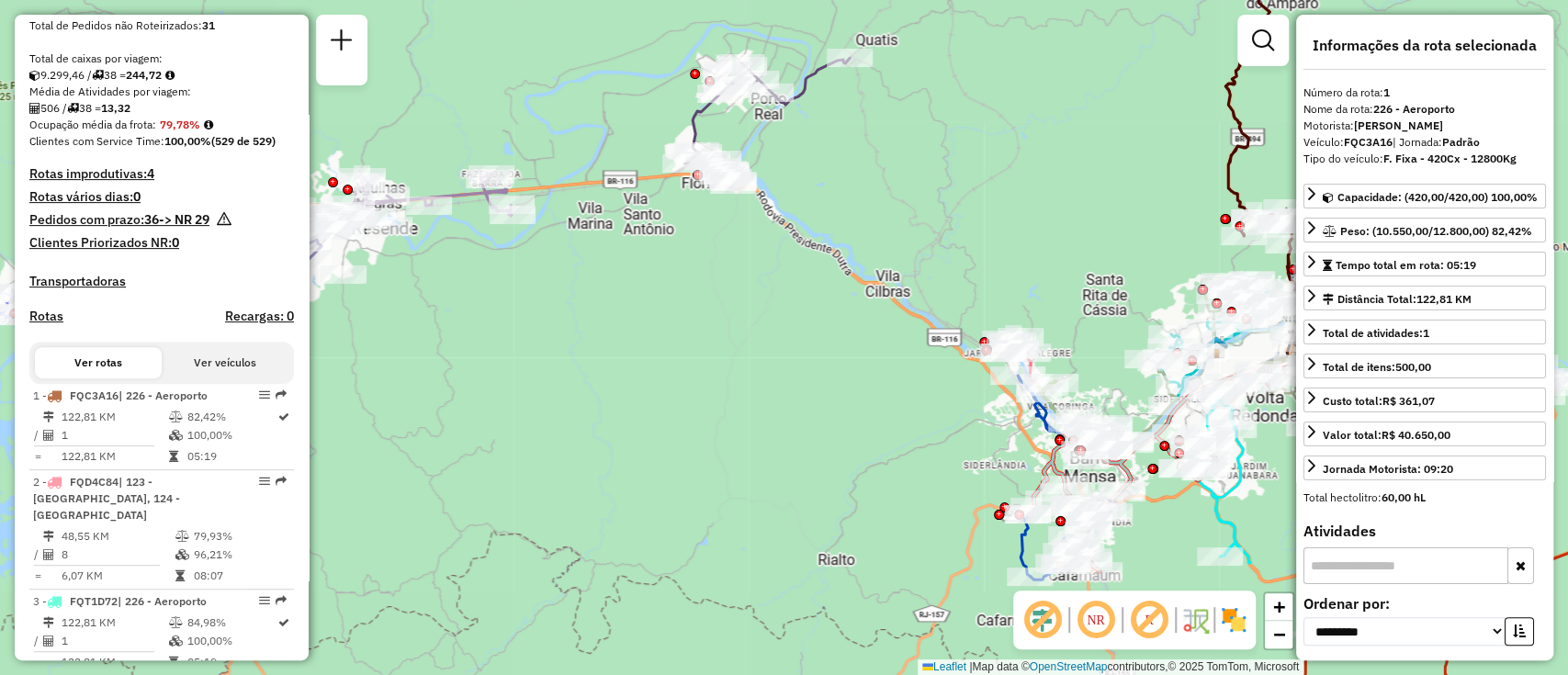
click at [1042, 631] on em at bounding box center [1042, 619] width 44 height 44
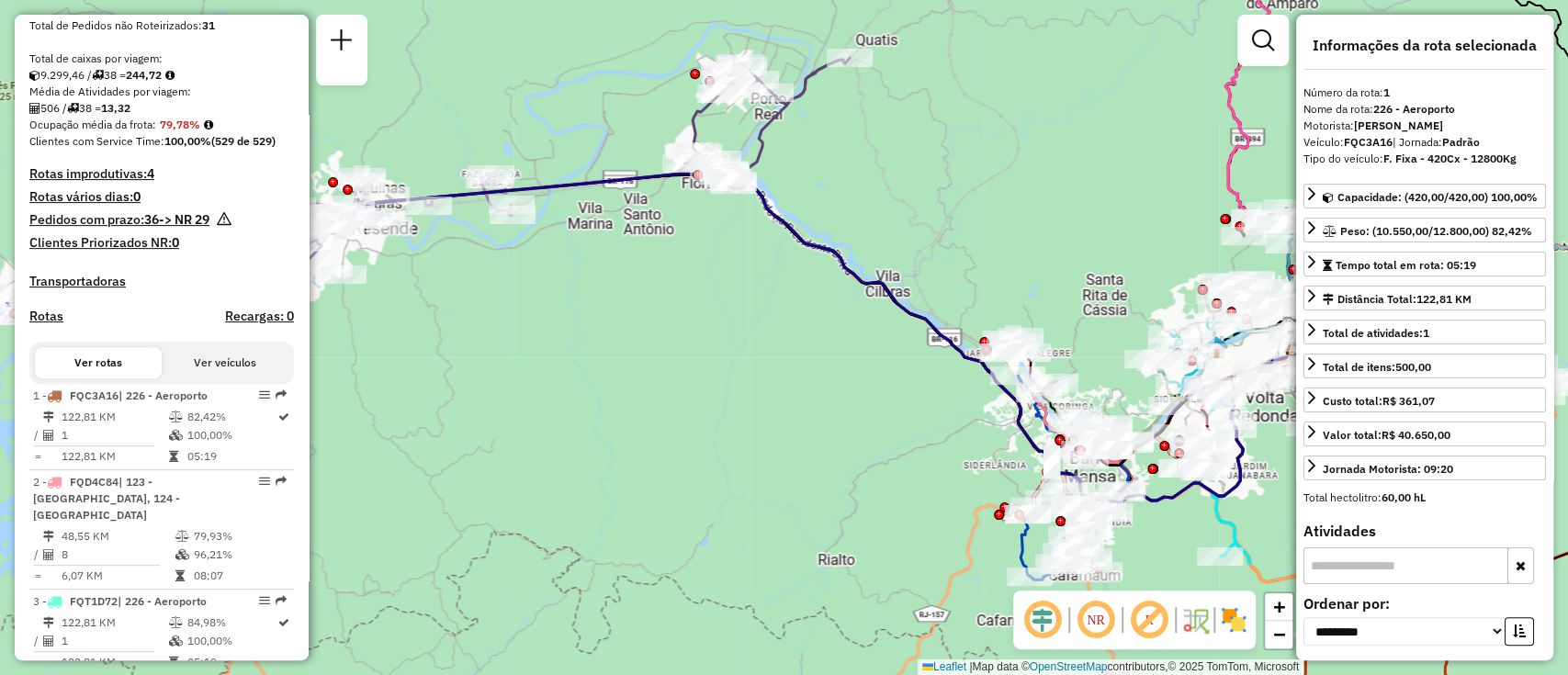
click at [1079, 621] on em at bounding box center [1095, 619] width 44 height 44
click at [1166, 608] on em at bounding box center [1149, 619] width 44 height 44
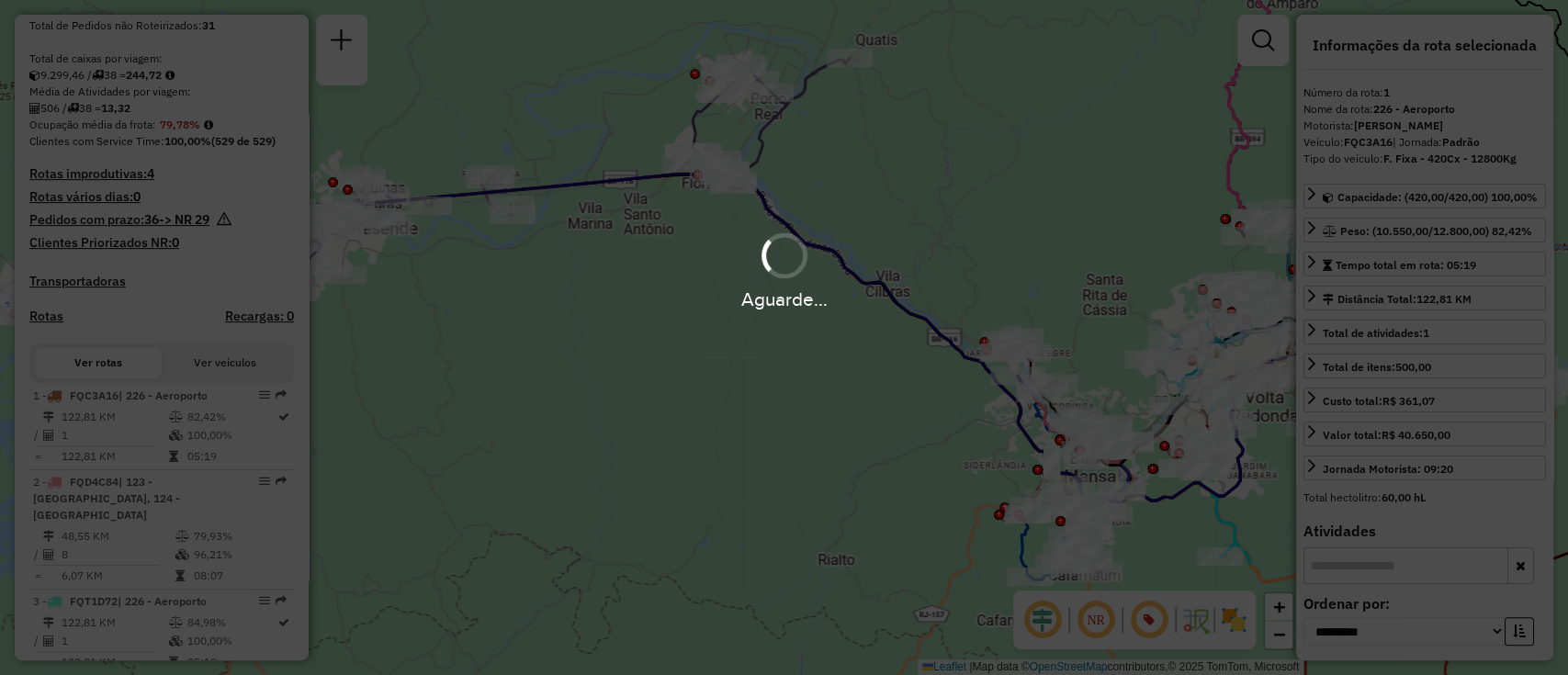
click at [1166, 608] on div "Aguarde..." at bounding box center [784, 338] width 1568 height 675
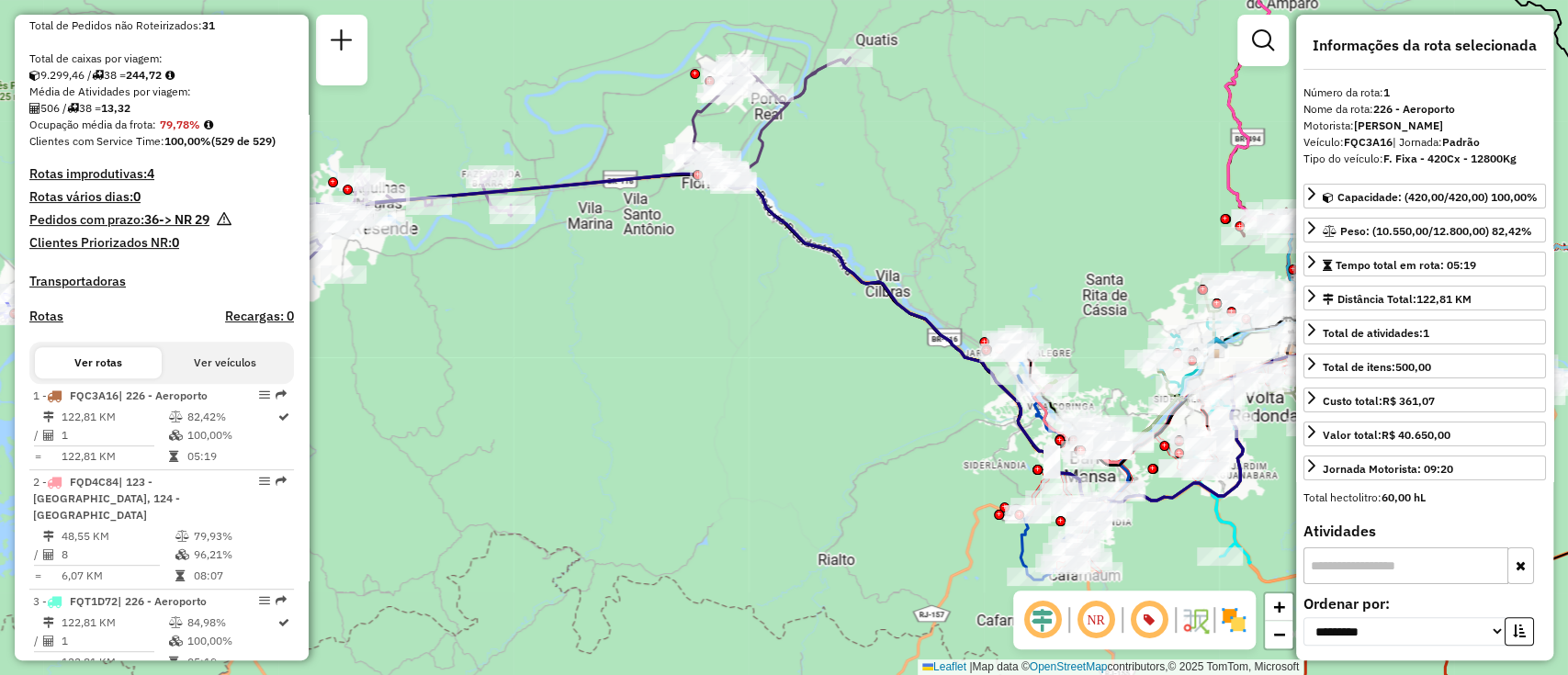
click at [1161, 609] on em at bounding box center [1149, 619] width 44 height 44
click at [352, 48] on link at bounding box center [342, 43] width 37 height 41
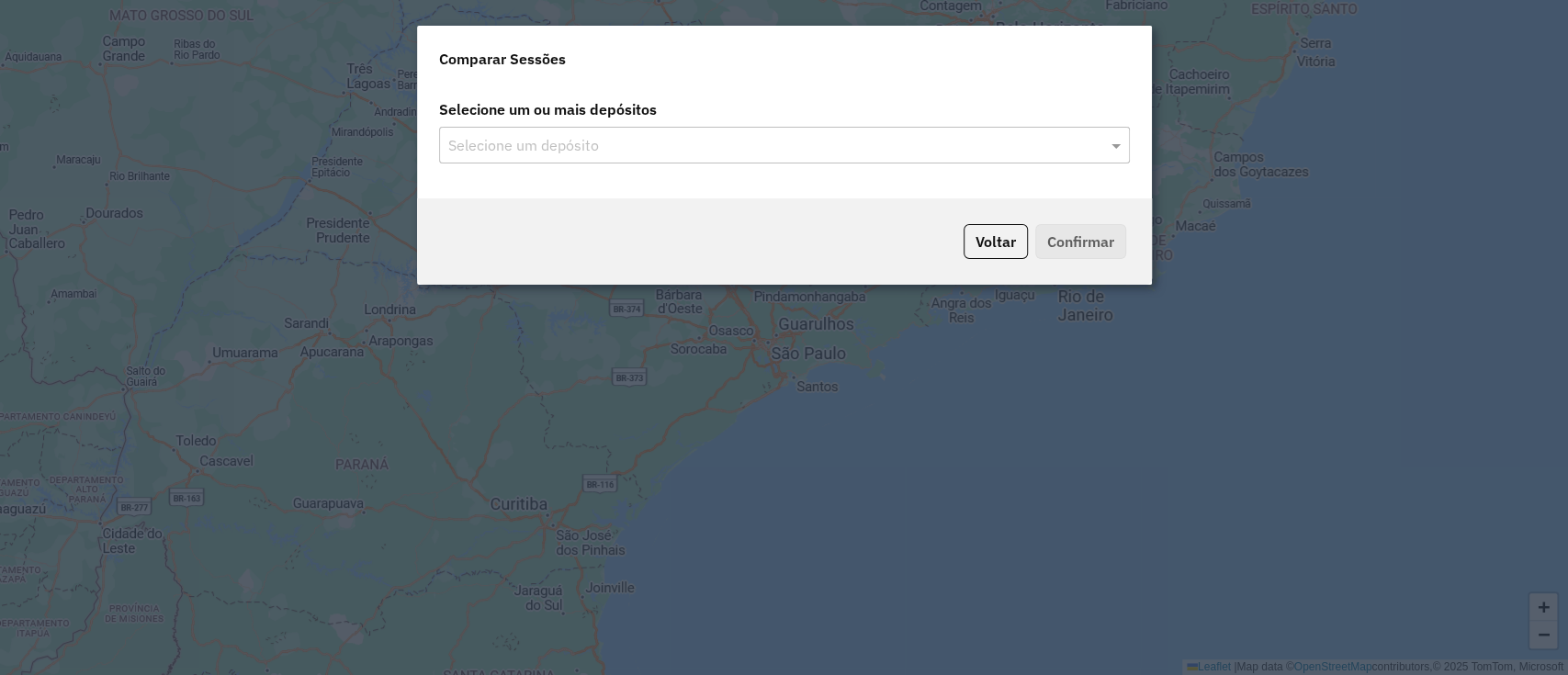
click at [720, 127] on div "Selecione um depósito" at bounding box center [784, 145] width 691 height 37
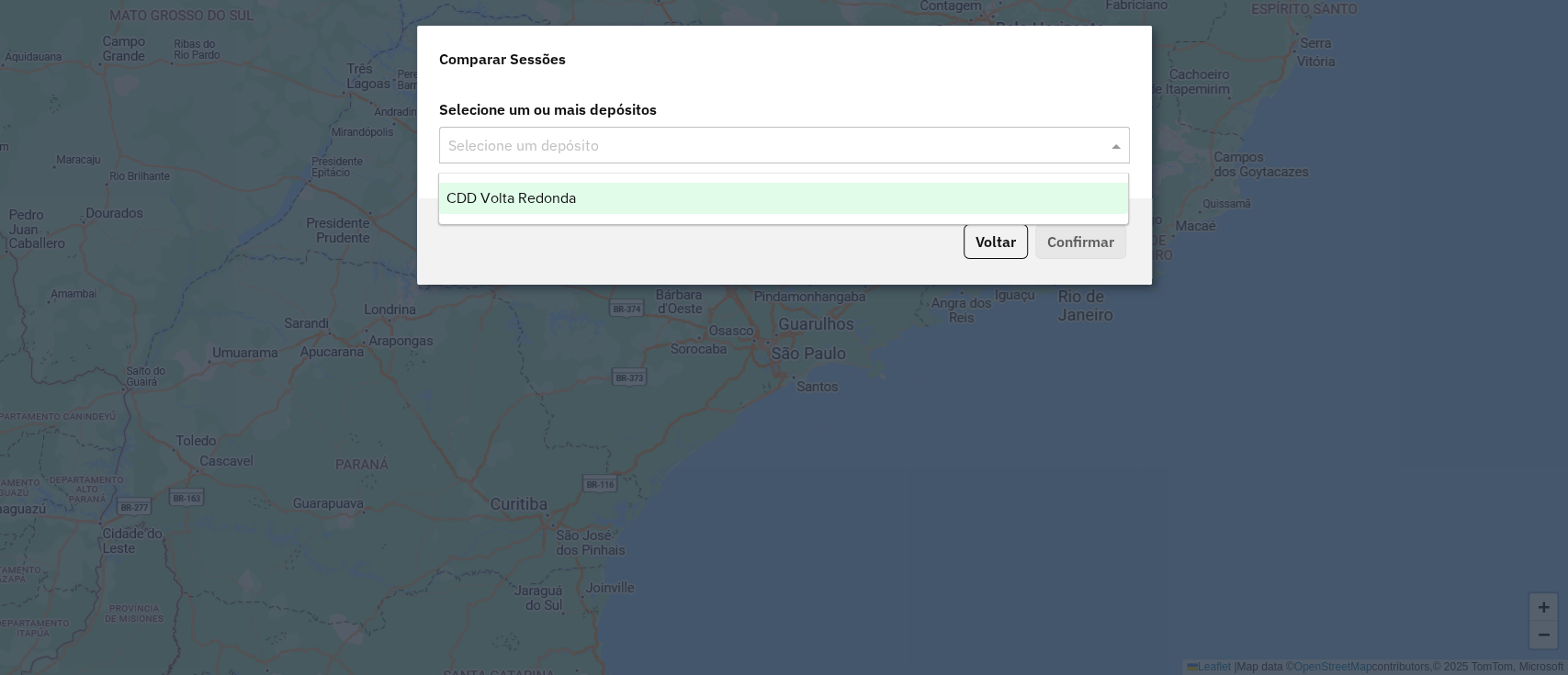
click at [709, 139] on input "text" at bounding box center [775, 146] width 663 height 22
click at [786, 203] on div "CDD Volta Redonda" at bounding box center [784, 198] width 689 height 31
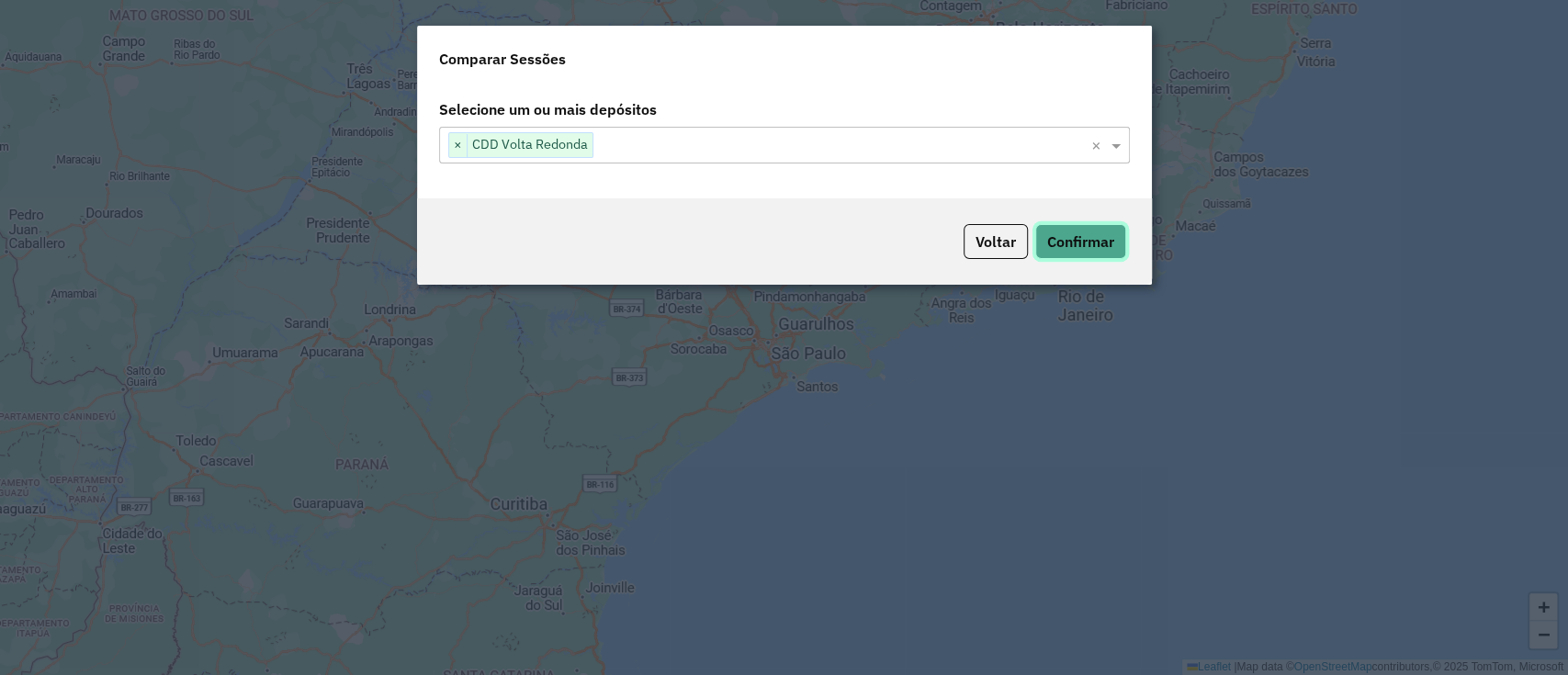
click at [1064, 234] on button "Confirmar" at bounding box center [1080, 241] width 91 height 35
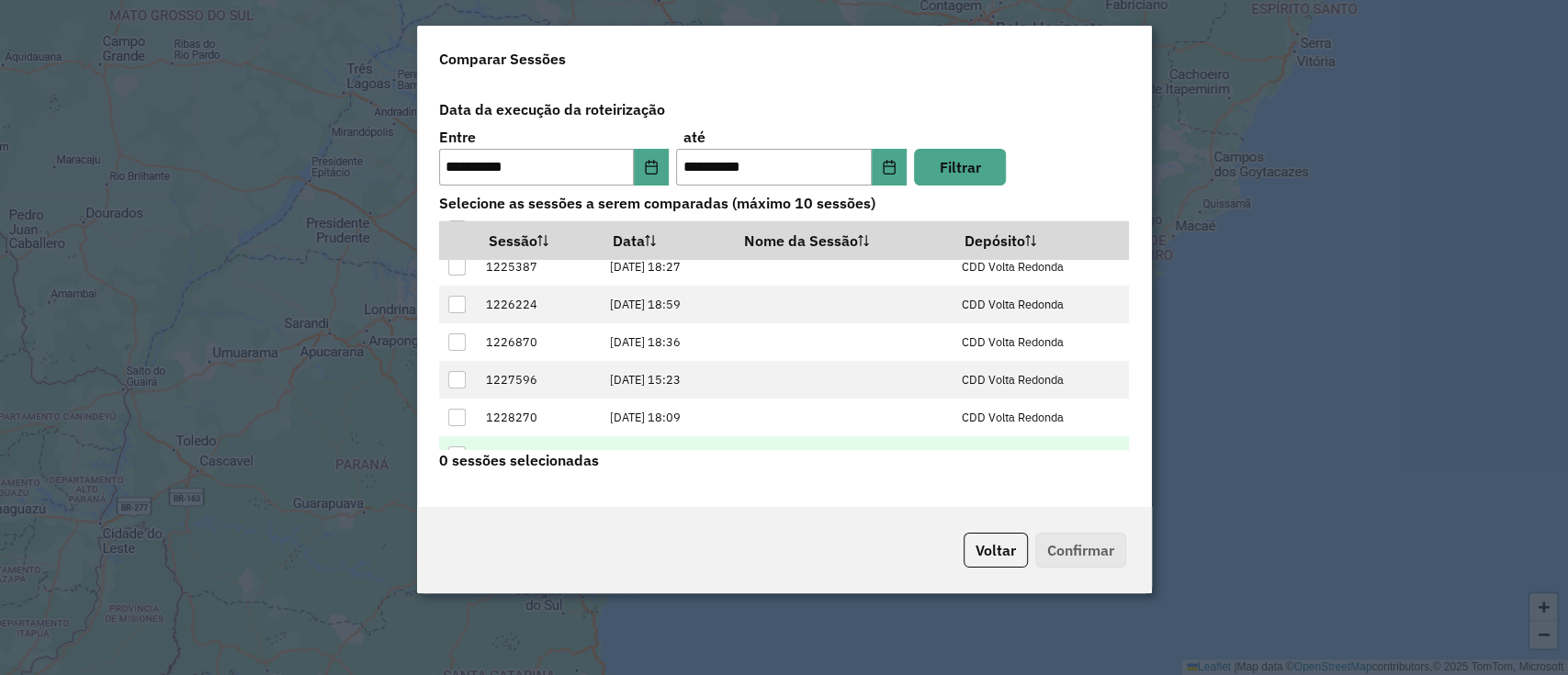
scroll to position [74, 0]
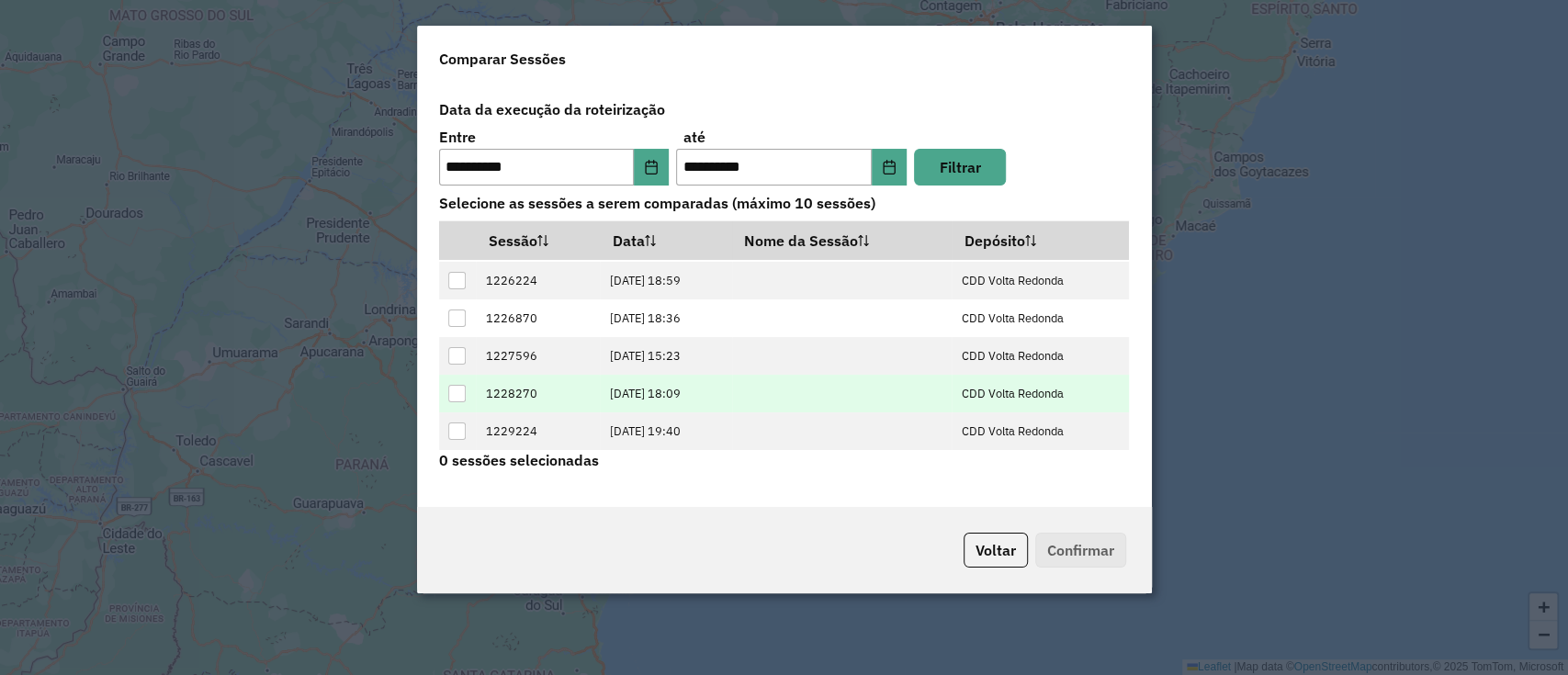
click at [458, 397] on div at bounding box center [457, 393] width 18 height 18
click at [1117, 535] on button "Confirmar" at bounding box center [1080, 550] width 91 height 35
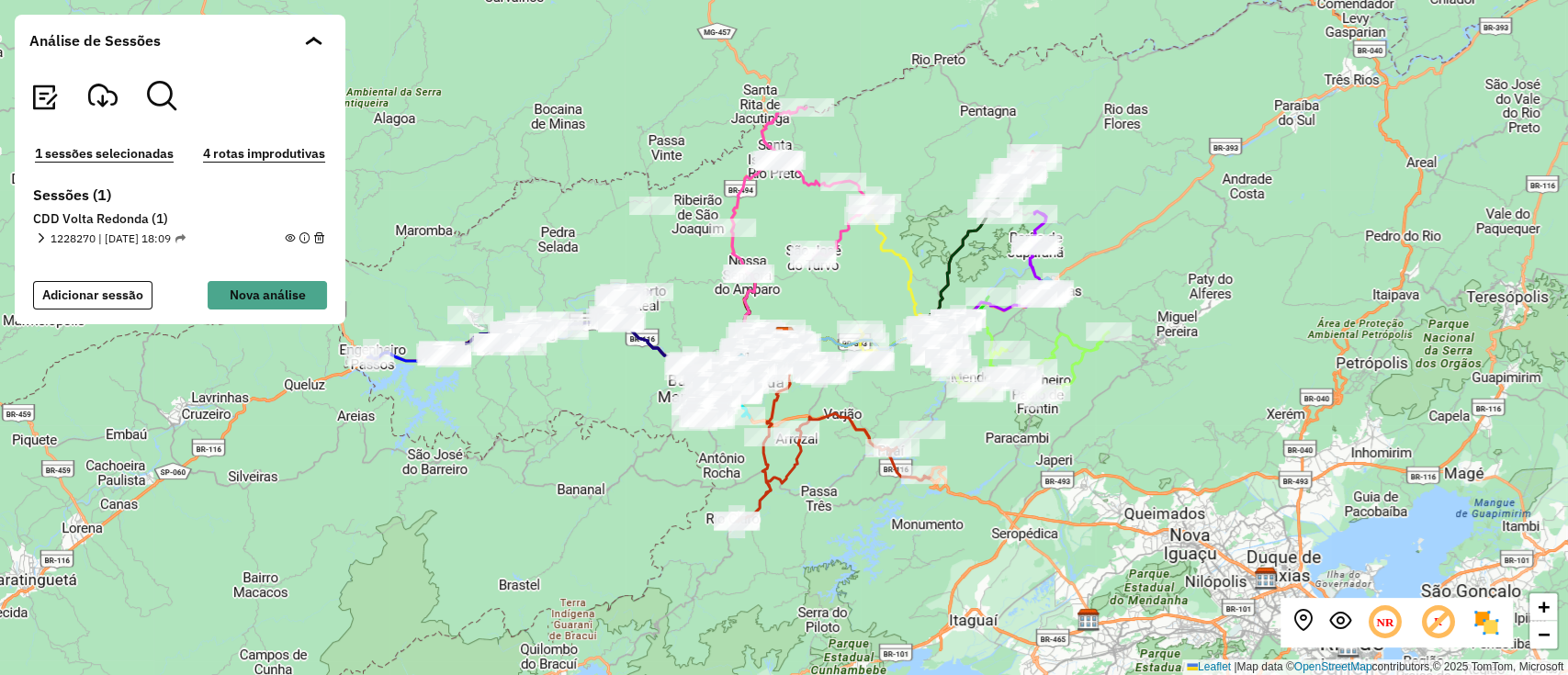
click at [44, 233] on div "1228270 | [DATE] 18:09" at bounding box center [111, 238] width 150 height 17
click at [38, 237] on em at bounding box center [41, 238] width 10 height 10
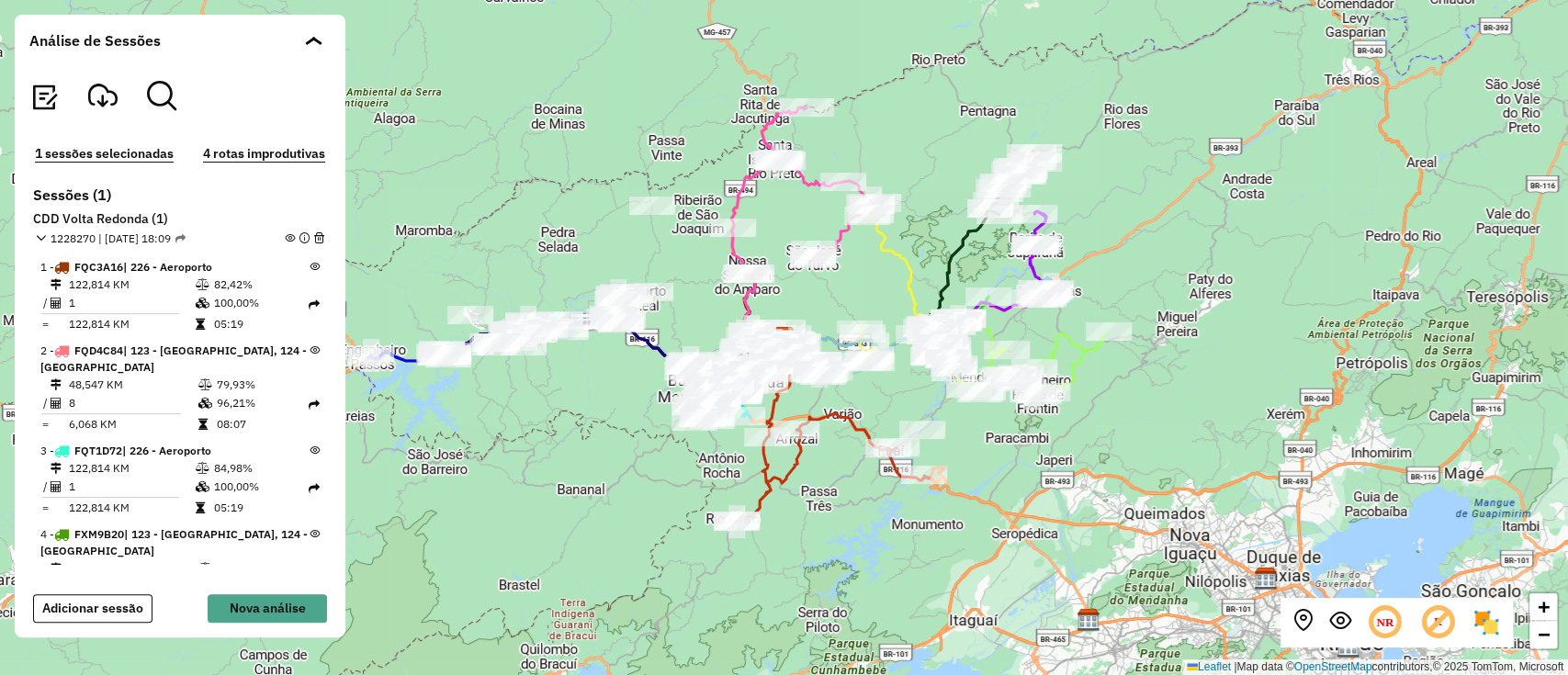
click at [286, 233] on em at bounding box center [290, 238] width 10 height 10
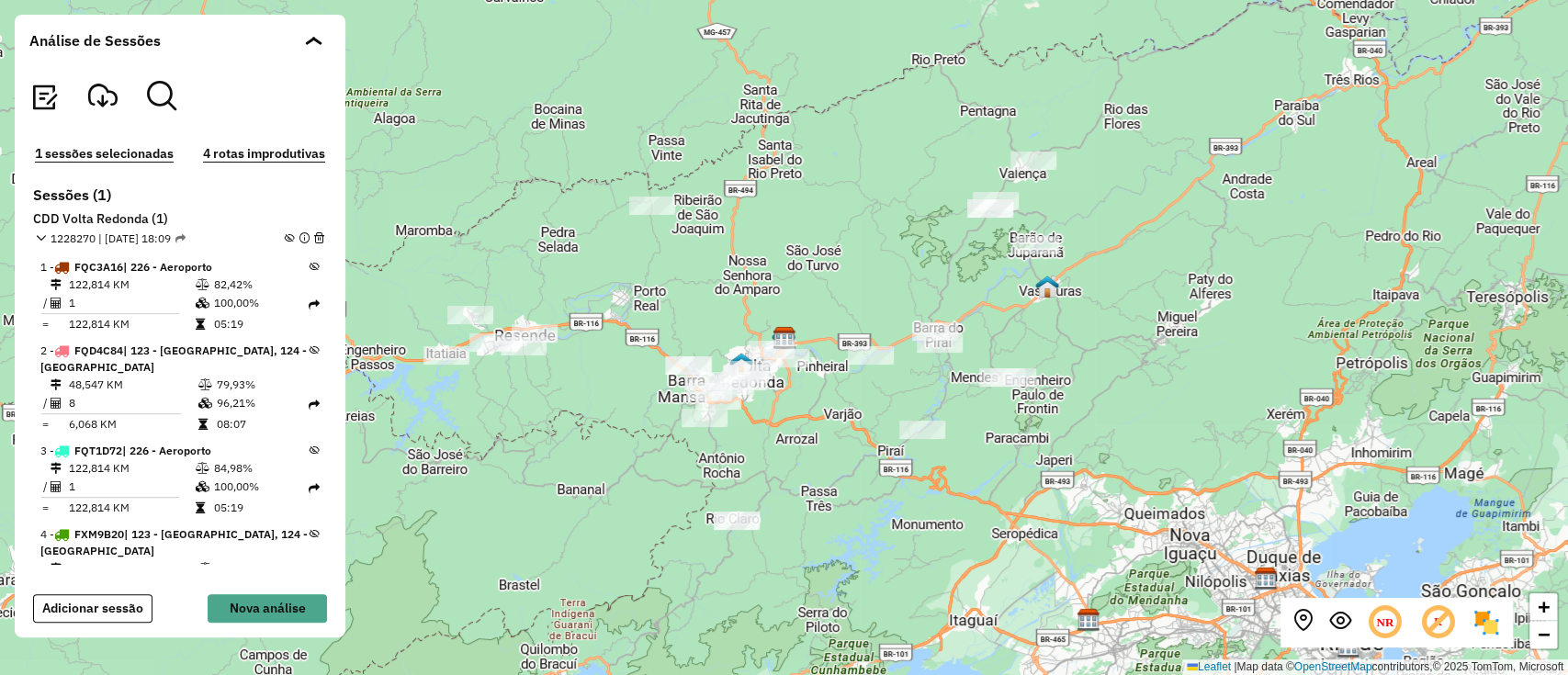
click at [46, 99] on img at bounding box center [44, 97] width 29 height 29
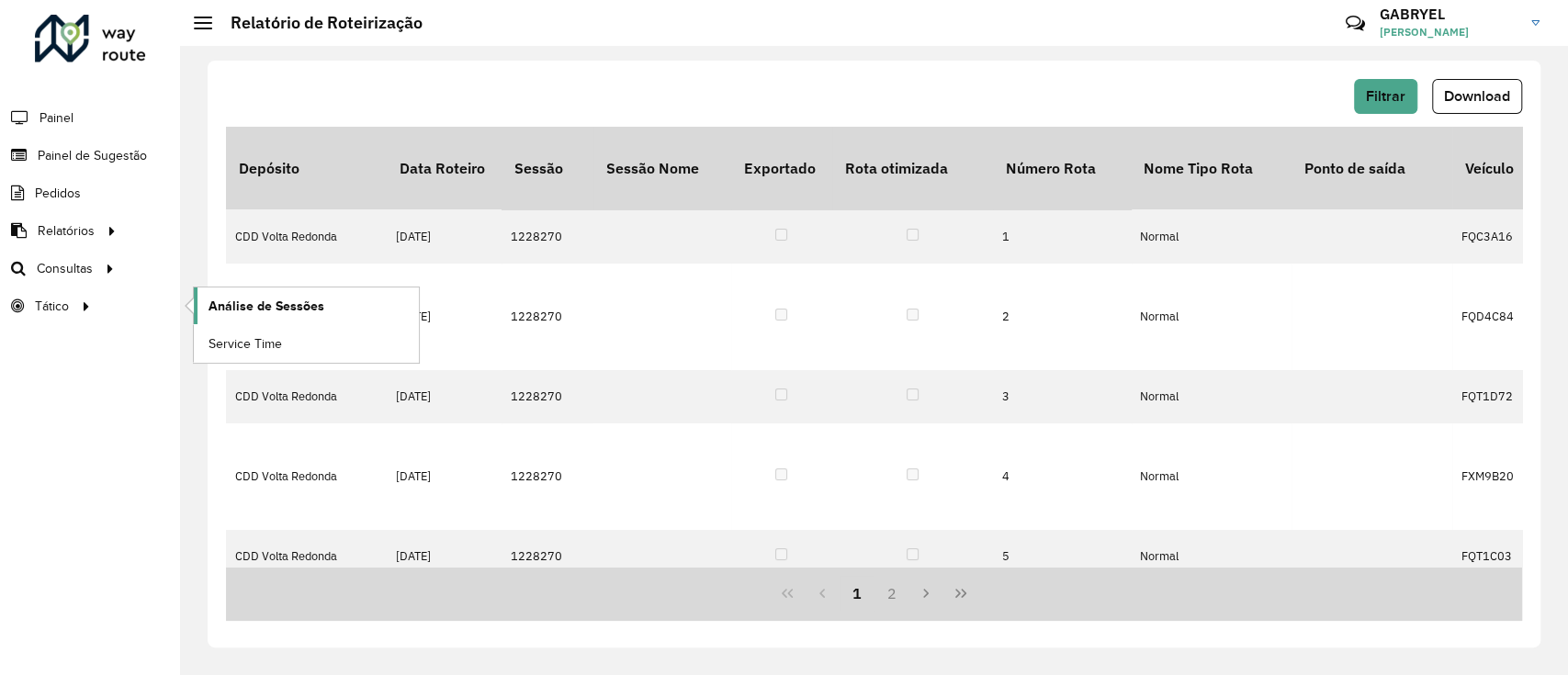
click at [212, 304] on span "Análise de Sessões" at bounding box center [266, 306] width 116 height 19
click at [208, 300] on span "Análise de Sessões" at bounding box center [266, 306] width 116 height 19
click at [56, 165] on link "Painel de Sugestão" at bounding box center [76, 156] width 153 height 37
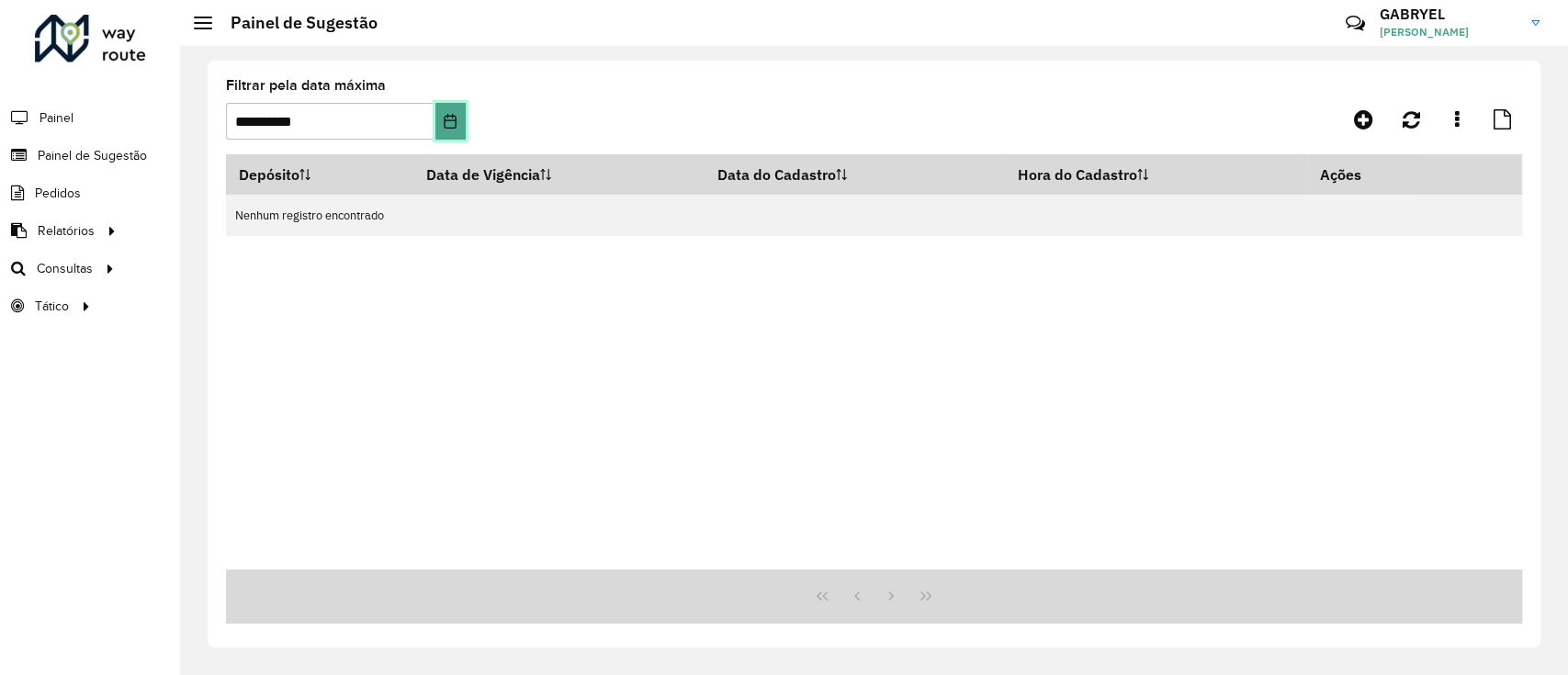
click at [449, 114] on button "Choose Date" at bounding box center [450, 122] width 30 height 37
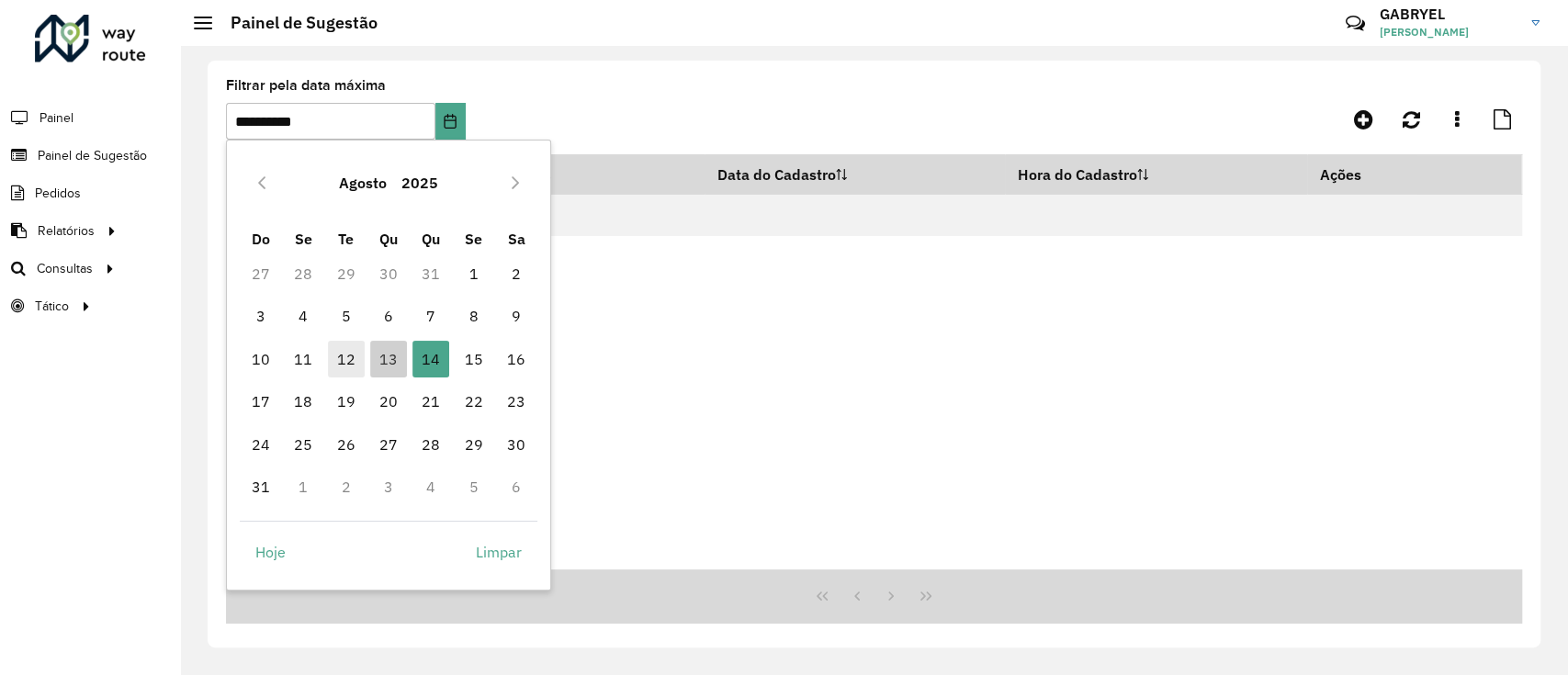
click at [360, 362] on span "12" at bounding box center [346, 359] width 37 height 37
type input "**********"
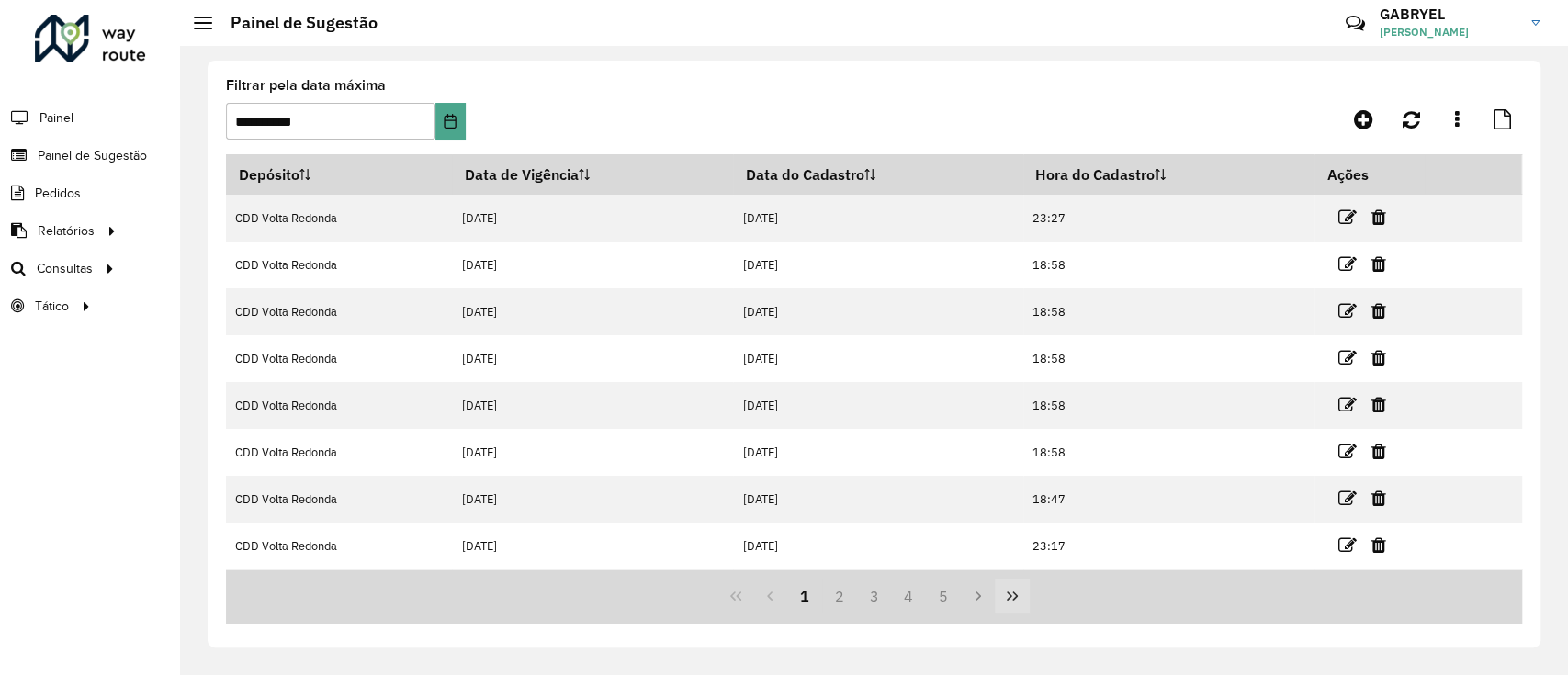
click at [1008, 603] on icon "Last Page" at bounding box center [1012, 595] width 15 height 15
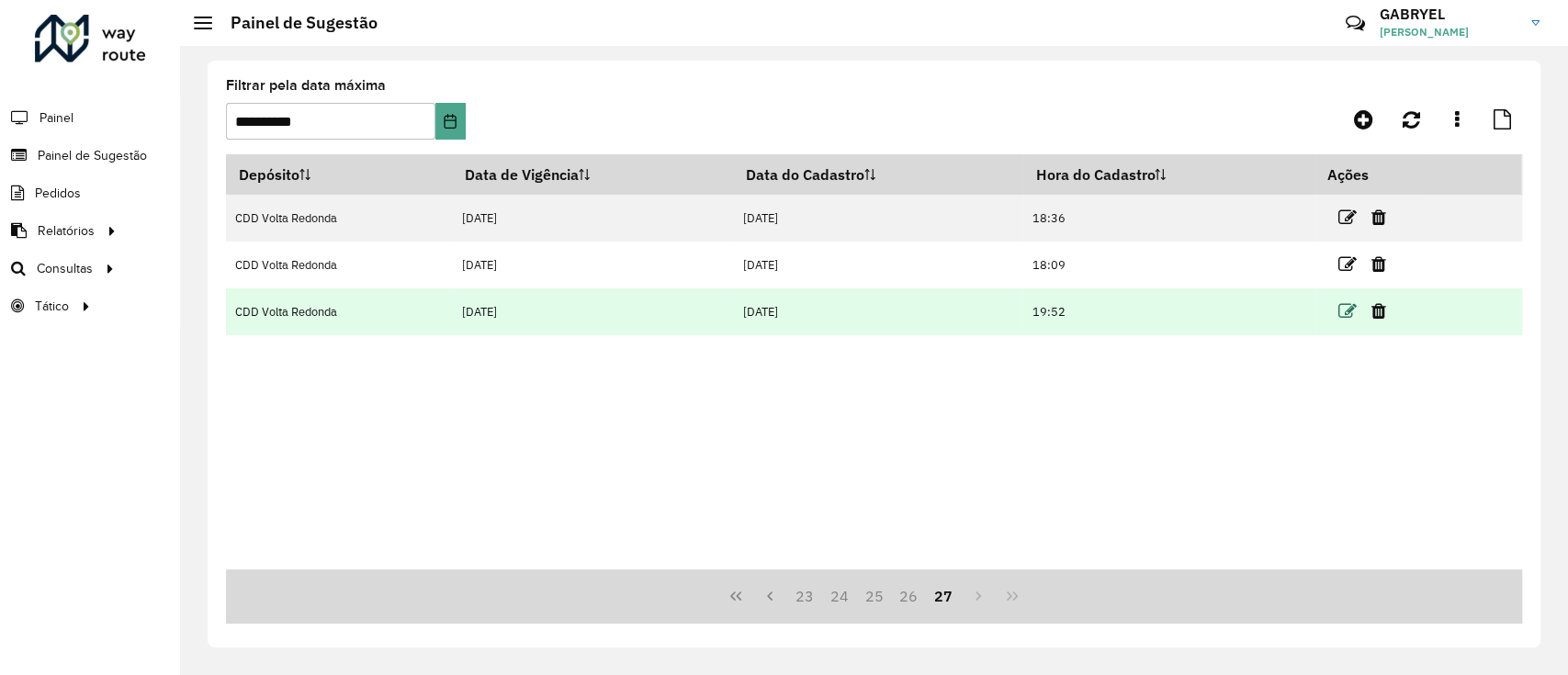
click at [1342, 310] on icon at bounding box center [1347, 311] width 18 height 18
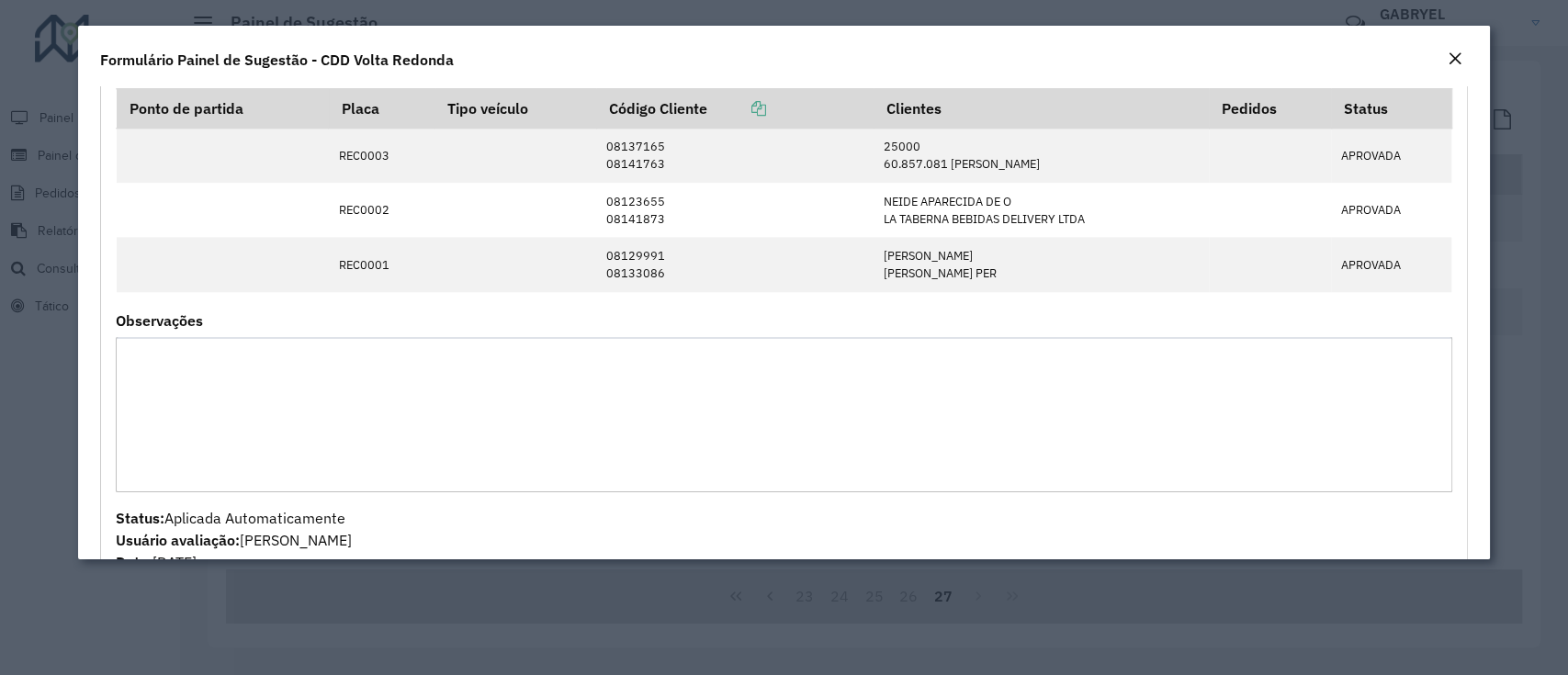
scroll to position [1756, 0]
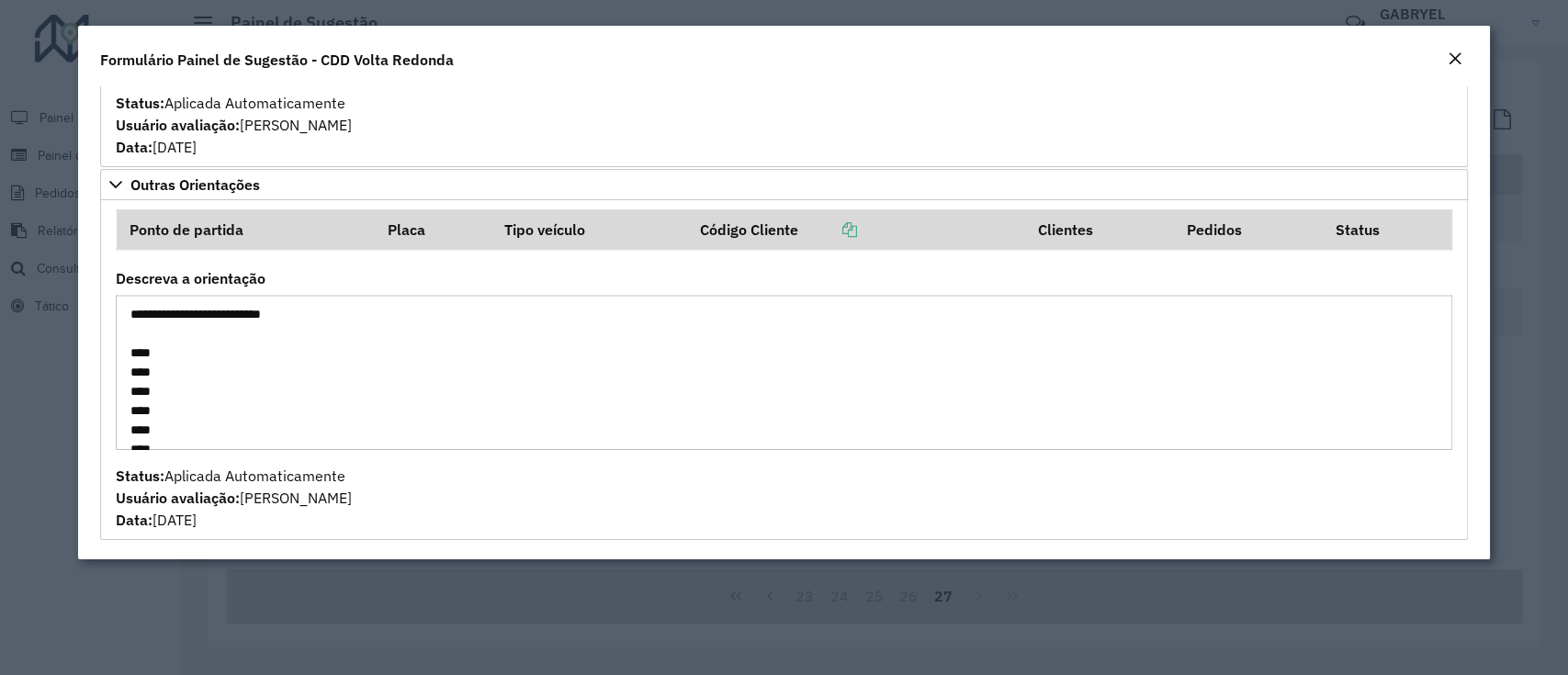
click at [483, 610] on modal-container "**********" at bounding box center [784, 338] width 1568 height 675
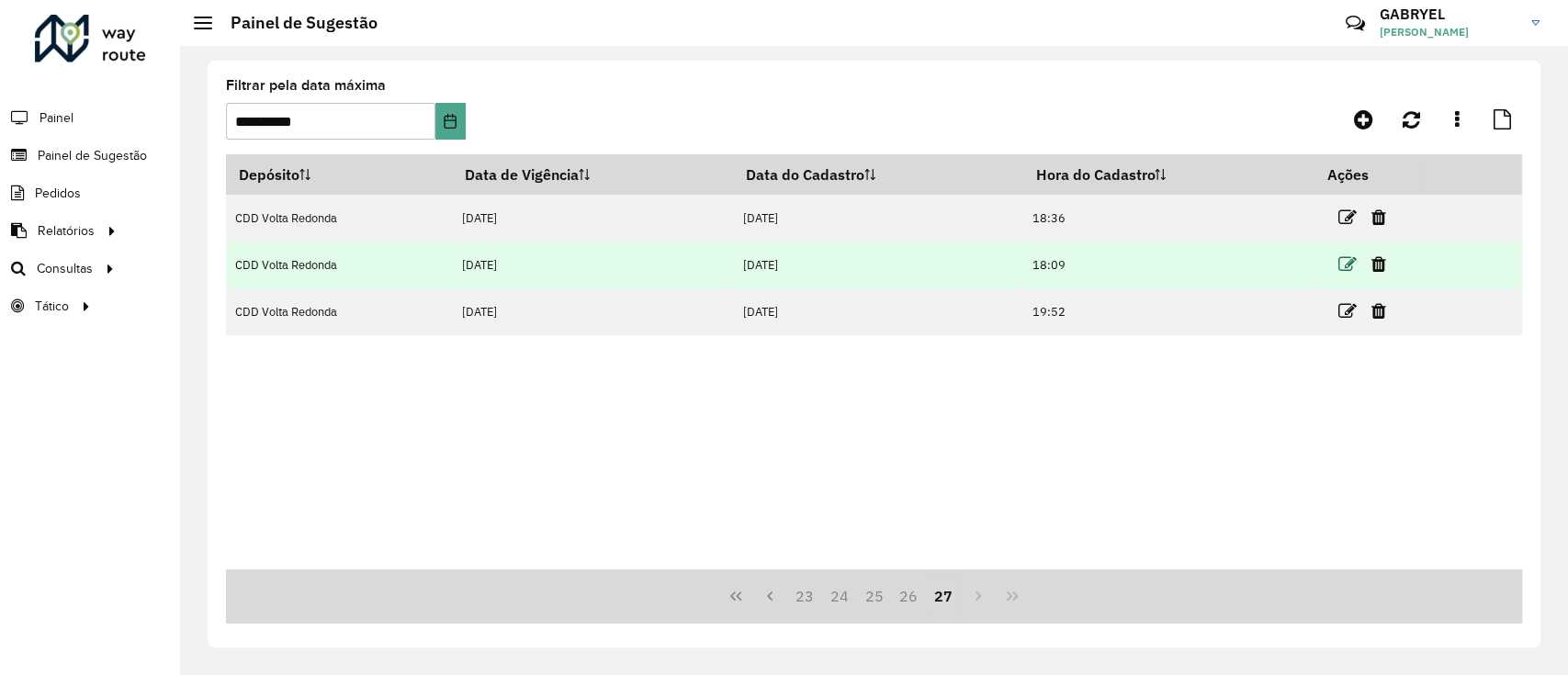
click at [1353, 263] on icon at bounding box center [1347, 264] width 18 height 18
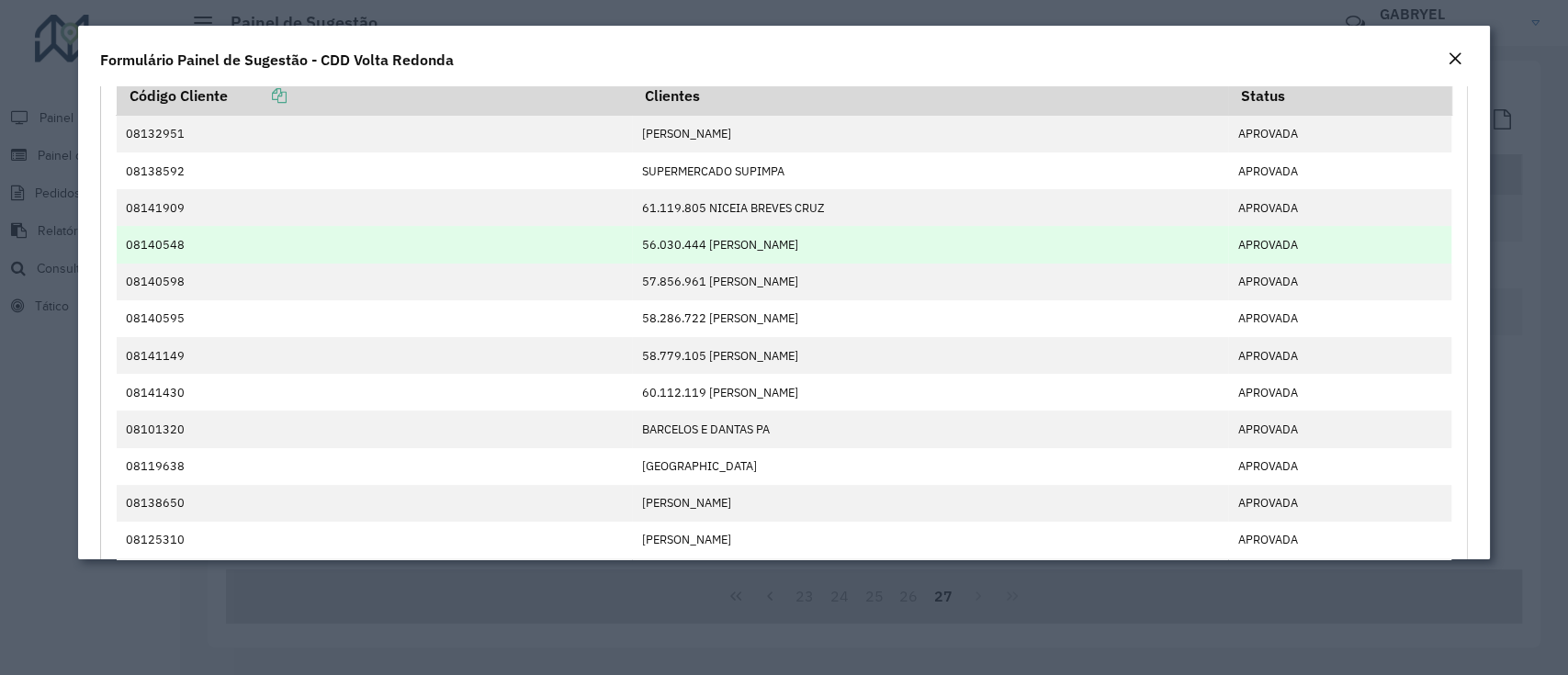
scroll to position [0, 0]
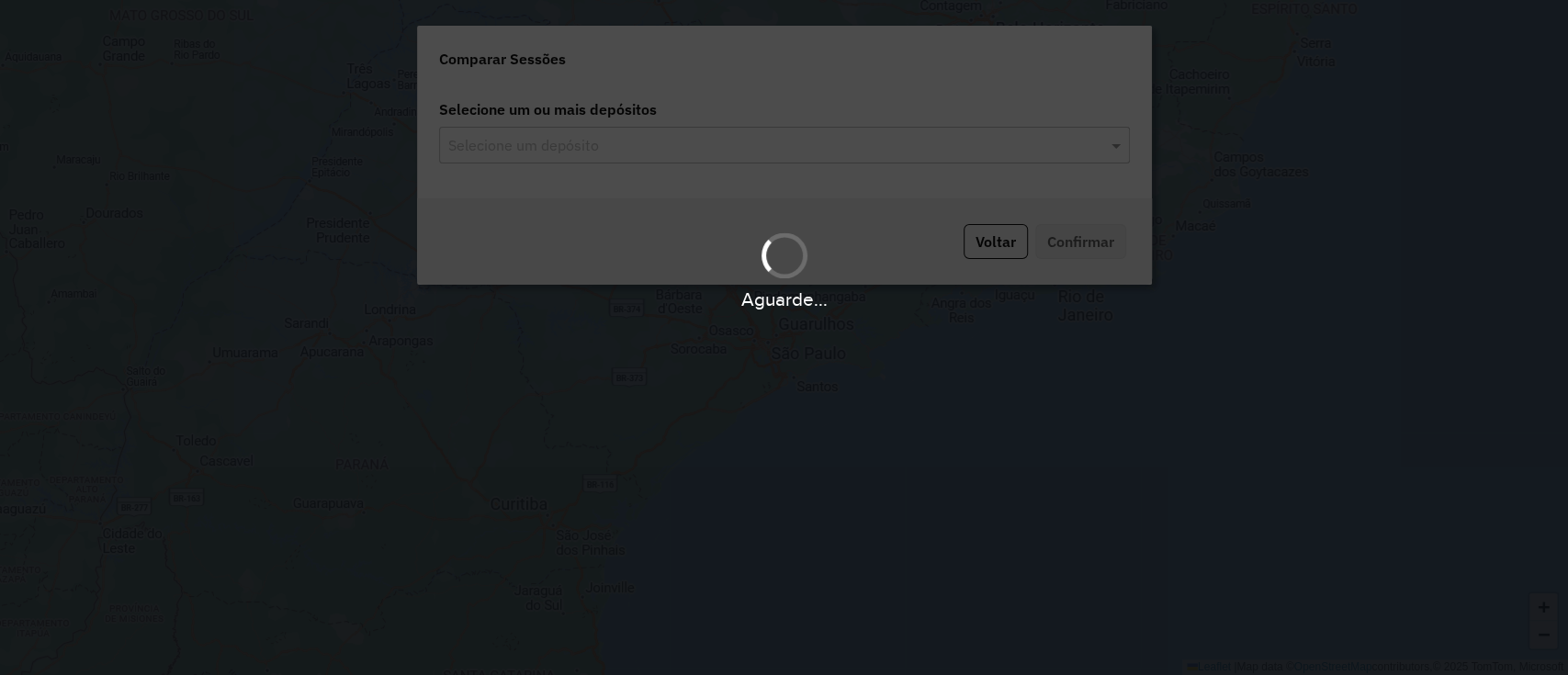
click at [659, 214] on div "Aguarde..." at bounding box center [784, 338] width 1568 height 675
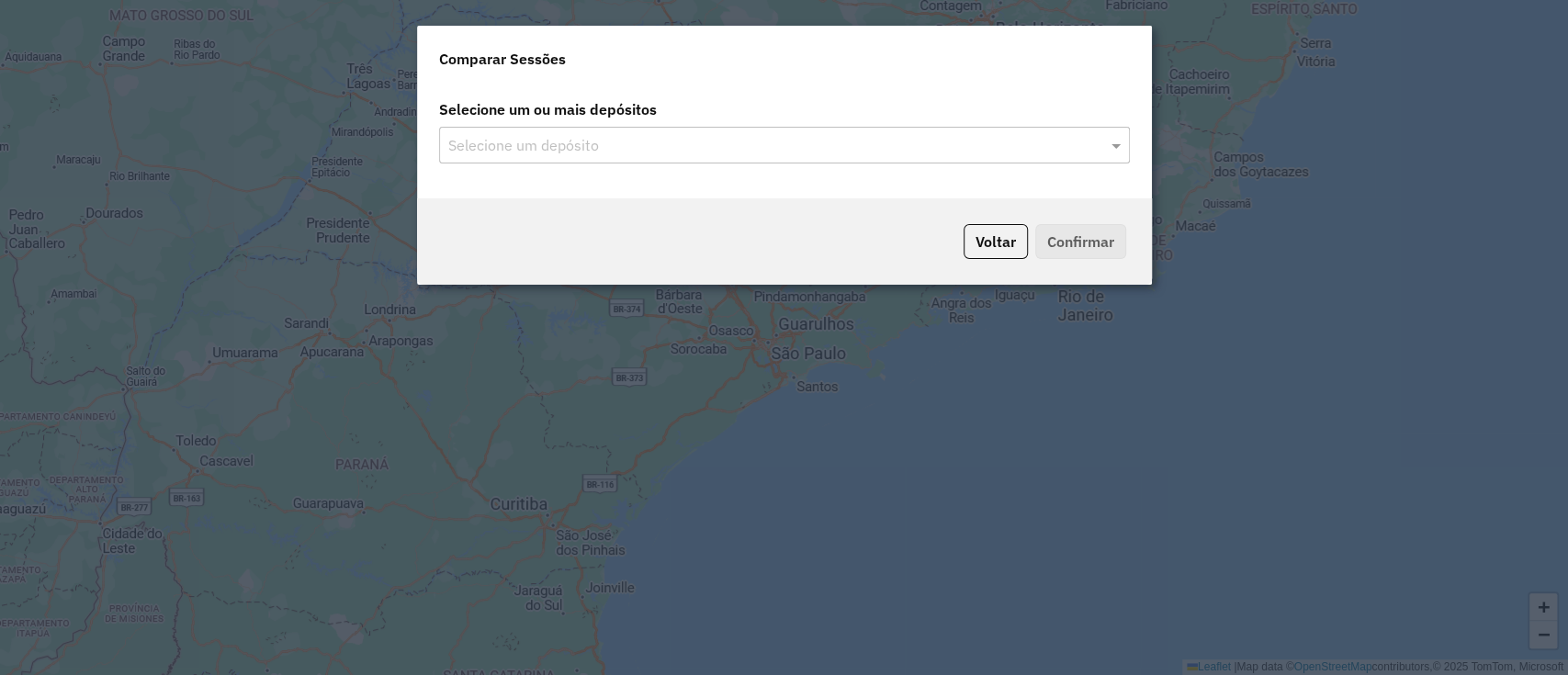
click at [633, 139] on input "text" at bounding box center [775, 146] width 663 height 22
click at [1112, 151] on span at bounding box center [1118, 145] width 23 height 22
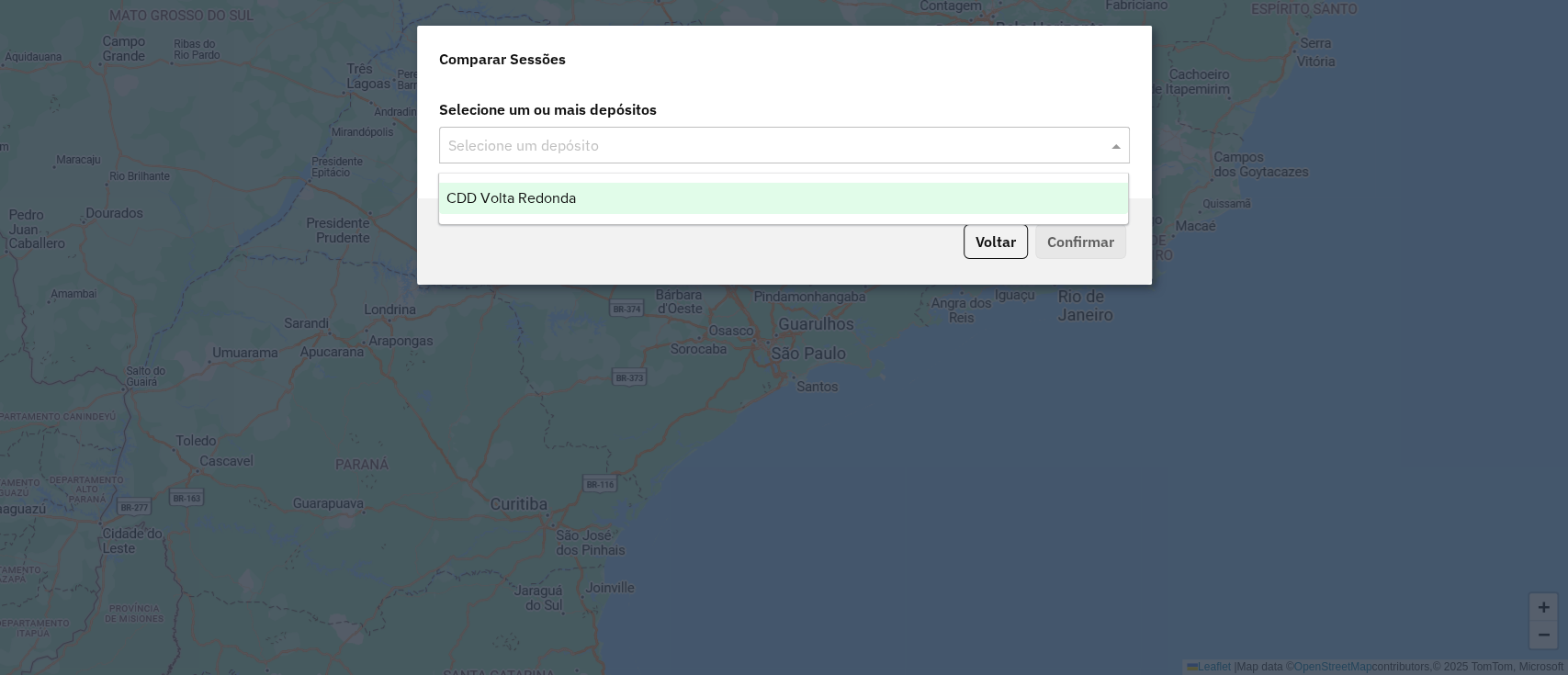
click at [765, 235] on div "Voltar Confirmar" at bounding box center [784, 241] width 735 height 87
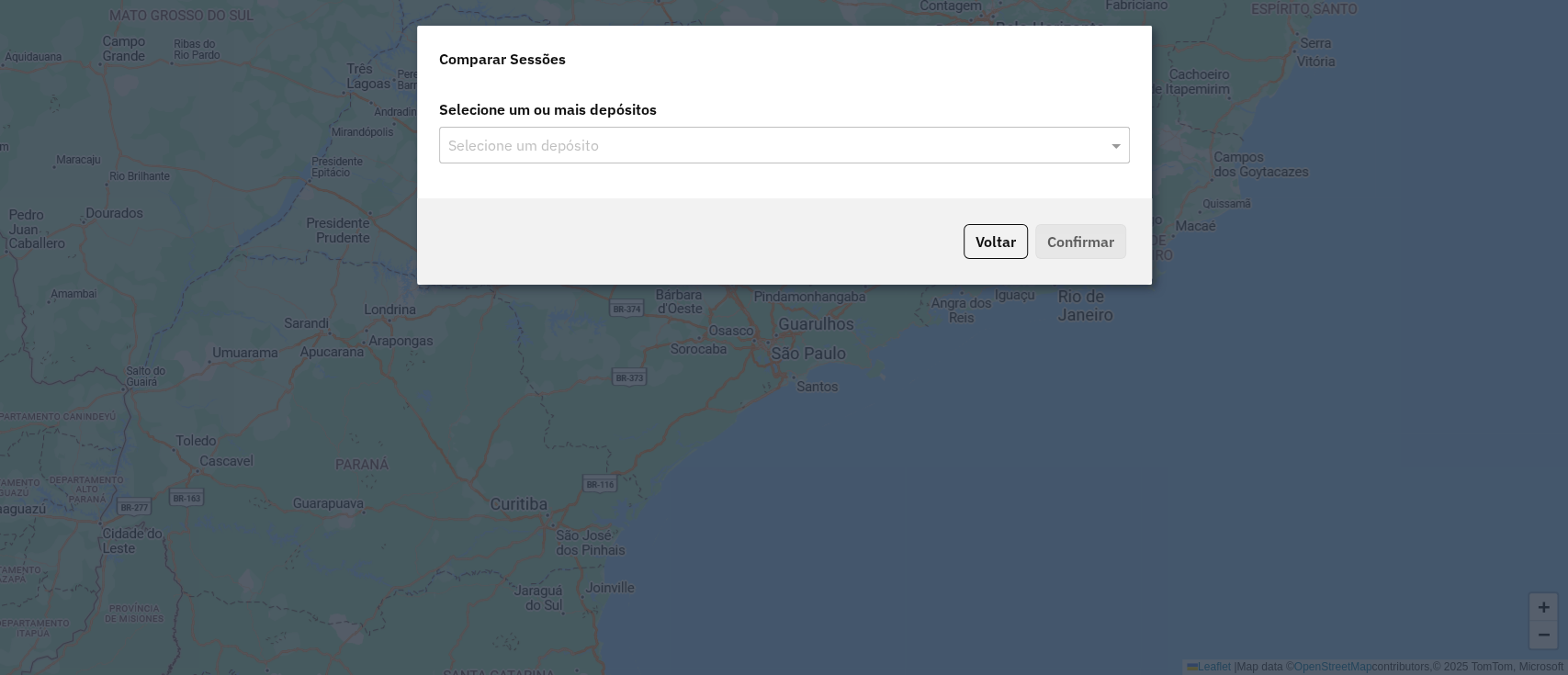
click at [754, 217] on div "Voltar Confirmar" at bounding box center [784, 241] width 735 height 87
click at [1021, 165] on div "Selecione um ou mais depósitos Selecione um depósito" at bounding box center [784, 141] width 735 height 114
click at [1023, 150] on input "text" at bounding box center [775, 146] width 663 height 22
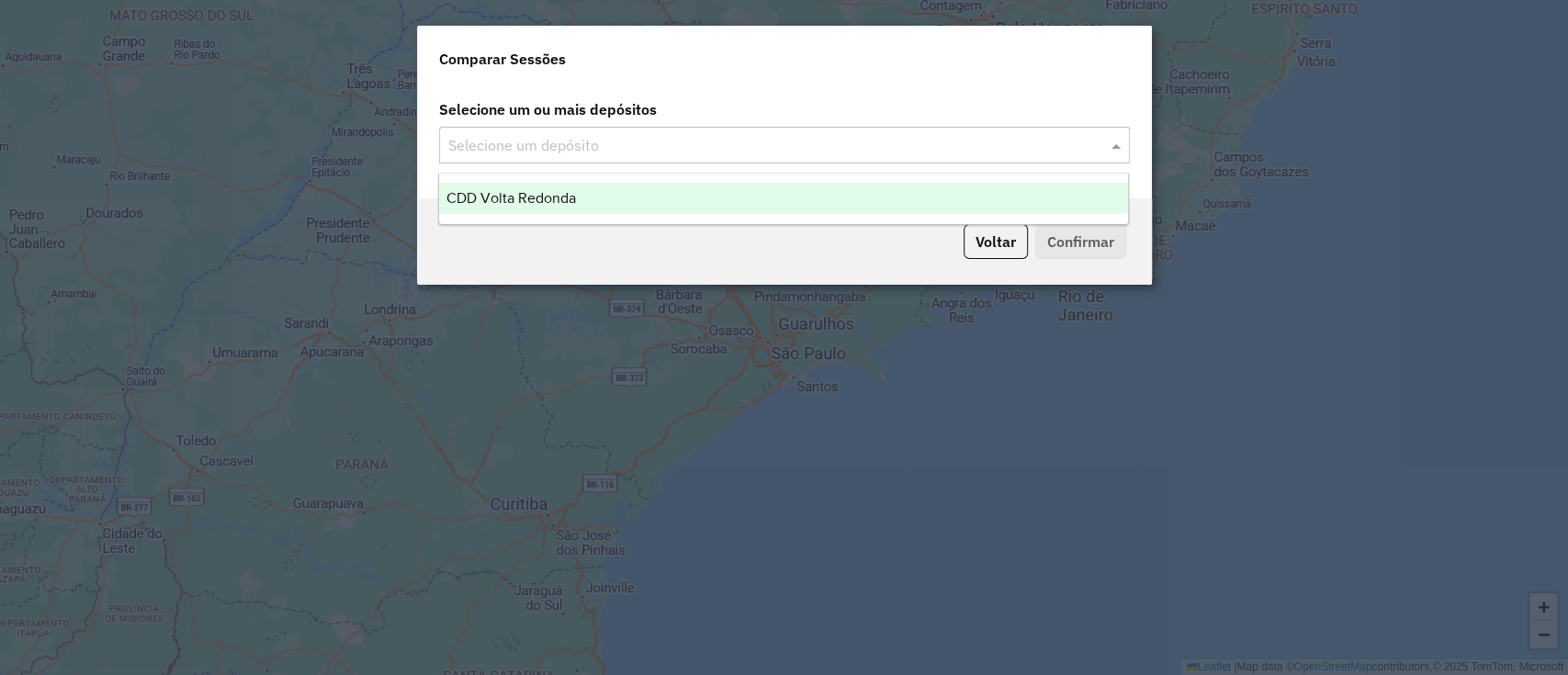
click at [909, 217] on ng-dropdown-panel "CDD Volta Redonda" at bounding box center [784, 198] width 691 height 53
click at [872, 204] on div "CDD Volta Redonda" at bounding box center [784, 198] width 689 height 31
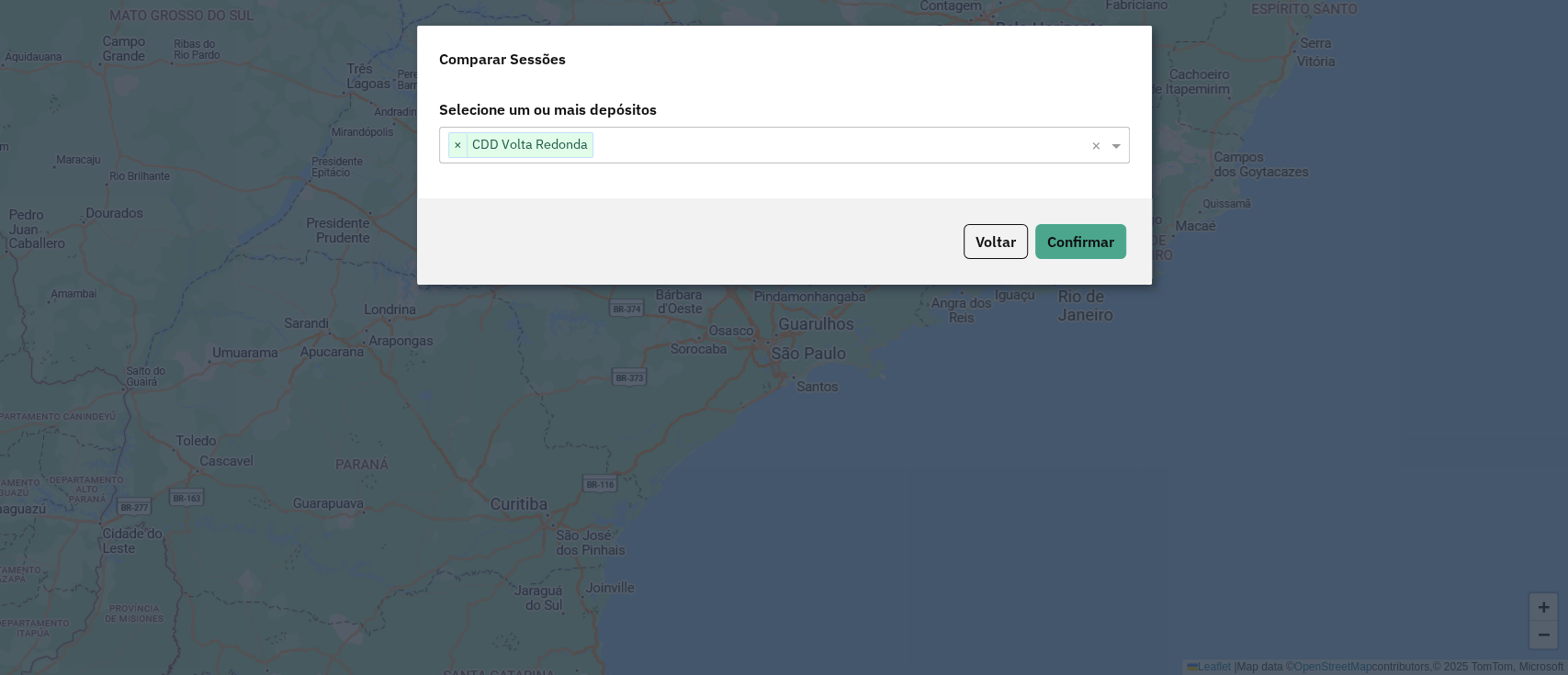
click at [835, 217] on div "Voltar Confirmar" at bounding box center [784, 241] width 735 height 87
click at [1071, 223] on div "Voltar Confirmar" at bounding box center [784, 241] width 735 height 87
click at [1072, 248] on button "Confirmar" at bounding box center [1080, 241] width 91 height 35
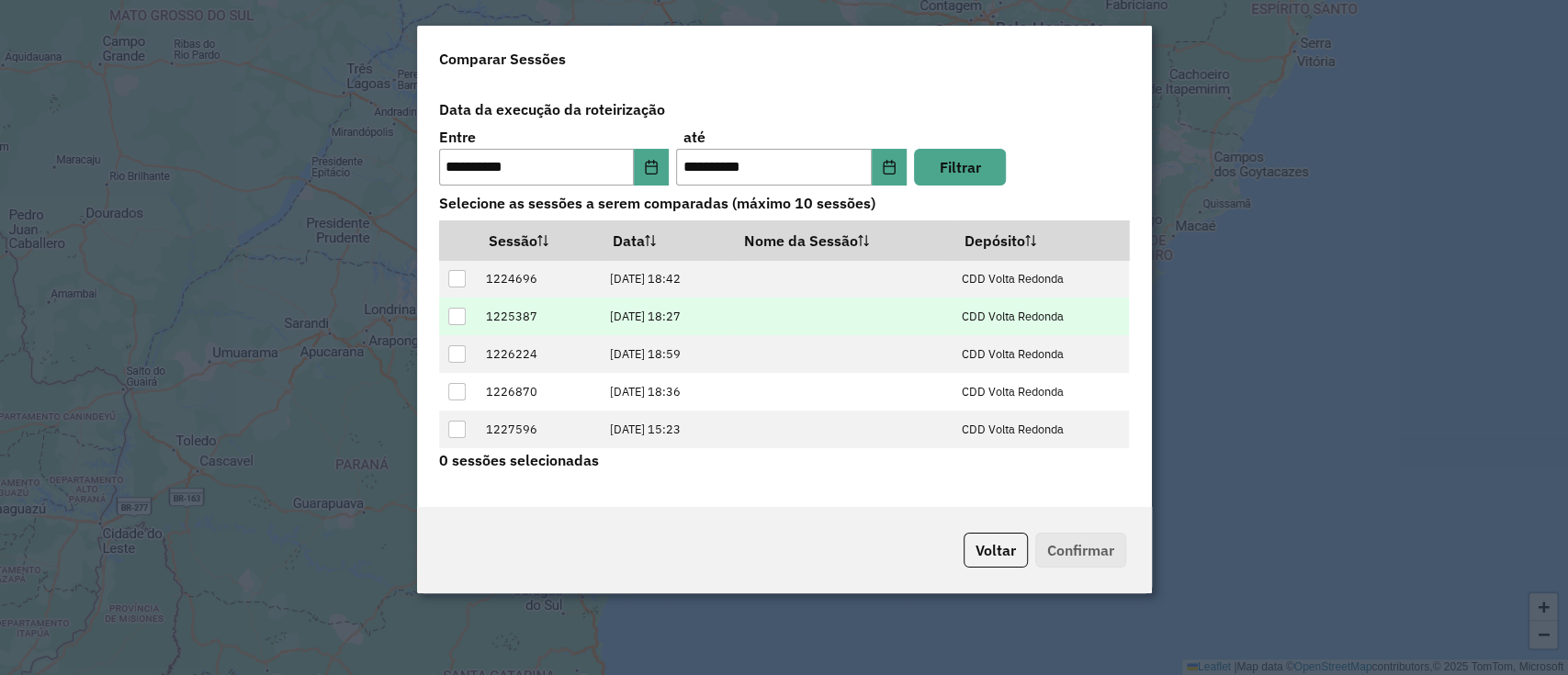
scroll to position [74, 0]
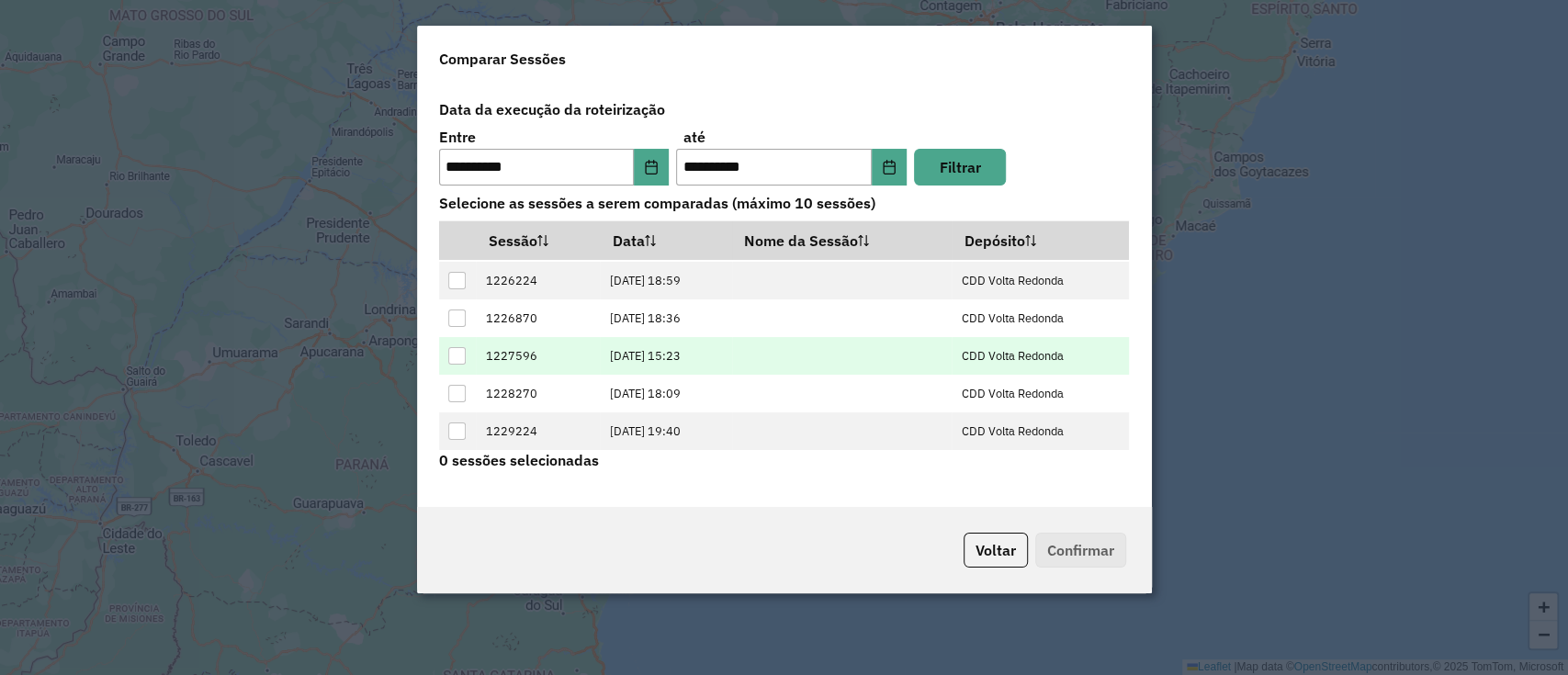
click at [463, 352] on div at bounding box center [457, 356] width 18 height 18
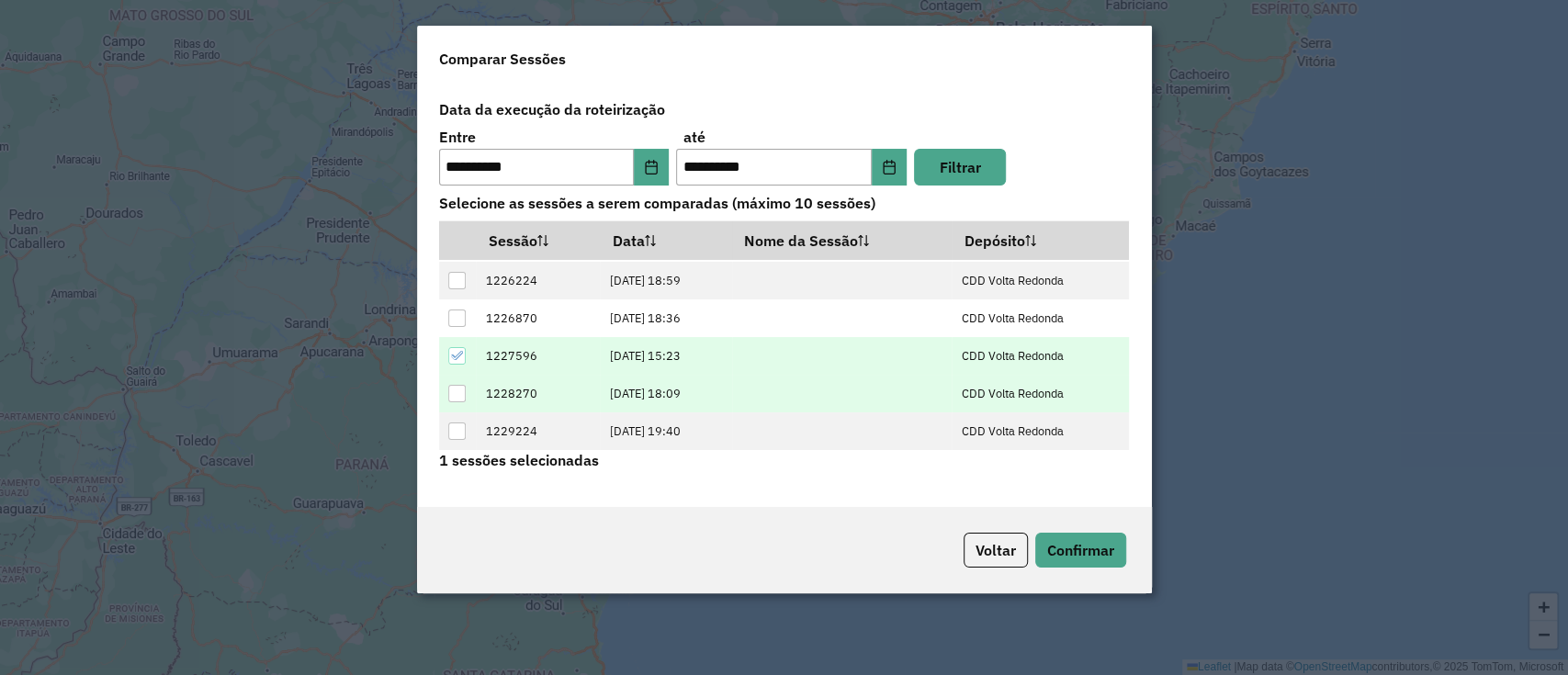
click at [460, 395] on div at bounding box center [457, 393] width 18 height 18
click at [1089, 537] on button "Confirmar" at bounding box center [1080, 550] width 91 height 35
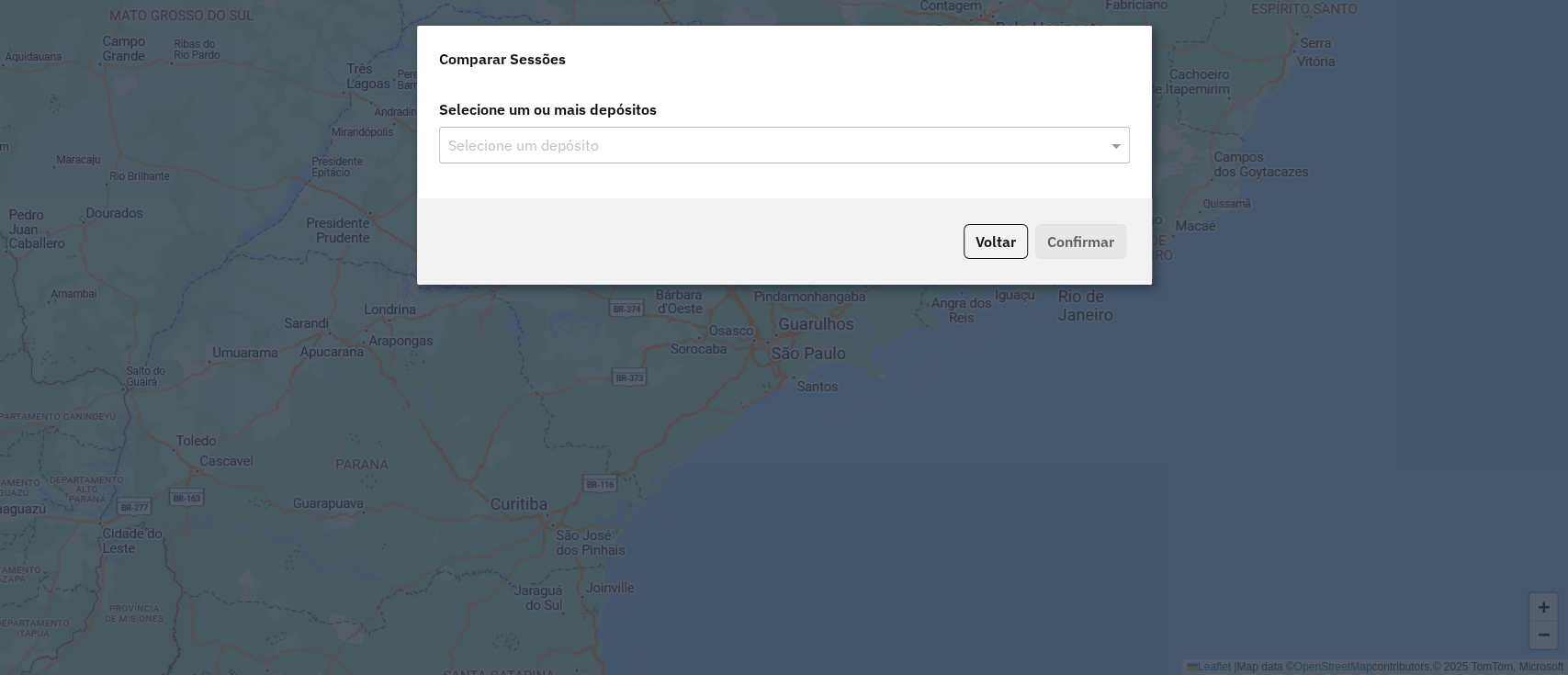
click at [652, 146] on input "text" at bounding box center [775, 146] width 663 height 22
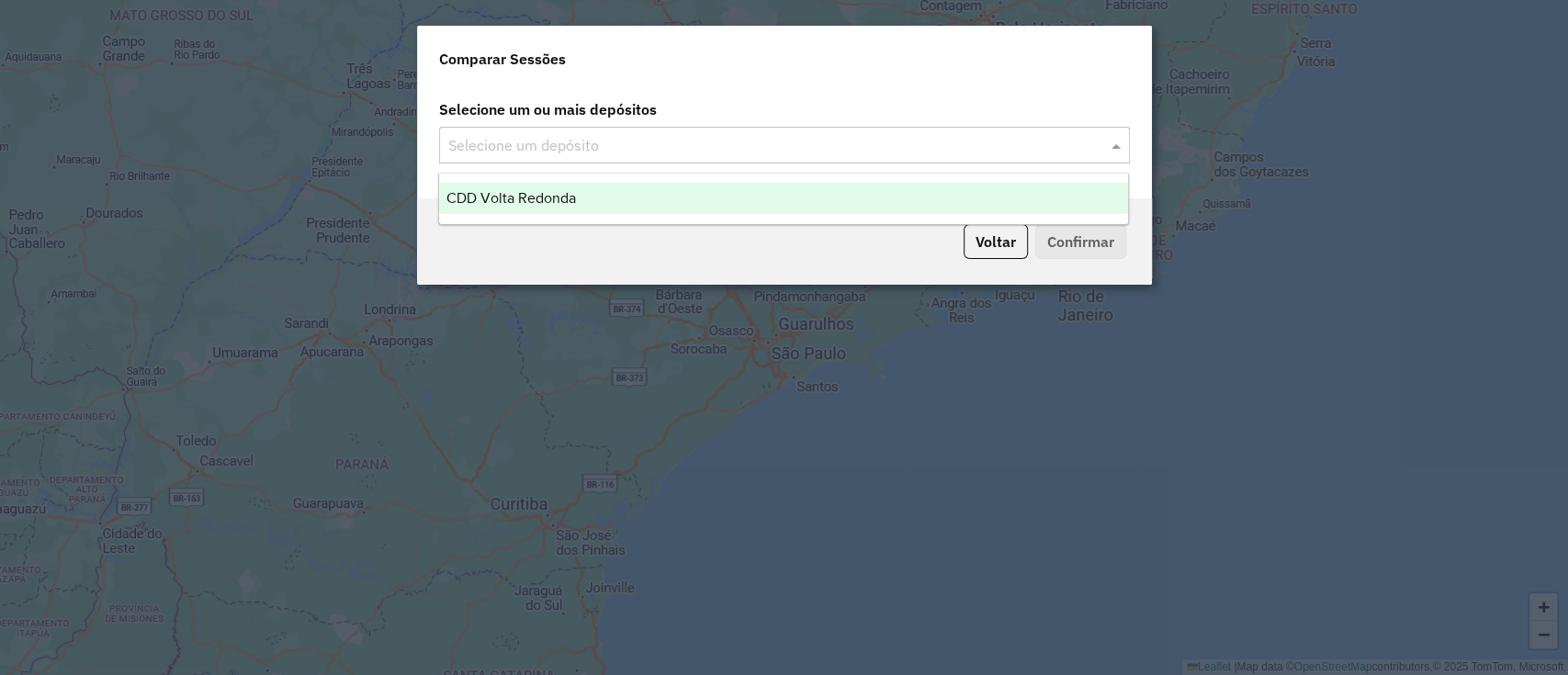
click at [1108, 154] on span at bounding box center [1118, 145] width 23 height 22
click at [670, 195] on div "CDD Volta Redonda" at bounding box center [784, 198] width 689 height 31
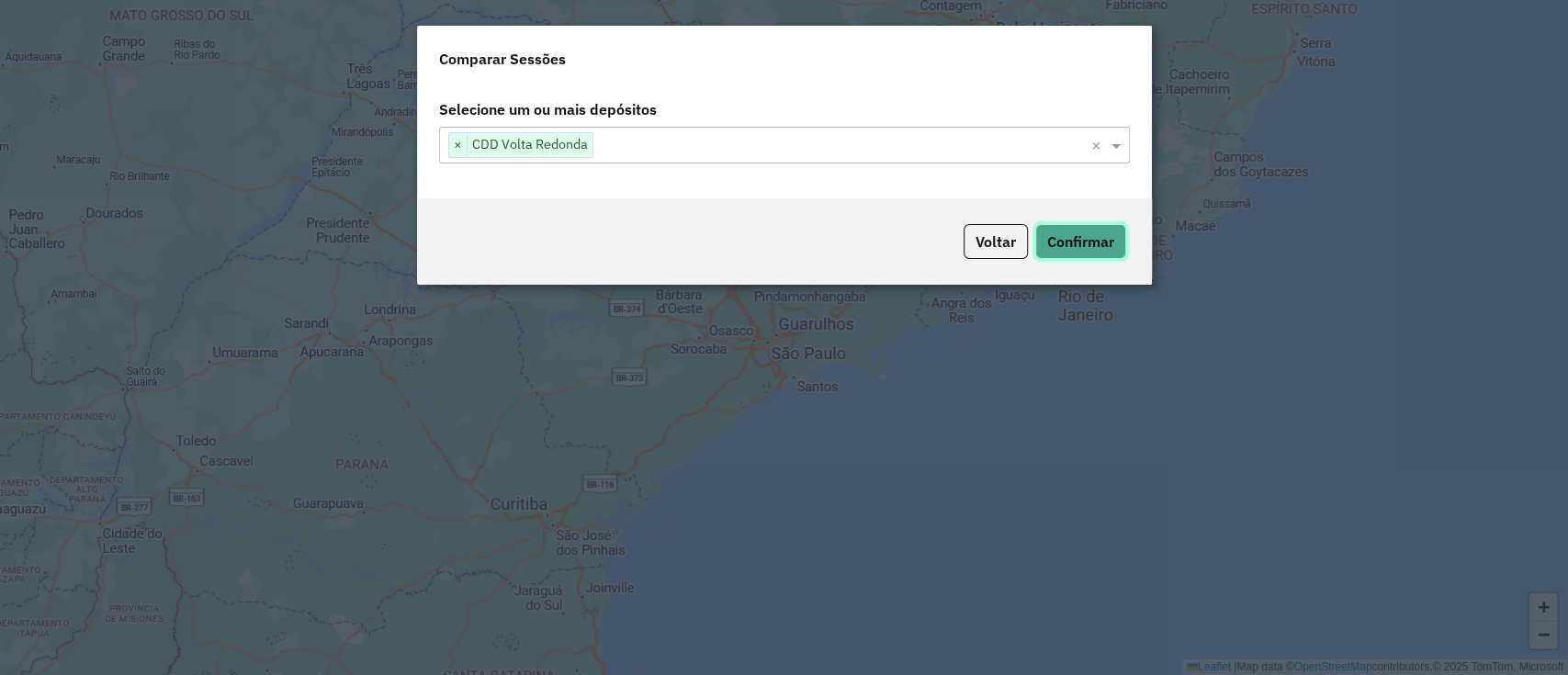
click at [1073, 237] on button "Confirmar" at bounding box center [1080, 241] width 91 height 35
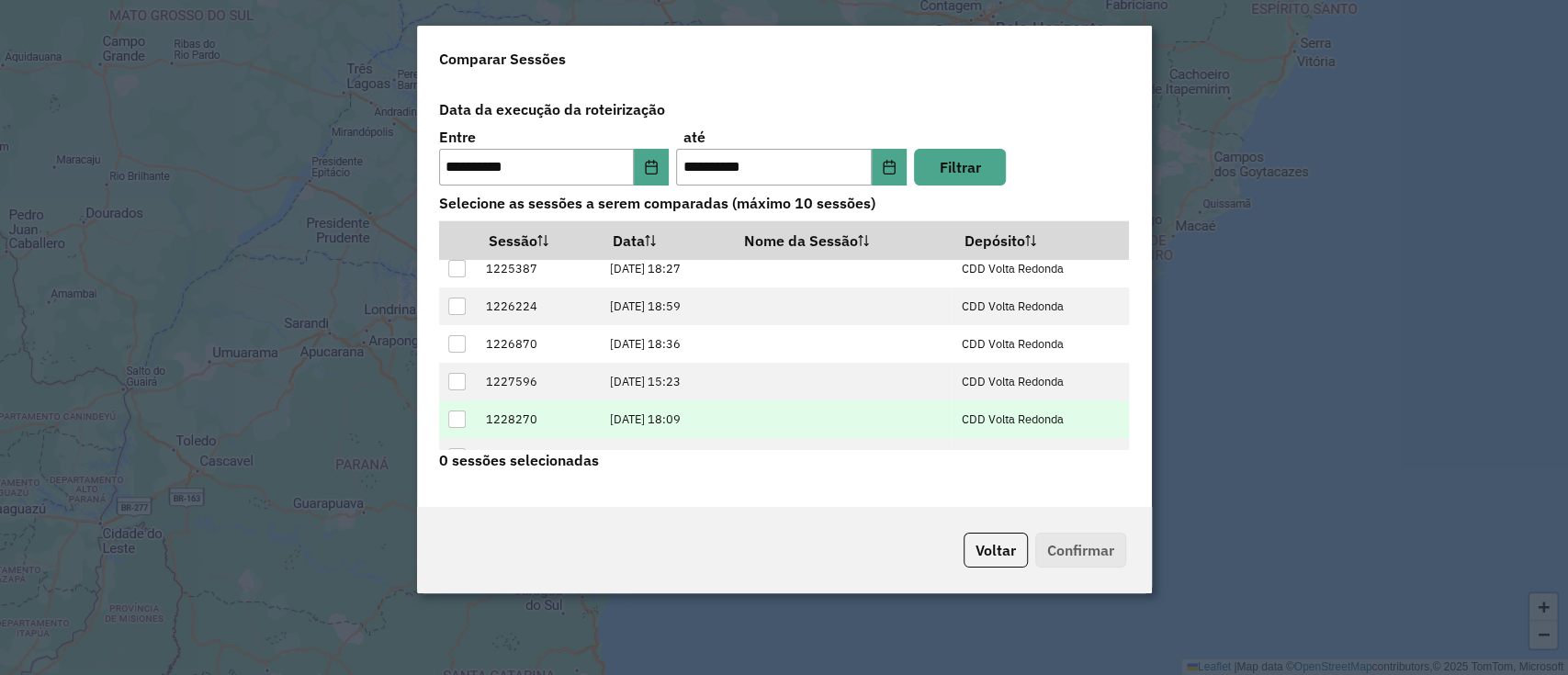
scroll to position [74, 0]
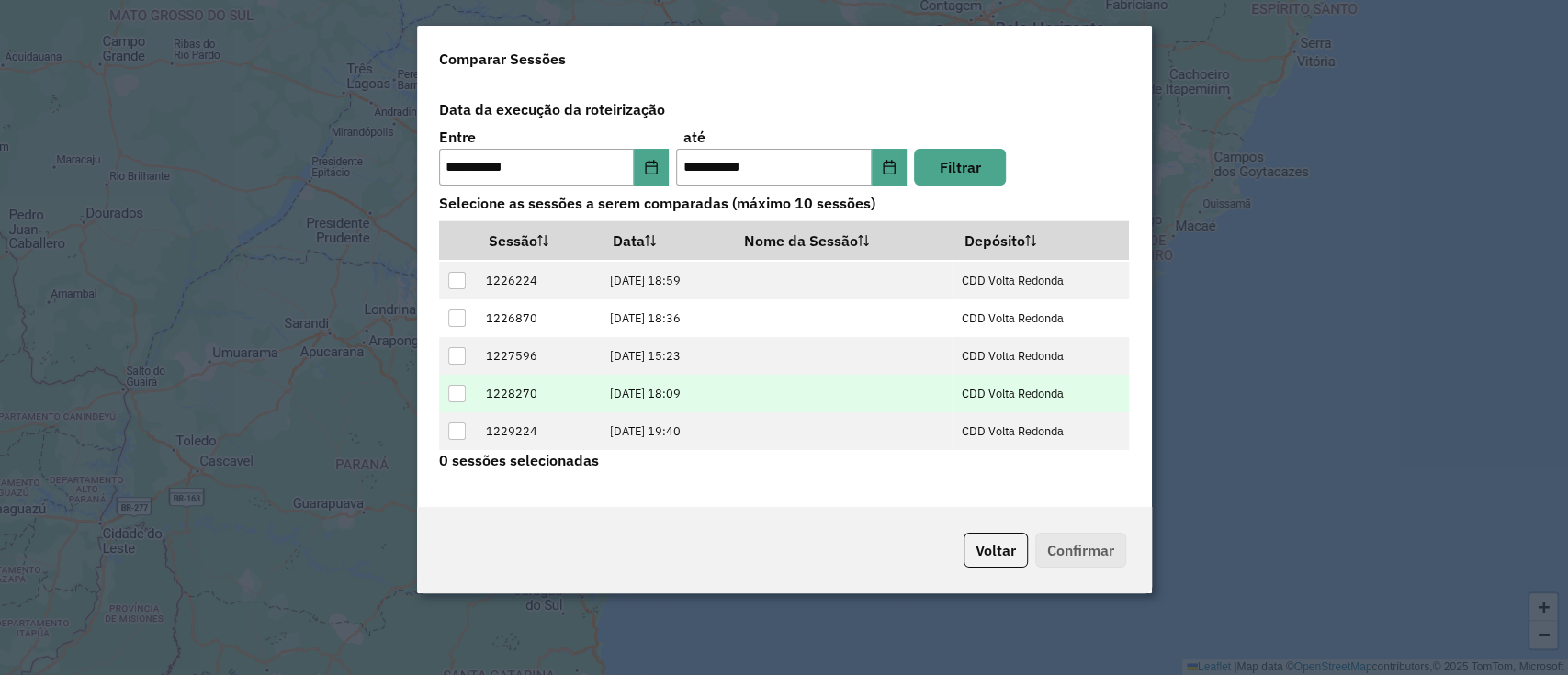
click at [458, 400] on div at bounding box center [457, 393] width 18 height 18
click at [1095, 563] on button "Confirmar" at bounding box center [1080, 550] width 91 height 35
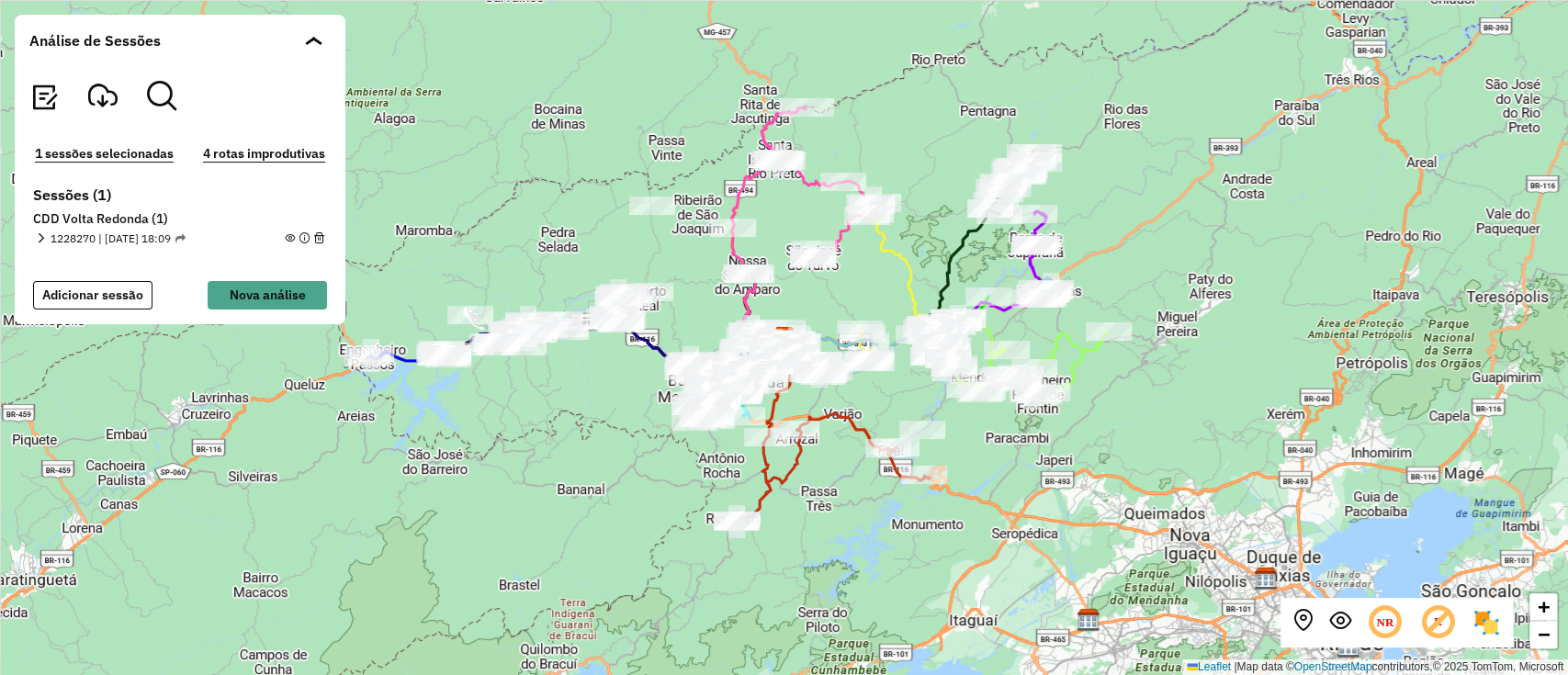
click at [35, 228] on section "1228270 | [DATE] 18:09 1 - FQC3A16 | 226 - Aeroporto 122,814 KM 82,42% / 1 100,…" at bounding box center [180, 237] width 294 height 19
click at [46, 235] on div "1228270 | [DATE] 18:09" at bounding box center [111, 238] width 150 height 17
click at [44, 236] on em at bounding box center [41, 238] width 10 height 10
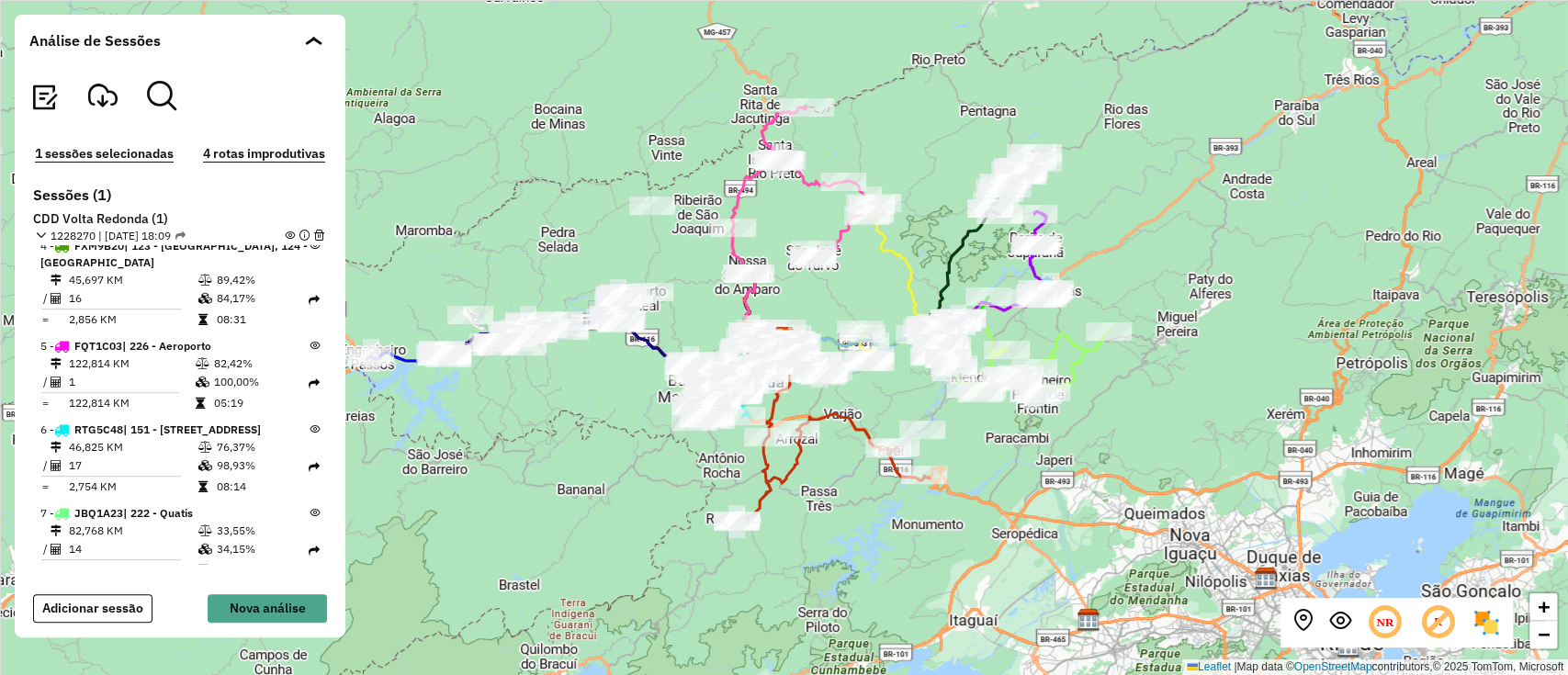
scroll to position [31, 0]
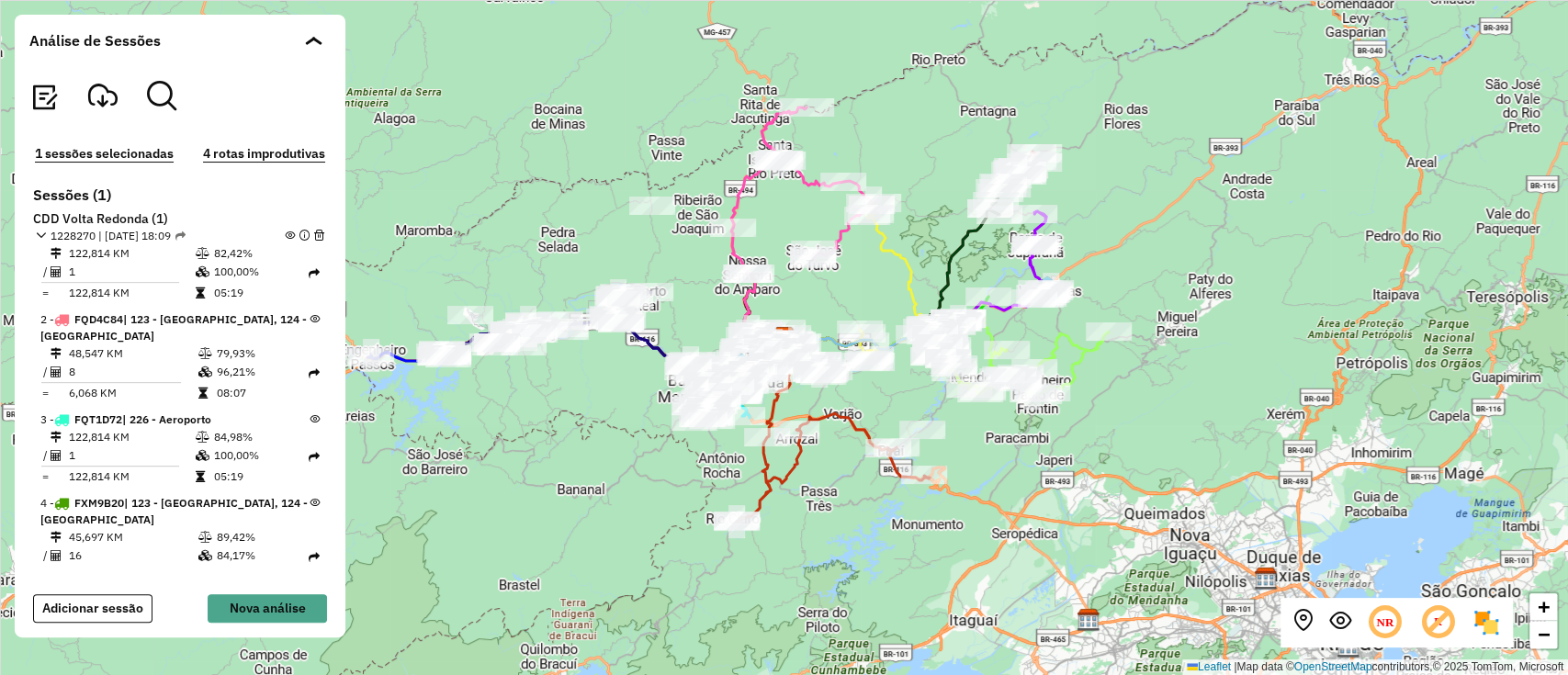
click at [286, 231] on em at bounding box center [290, 235] width 10 height 10
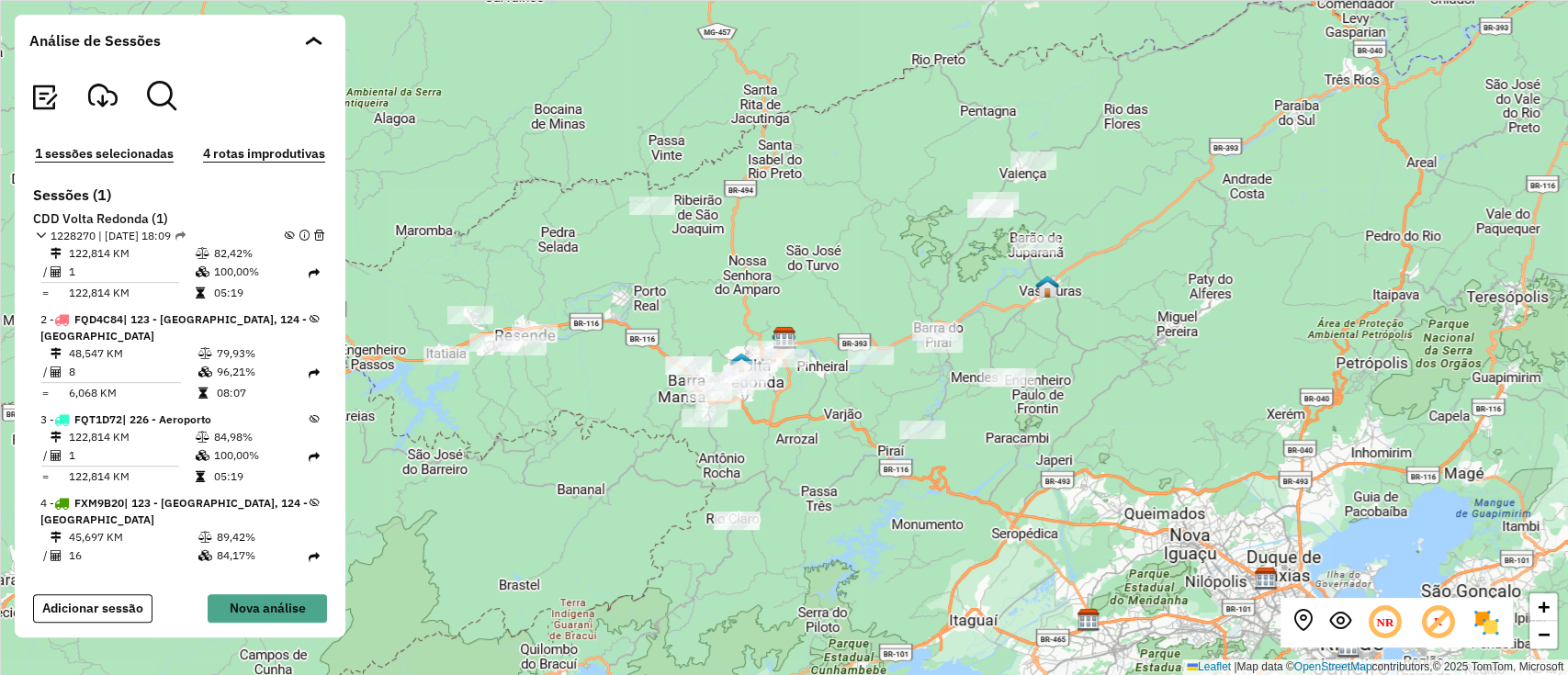
scroll to position [2479, 0]
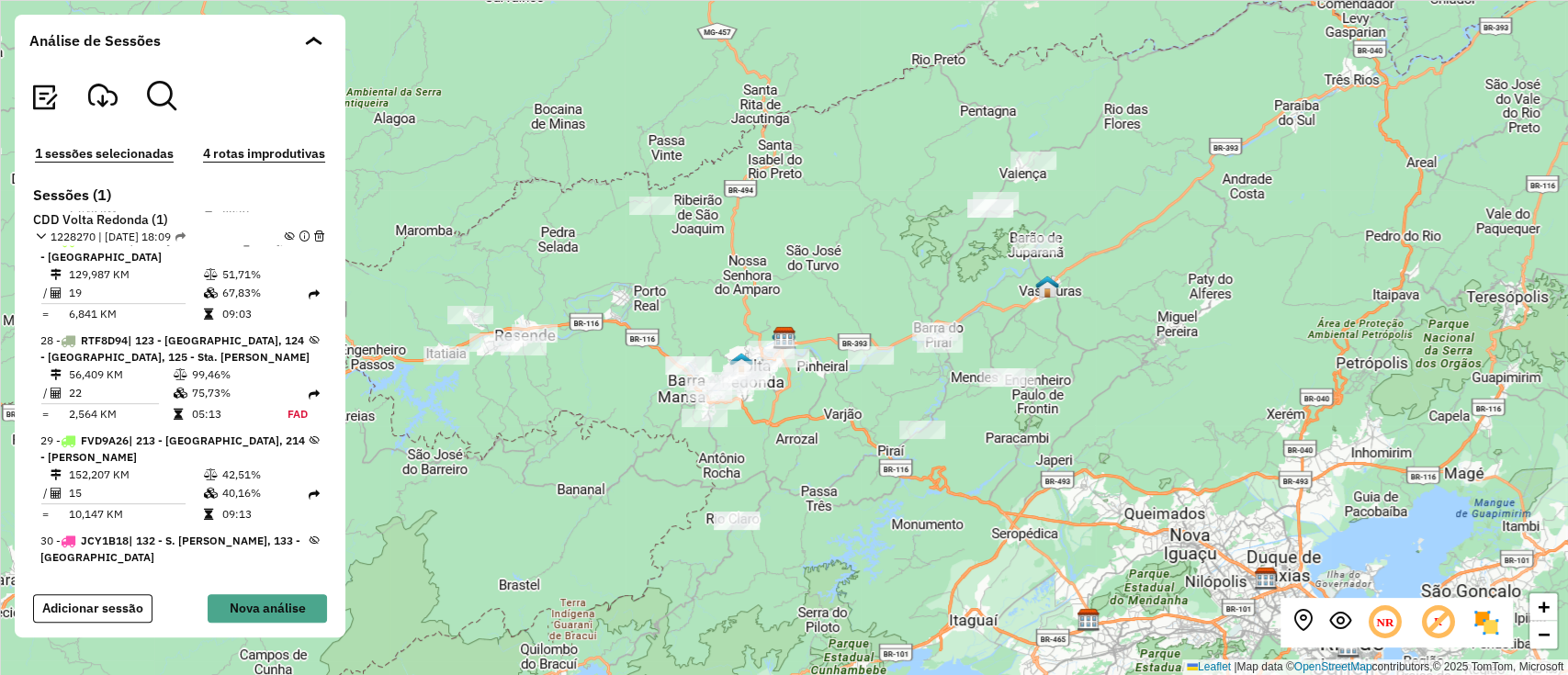
click at [310, 435] on icon at bounding box center [314, 440] width 10 height 10
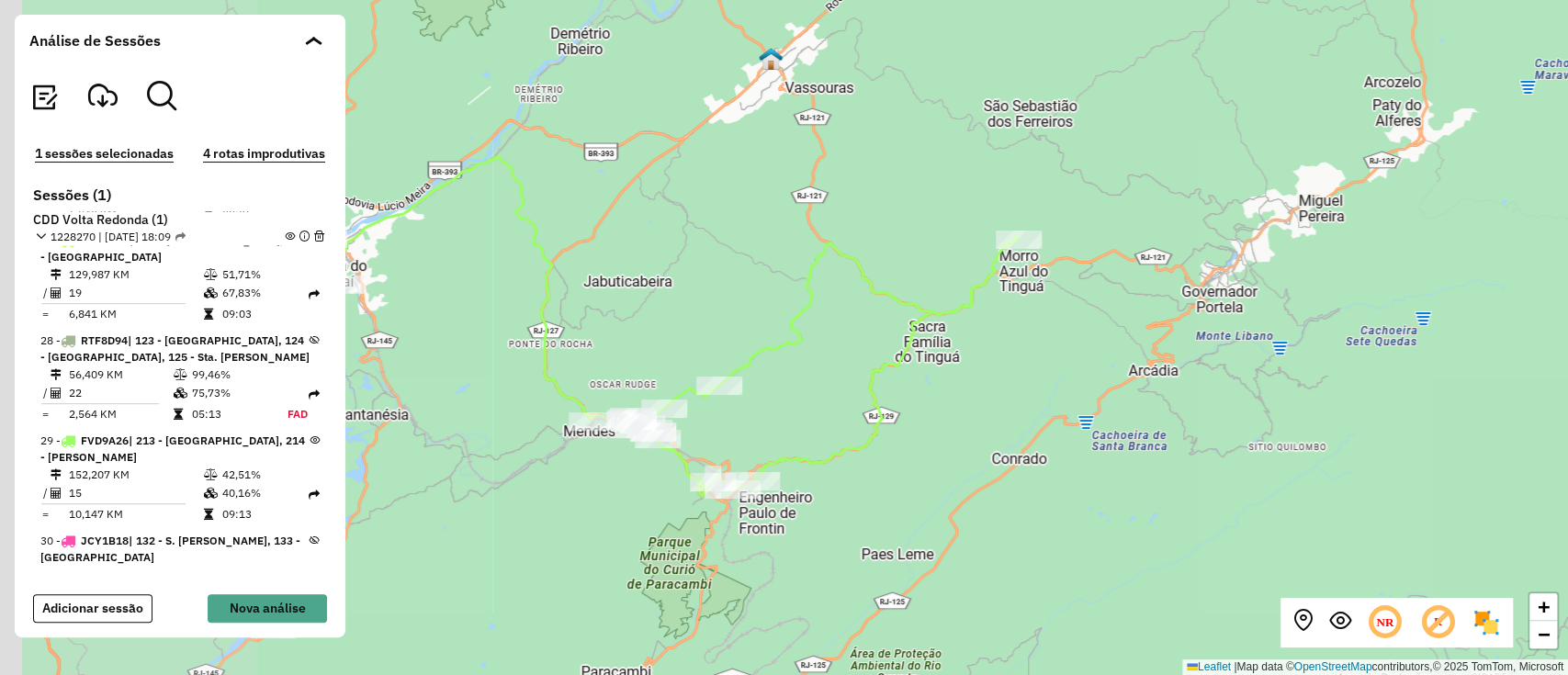
drag, startPoint x: 1102, startPoint y: 369, endPoint x: 1241, endPoint y: 373, distance: 139.1
click at [1241, 373] on div "+ − Leaflet | Map data © OpenStreetMap contributors,© 2025 TomTom, Microsoft" at bounding box center [784, 338] width 1568 height 675
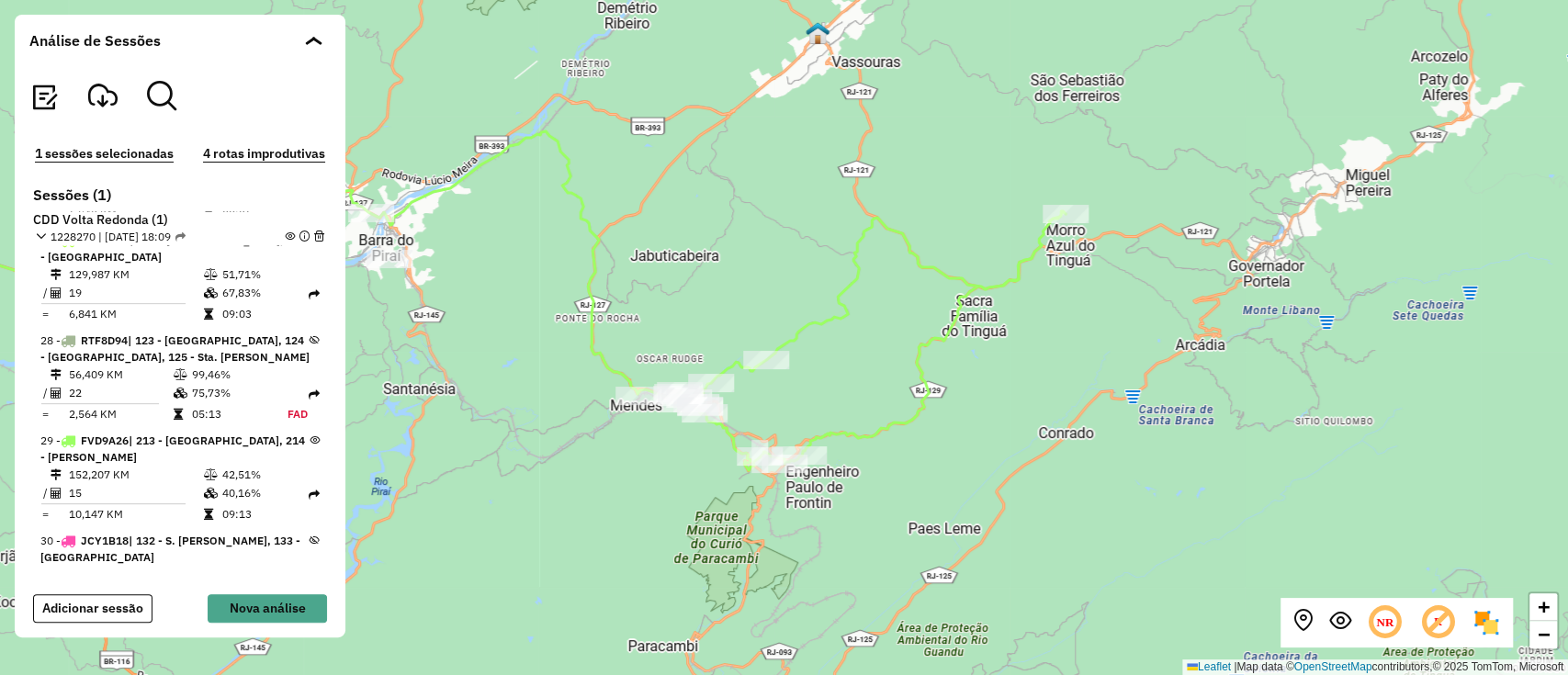
drag, startPoint x: 1021, startPoint y: 421, endPoint x: 1068, endPoint y: 396, distance: 53.2
click at [1068, 396] on div "+ − Leaflet | Map data © OpenStreetMap contributors,© 2025 TomTom, Microsoft" at bounding box center [784, 338] width 1568 height 675
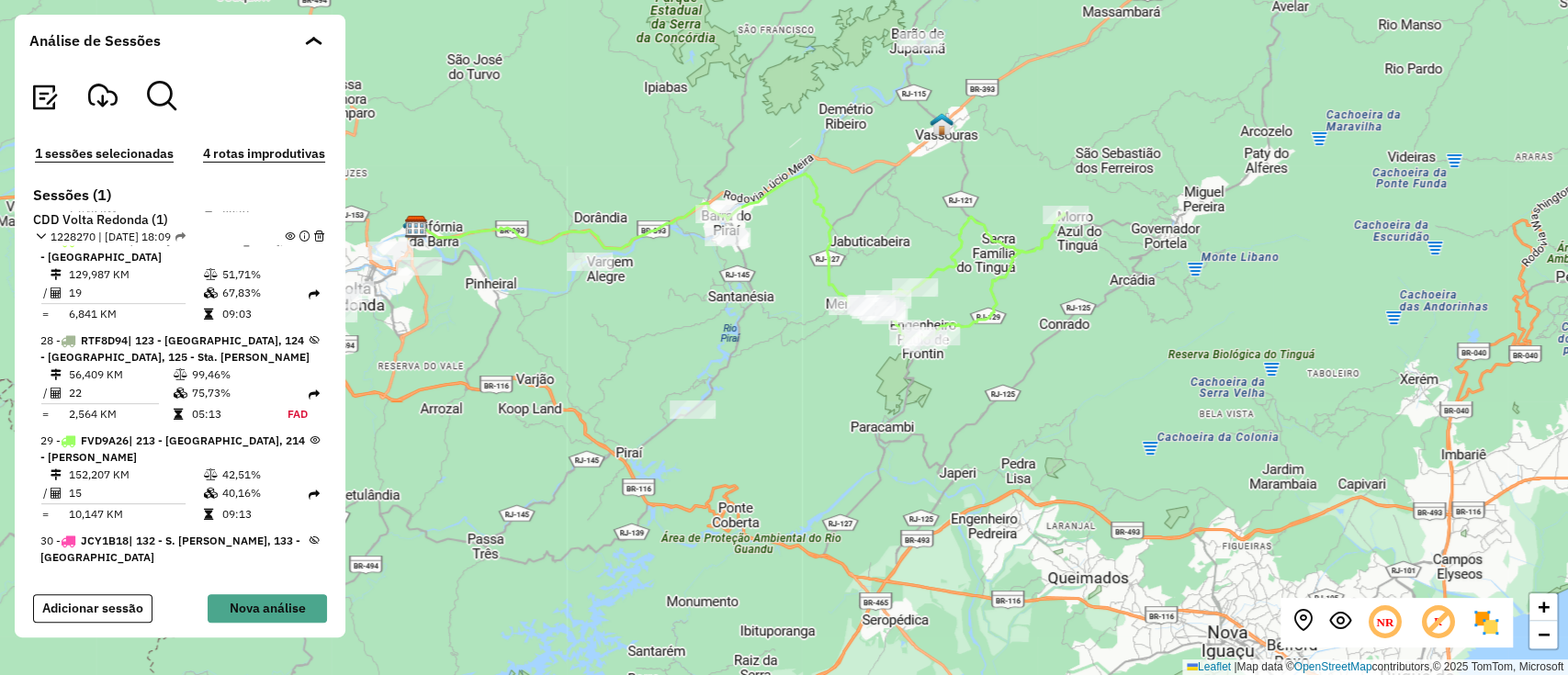
click at [286, 231] on em at bounding box center [290, 235] width 10 height 10
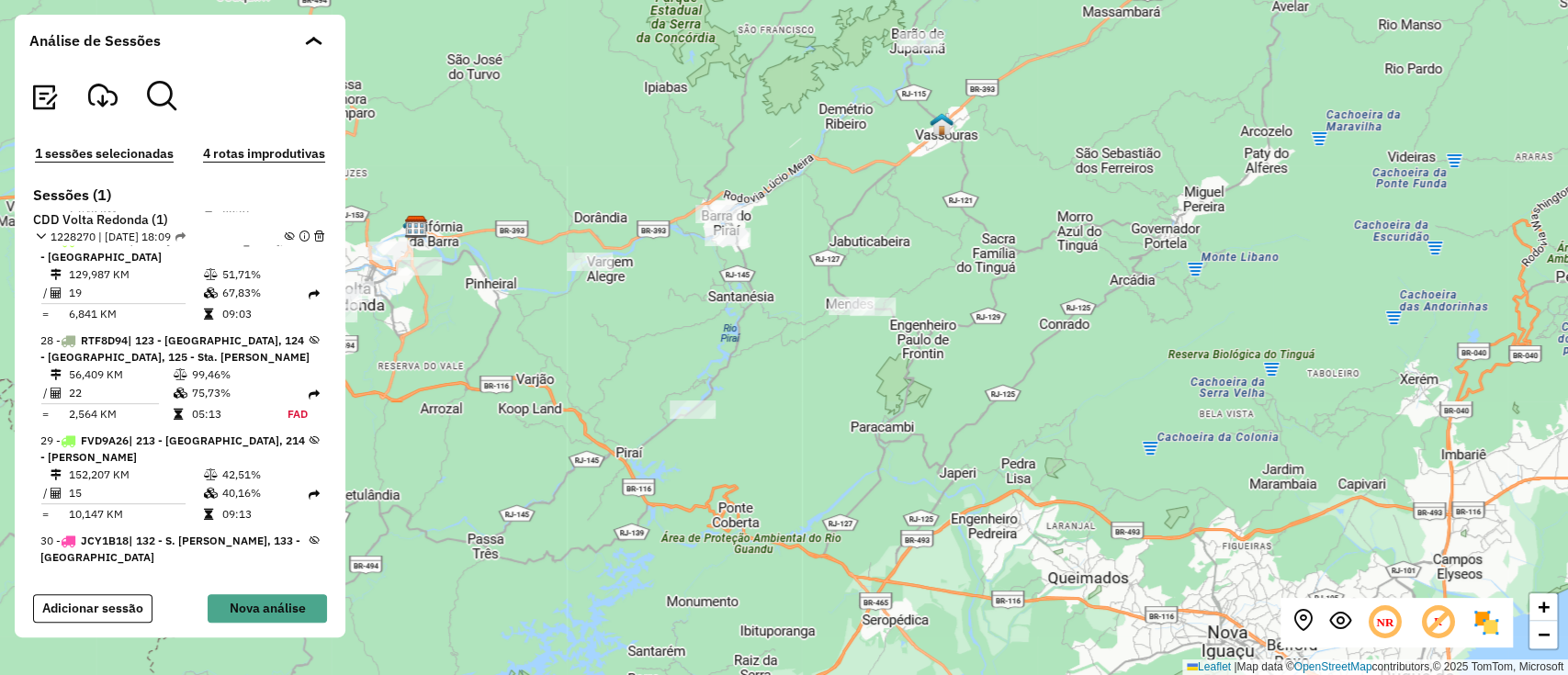
click at [286, 231] on em at bounding box center [290, 235] width 10 height 10
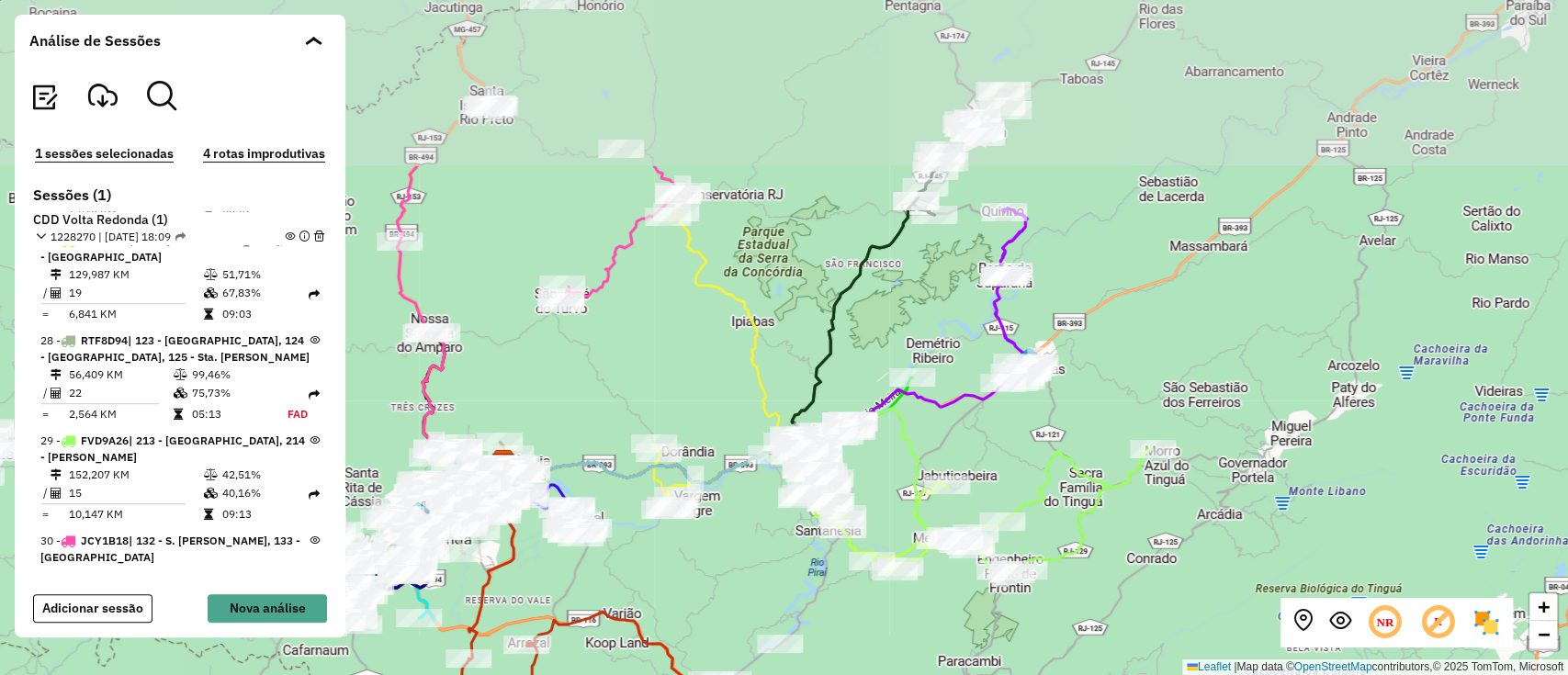
drag, startPoint x: 1077, startPoint y: 323, endPoint x: 1152, endPoint y: 532, distance: 222.0
click at [1152, 532] on div "+ − Leaflet | Map data © OpenStreetMap contributors,© 2025 TomTom, Microsoft" at bounding box center [784, 338] width 1568 height 675
